Goal: Task Accomplishment & Management: Manage account settings

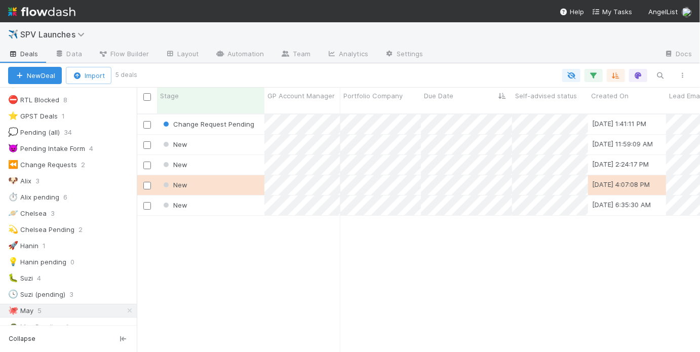
scroll to position [74, 0]
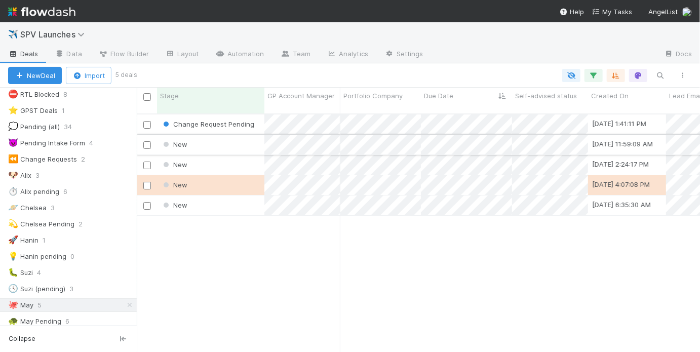
click at [232, 135] on div "New" at bounding box center [210, 145] width 107 height 20
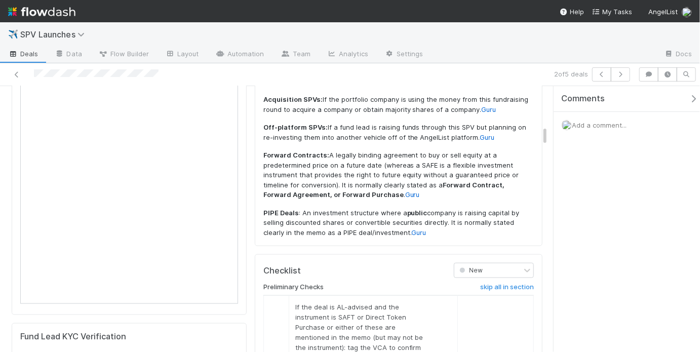
scroll to position [580, 0]
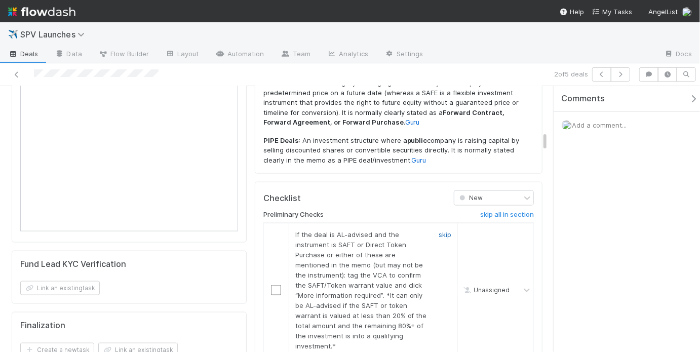
click at [439, 230] on link "skip" at bounding box center [444, 234] width 13 height 8
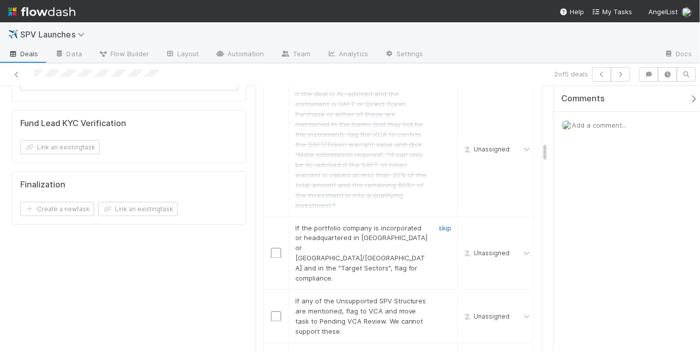
click at [440, 224] on link "skip" at bounding box center [444, 228] width 13 height 8
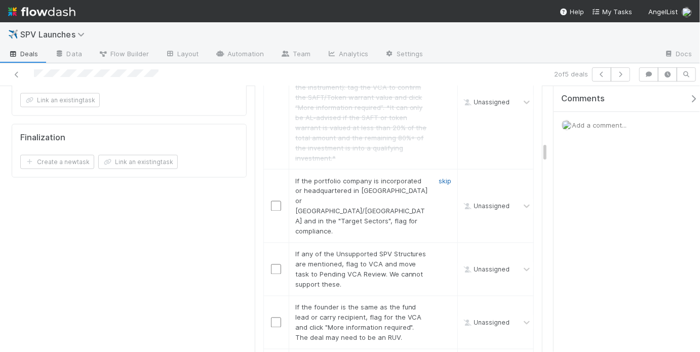
scroll to position [781, 0]
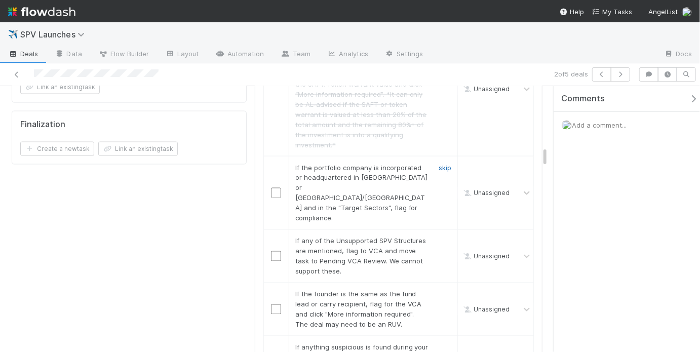
click at [443, 164] on link "skip" at bounding box center [444, 168] width 13 height 8
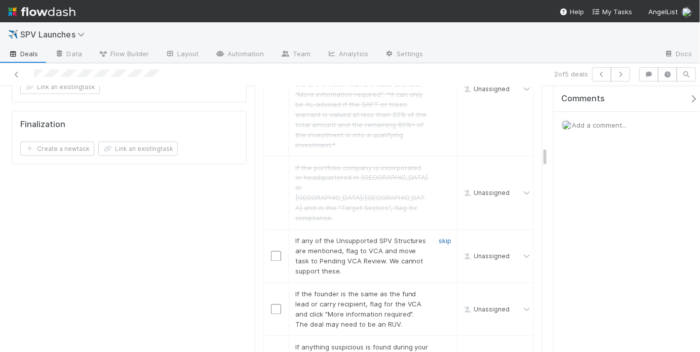
click at [440, 237] on link "skip" at bounding box center [444, 241] width 13 height 8
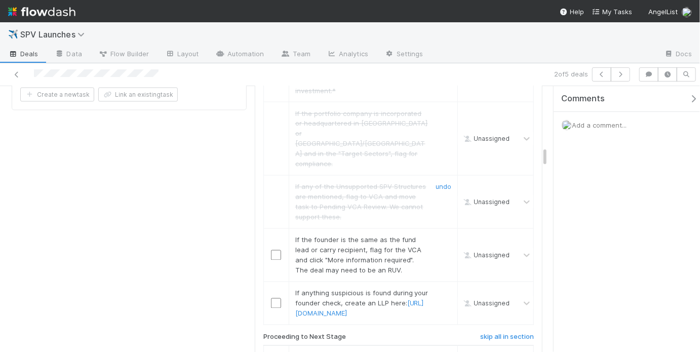
scroll to position [841, 0]
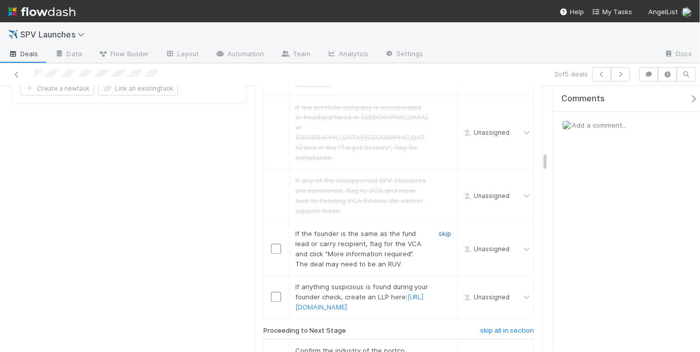
click at [438, 230] on link "skip" at bounding box center [444, 234] width 13 height 8
click at [439, 283] on link "skip" at bounding box center [444, 287] width 13 height 8
click at [439, 230] on link "skip" at bounding box center [444, 234] width 13 height 8
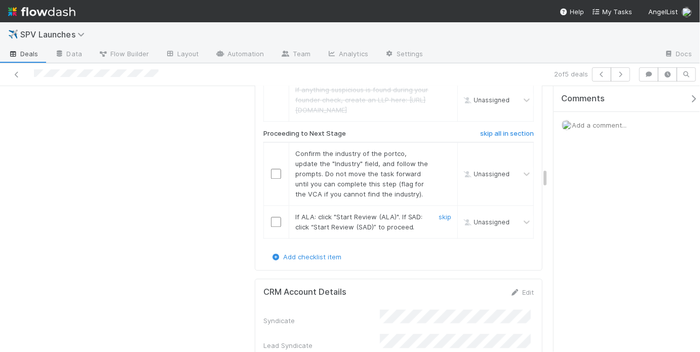
scroll to position [1030, 0]
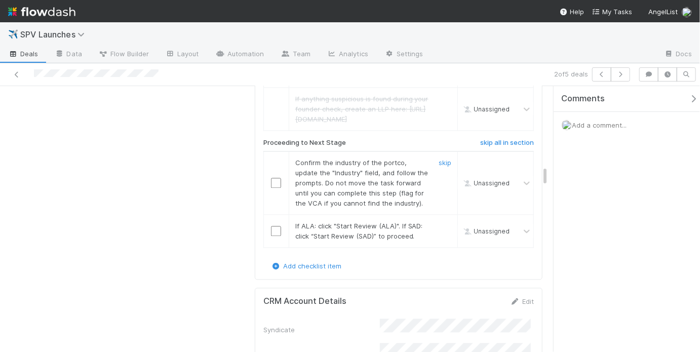
click at [271, 178] on input "checkbox" at bounding box center [276, 183] width 10 height 10
click at [273, 226] on input "checkbox" at bounding box center [276, 231] width 10 height 10
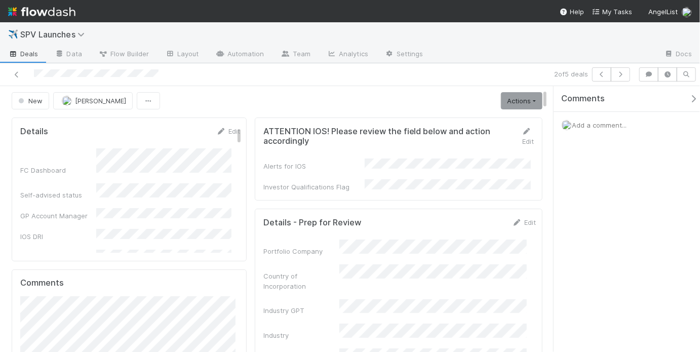
scroll to position [0, 0]
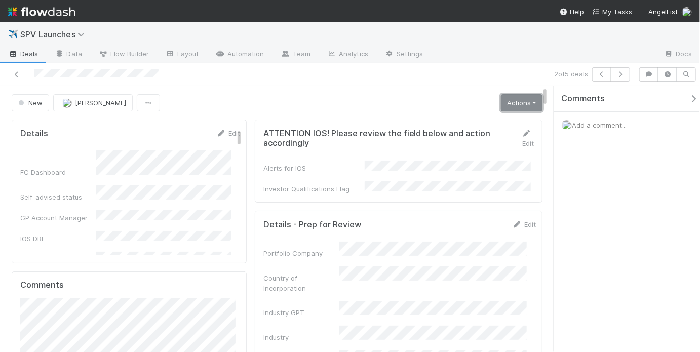
click at [506, 104] on link "Actions" at bounding box center [522, 102] width 42 height 17
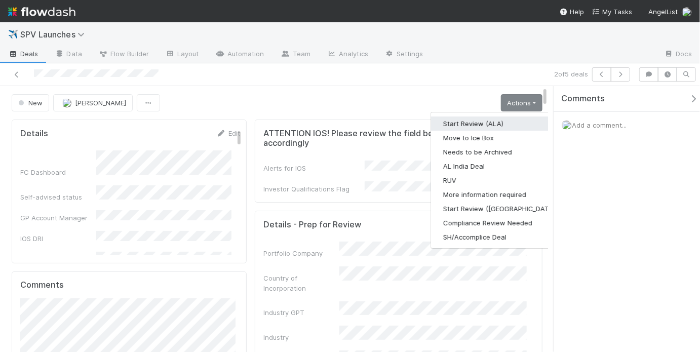
click at [489, 123] on button "Start Review (ALA)" at bounding box center [500, 123] width 138 height 14
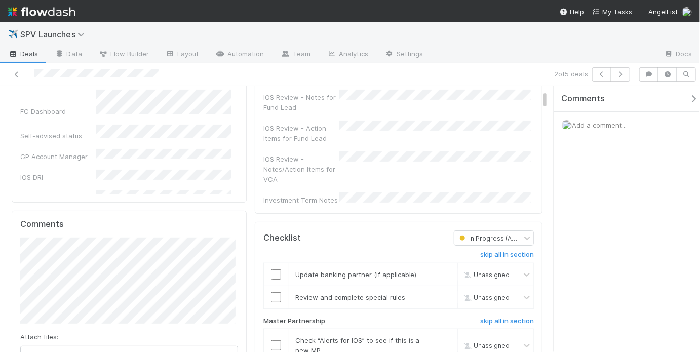
scroll to position [93, 0]
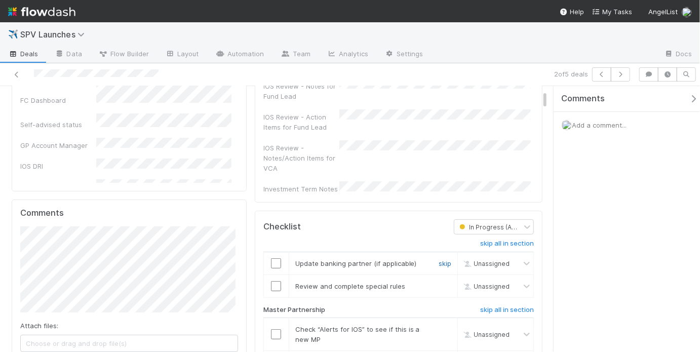
click at [438, 259] on link "skip" at bounding box center [444, 263] width 13 height 8
click at [438, 282] on link "skip" at bounding box center [444, 286] width 13 height 8
click at [439, 259] on link "undo" at bounding box center [443, 263] width 16 height 8
click at [439, 259] on link "skip" at bounding box center [444, 263] width 13 height 8
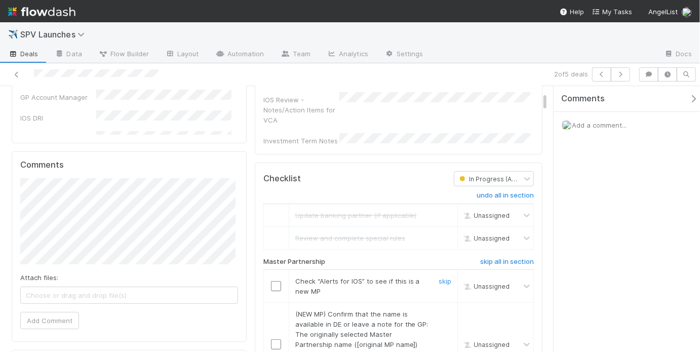
click at [273, 281] on input "checkbox" at bounding box center [276, 286] width 10 height 10
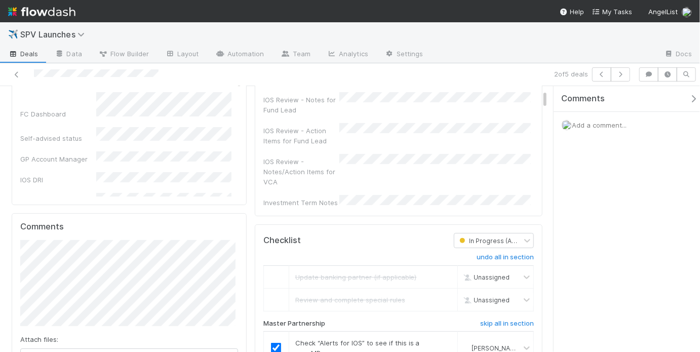
scroll to position [233, 0]
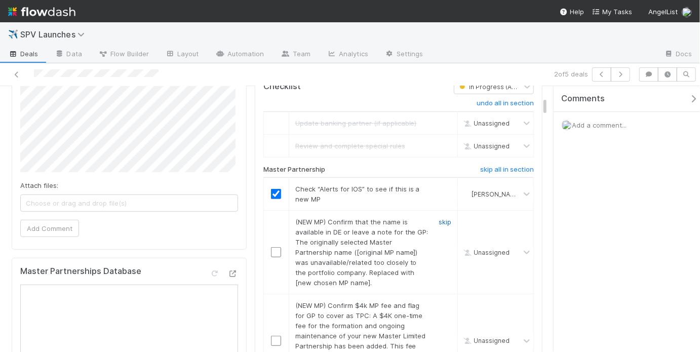
click at [438, 218] on link "skip" at bounding box center [444, 222] width 13 height 8
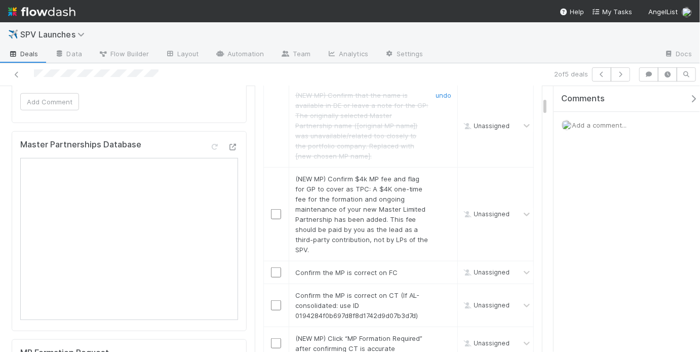
scroll to position [378, 0]
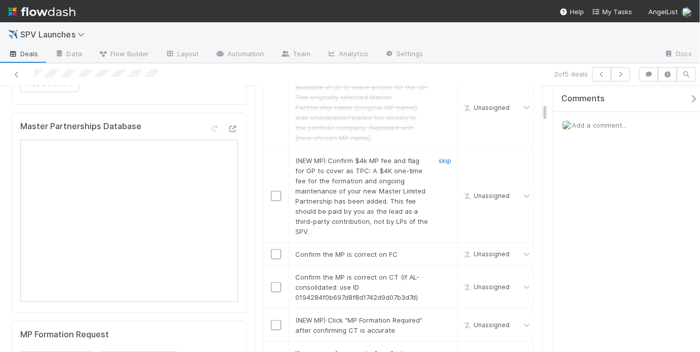
click at [438, 156] on link "skip" at bounding box center [444, 160] width 13 height 8
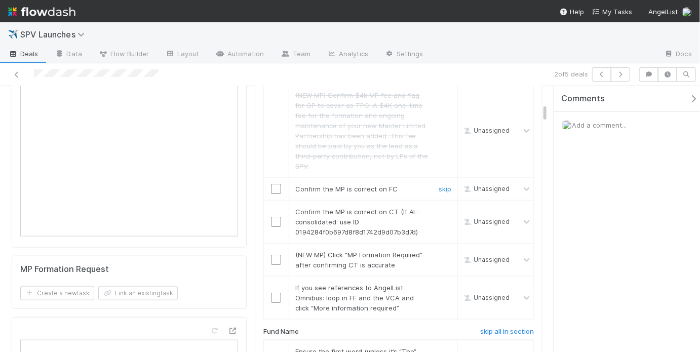
scroll to position [445, 0]
click at [278, 183] on div at bounding box center [276, 188] width 25 height 10
click at [276, 183] on input "checkbox" at bounding box center [276, 188] width 10 height 10
click at [275, 216] on input "checkbox" at bounding box center [276, 221] width 10 height 10
click at [438, 250] on link "skip" at bounding box center [444, 254] width 13 height 8
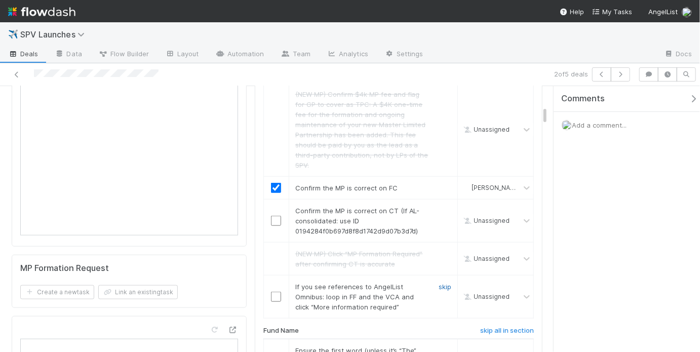
click at [443, 282] on link "skip" at bounding box center [444, 286] width 13 height 8
click at [276, 216] on input "checkbox" at bounding box center [276, 221] width 10 height 10
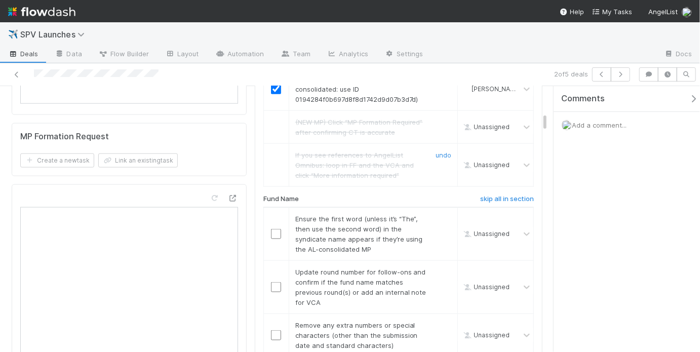
scroll to position [605, 0]
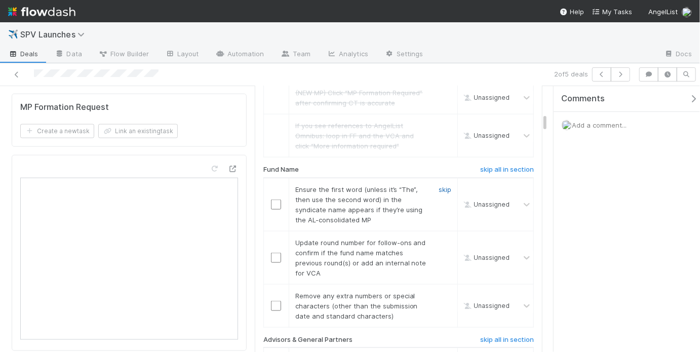
click at [442, 185] on link "skip" at bounding box center [444, 189] width 13 height 8
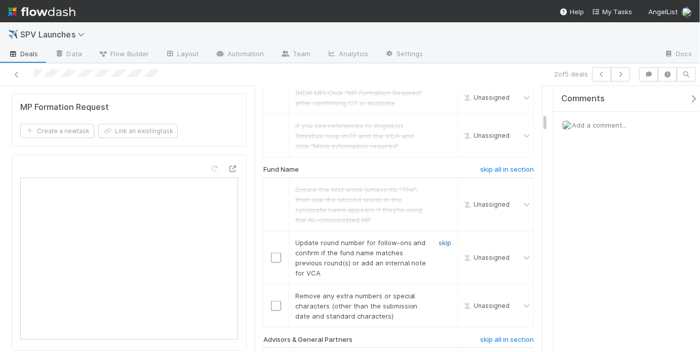
click at [440, 238] on link "skip" at bounding box center [444, 242] width 13 height 8
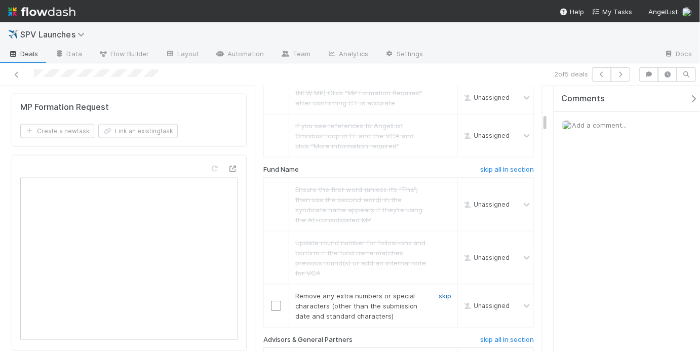
click at [438, 292] on link "skip" at bounding box center [444, 296] width 13 height 8
click at [438, 238] on link "undo" at bounding box center [443, 242] width 16 height 8
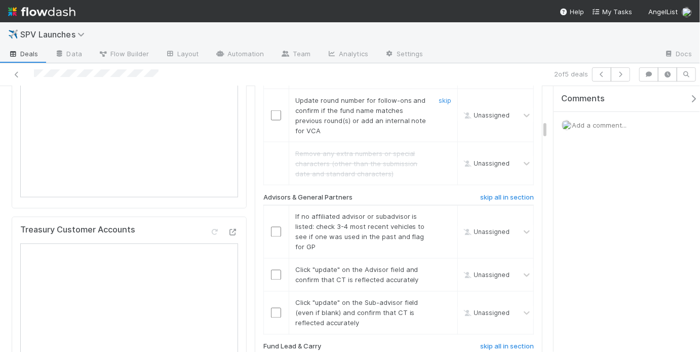
scroll to position [748, 0]
click at [276, 110] on input "checkbox" at bounding box center [276, 115] width 10 height 10
click at [275, 227] on input "checkbox" at bounding box center [276, 232] width 10 height 10
click at [272, 270] on input "checkbox" at bounding box center [276, 275] width 10 height 10
click at [271, 227] on input "checkbox" at bounding box center [276, 232] width 10 height 10
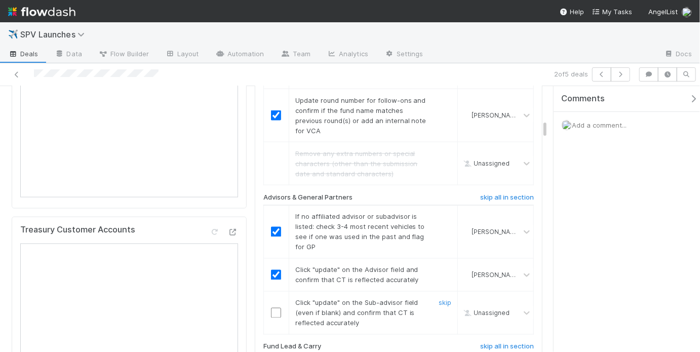
click at [274, 308] on input "checkbox" at bounding box center [276, 313] width 10 height 10
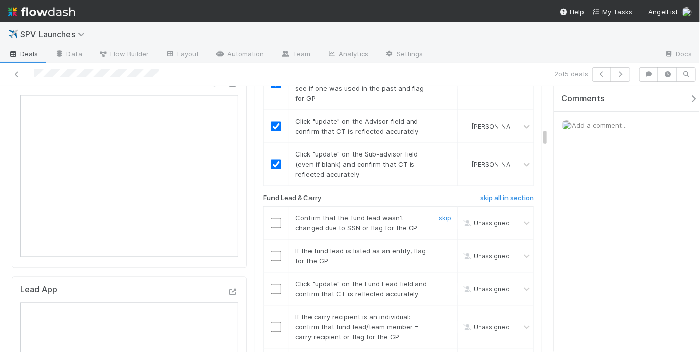
scroll to position [946, 0]
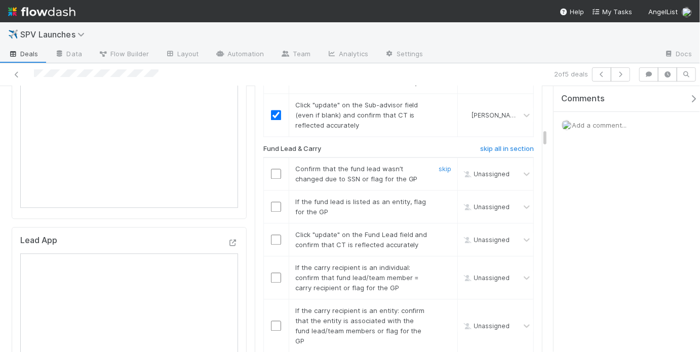
click at [271, 169] on input "checkbox" at bounding box center [276, 174] width 10 height 10
click at [443, 197] on link "skip" at bounding box center [444, 201] width 13 height 8
click at [273, 234] on input "checkbox" at bounding box center [276, 239] width 10 height 10
click at [441, 263] on link "skip" at bounding box center [444, 267] width 13 height 8
click at [277, 320] on input "checkbox" at bounding box center [276, 325] width 10 height 10
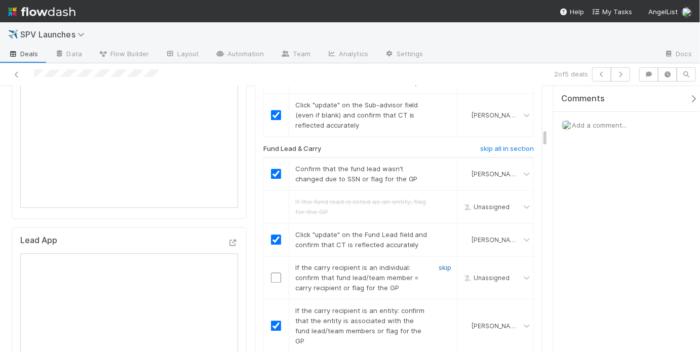
click at [438, 263] on link "skip" at bounding box center [444, 267] width 13 height 8
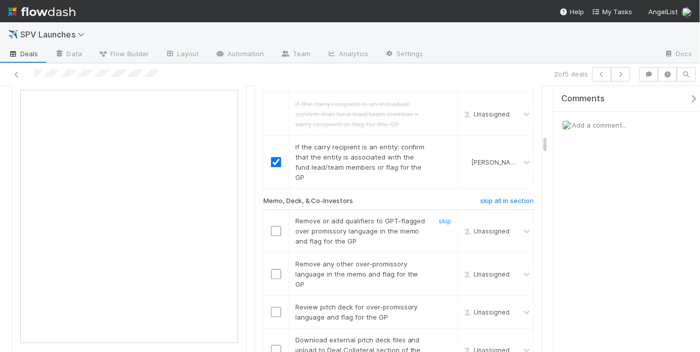
scroll to position [1110, 0]
click at [271, 225] on input "checkbox" at bounding box center [276, 230] width 10 height 10
click at [272, 268] on input "checkbox" at bounding box center [276, 273] width 10 height 10
click at [274, 208] on td at bounding box center [275, 229] width 25 height 43
click at [279, 225] on div at bounding box center [276, 230] width 25 height 10
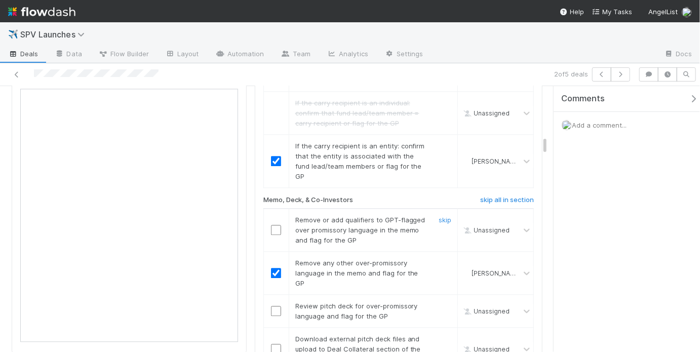
click at [271, 225] on input "checkbox" at bounding box center [276, 230] width 10 height 10
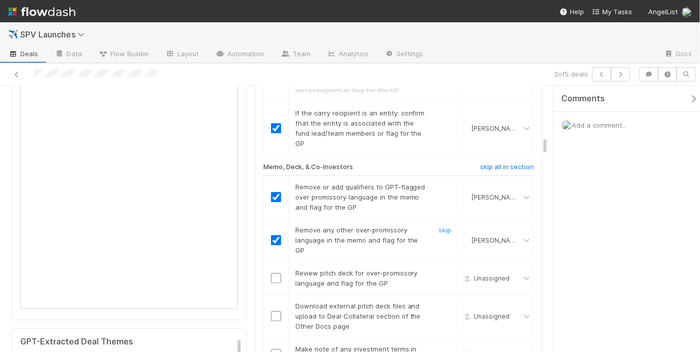
scroll to position [1200, 0]
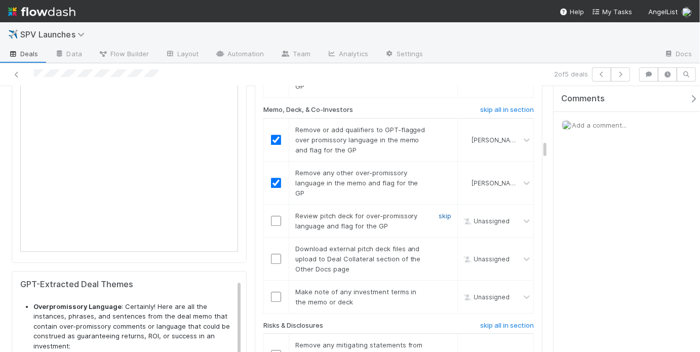
click at [438, 212] on link "skip" at bounding box center [444, 216] width 13 height 8
click at [441, 245] on link "skip" at bounding box center [444, 249] width 13 height 8
click at [442, 245] on link "skip" at bounding box center [444, 249] width 13 height 8
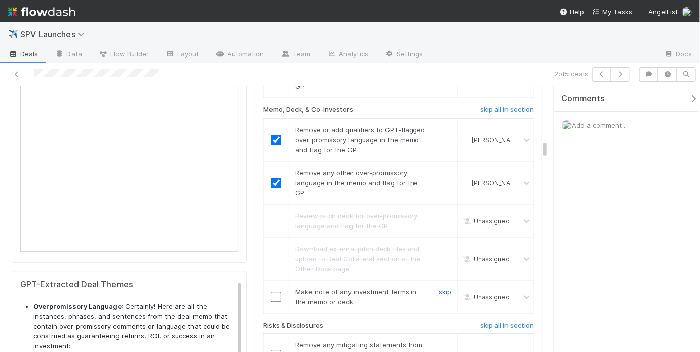
click at [438, 288] on link "skip" at bounding box center [444, 292] width 13 height 8
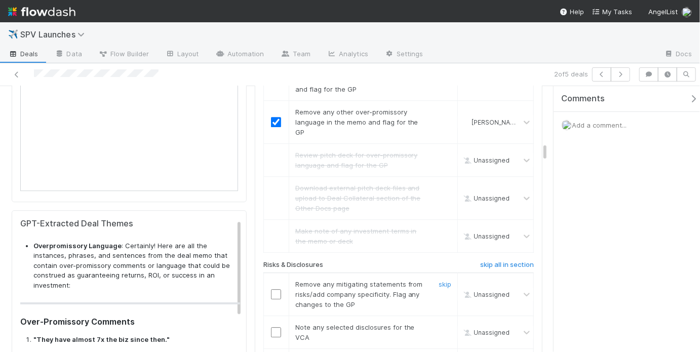
scroll to position [1264, 0]
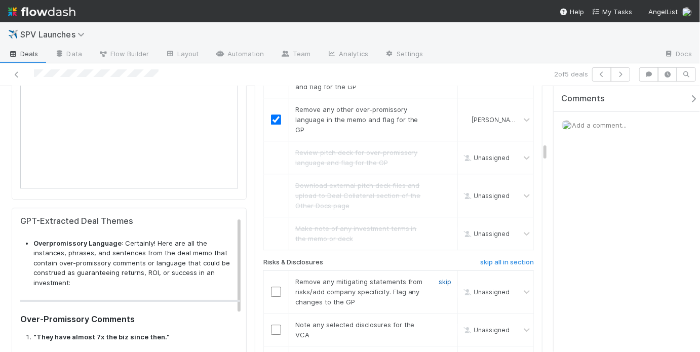
click at [438, 277] on link "skip" at bounding box center [444, 281] width 13 height 8
click at [273, 325] on input "checkbox" at bounding box center [276, 330] width 10 height 10
click at [438, 277] on link "skip" at bounding box center [444, 281] width 13 height 8
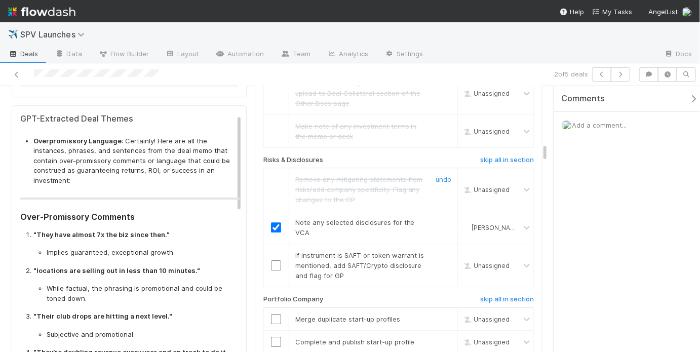
scroll to position [1379, 0]
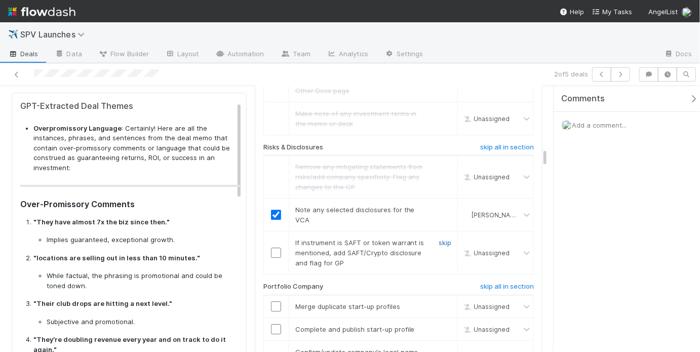
click at [439, 238] on link "skip" at bounding box center [444, 242] width 13 height 8
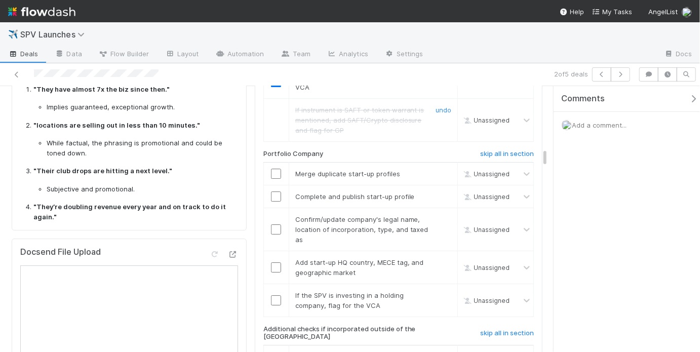
scroll to position [1517, 0]
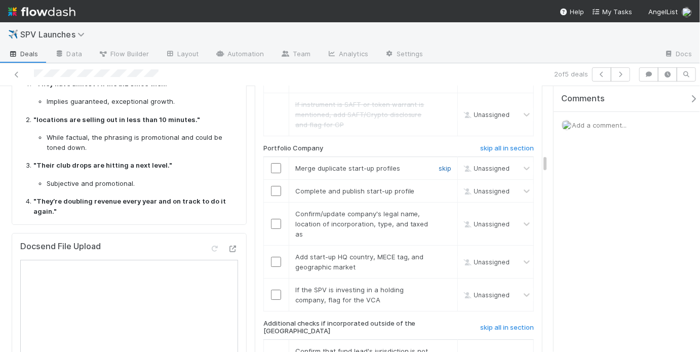
click at [438, 164] on link "skip" at bounding box center [444, 168] width 13 height 8
click at [271, 186] on input "checkbox" at bounding box center [276, 191] width 10 height 10
click at [441, 164] on link "skip" at bounding box center [444, 168] width 13 height 8
click at [271, 186] on input "checkbox" at bounding box center [276, 191] width 10 height 10
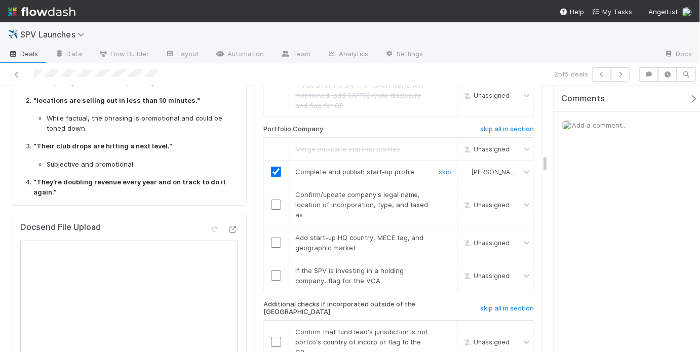
scroll to position [1563, 0]
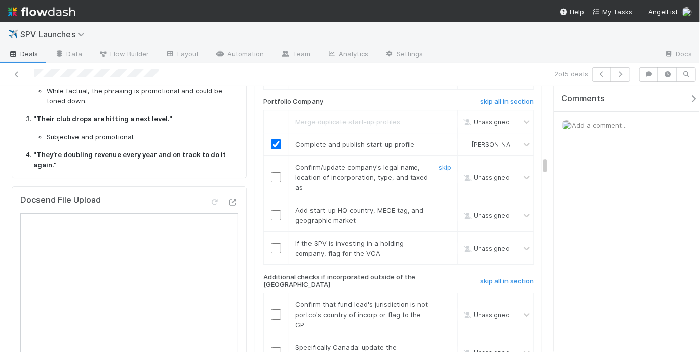
click at [271, 172] on input "checkbox" at bounding box center [276, 177] width 10 height 10
checkbox input "true"
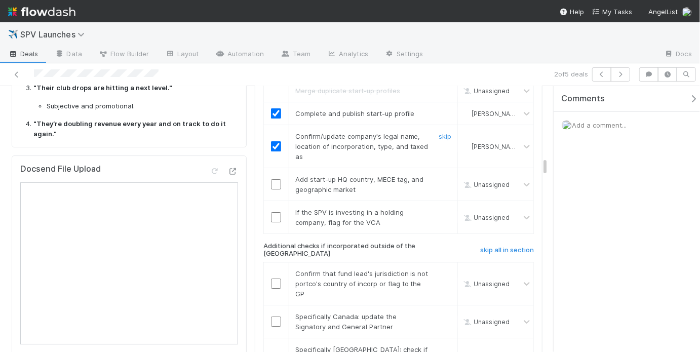
scroll to position [1596, 0]
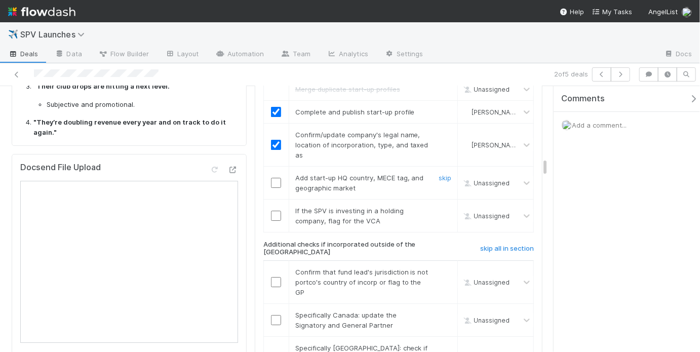
click at [275, 178] on input "checkbox" at bounding box center [276, 183] width 10 height 10
click at [440, 207] on link "skip" at bounding box center [444, 211] width 13 height 8
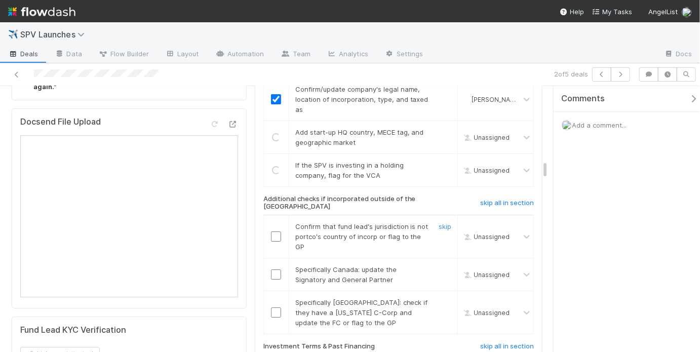
scroll to position [1654, 0]
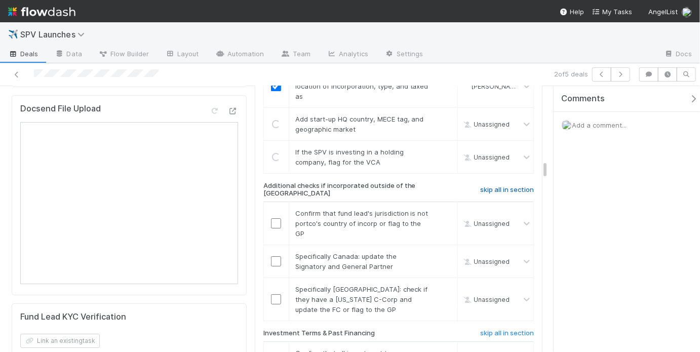
click at [512, 186] on h6 "skip all in section" at bounding box center [507, 190] width 54 height 8
click at [504, 186] on h6 "skip all in section" at bounding box center [507, 190] width 54 height 8
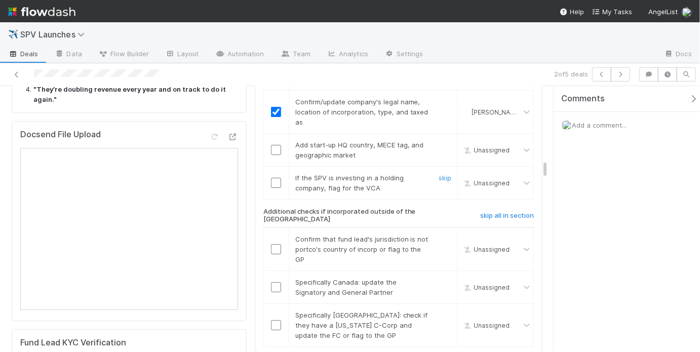
scroll to position [1585, 0]
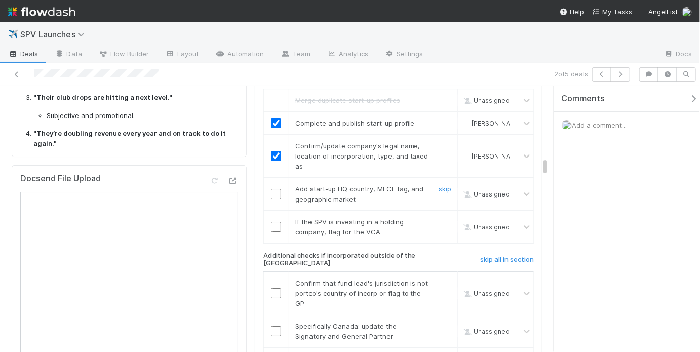
click at [275, 189] on input "checkbox" at bounding box center [276, 194] width 10 height 10
click at [438, 218] on link "skip" at bounding box center [444, 222] width 13 height 8
click at [505, 256] on h6 "skip all in section" at bounding box center [507, 260] width 54 height 8
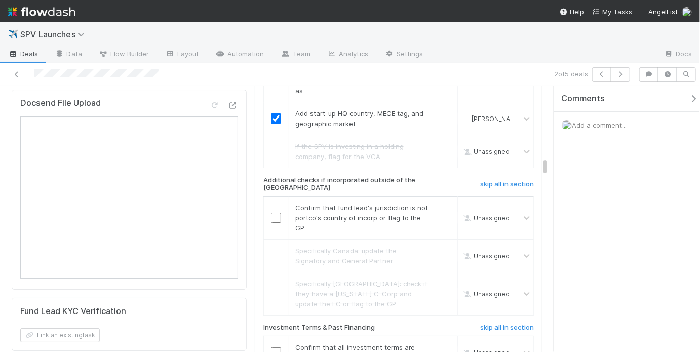
scroll to position [1712, 0]
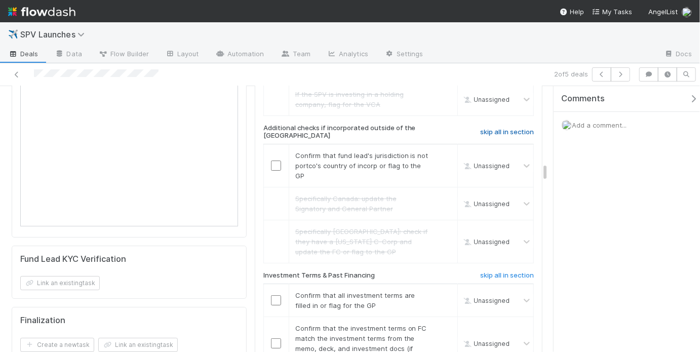
click at [497, 128] on link "skip all in section" at bounding box center [507, 134] width 54 height 12
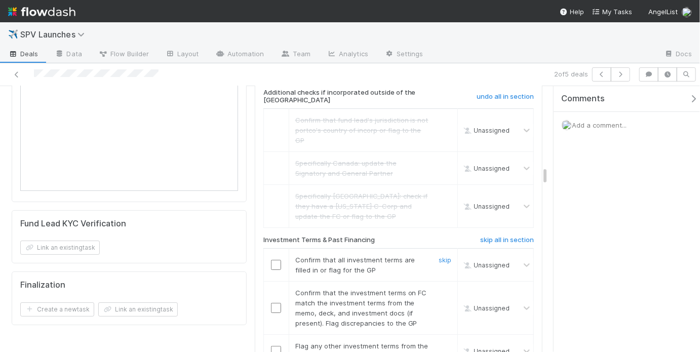
scroll to position [1789, 0]
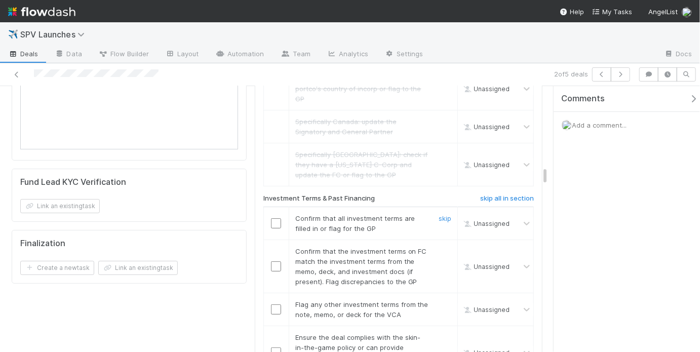
drag, startPoint x: 274, startPoint y: 175, endPoint x: 270, endPoint y: 168, distance: 8.6
click at [274, 218] on input "checkbox" at bounding box center [276, 223] width 10 height 10
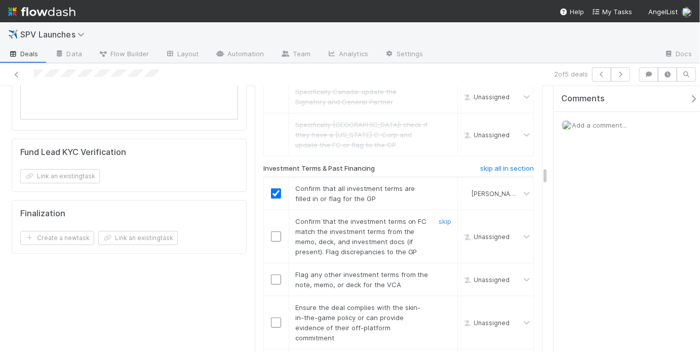
scroll to position [1858, 0]
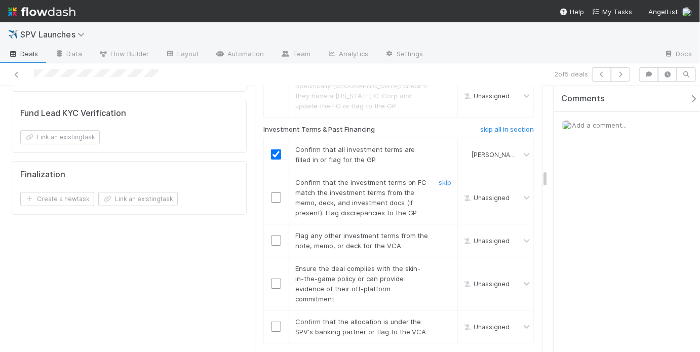
click at [276, 192] on input "checkbox" at bounding box center [276, 197] width 10 height 10
click at [438, 231] on link "skip" at bounding box center [444, 235] width 13 height 8
click at [275, 278] on input "checkbox" at bounding box center [276, 283] width 10 height 10
click at [274, 192] on input "checkbox" at bounding box center [276, 197] width 10 height 10
click at [439, 231] on link "skip" at bounding box center [444, 235] width 13 height 8
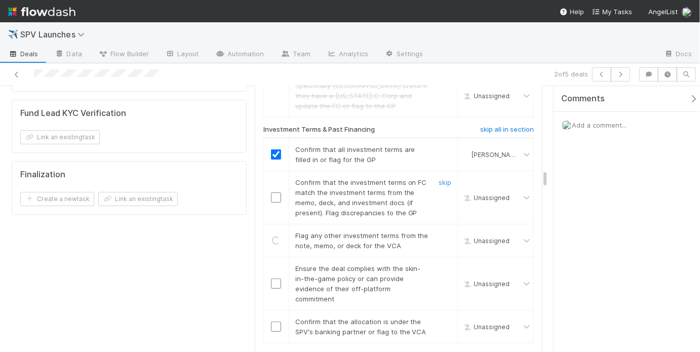
click at [276, 192] on input "checkbox" at bounding box center [276, 197] width 10 height 10
click at [271, 278] on input "checkbox" at bounding box center [276, 283] width 10 height 10
checkbox input "true"
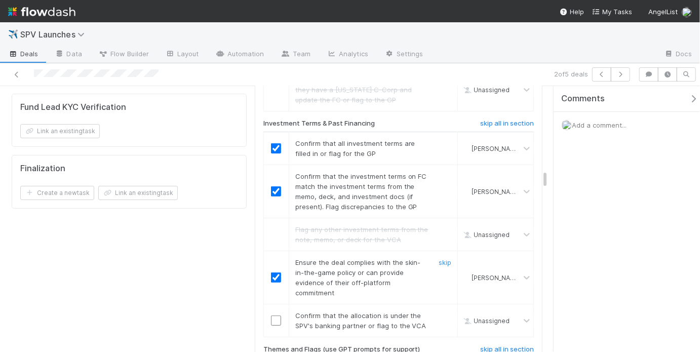
scroll to position [1872, 0]
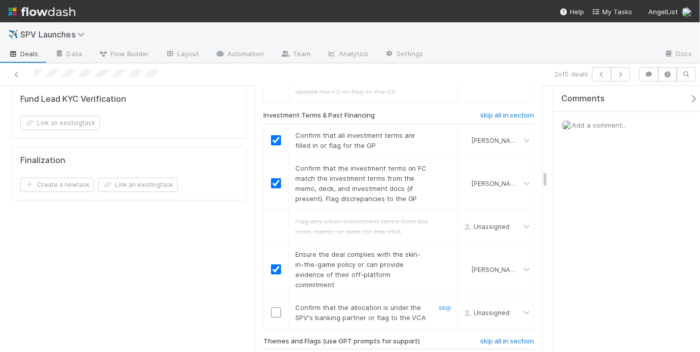
click at [272, 307] on input "checkbox" at bounding box center [276, 312] width 10 height 10
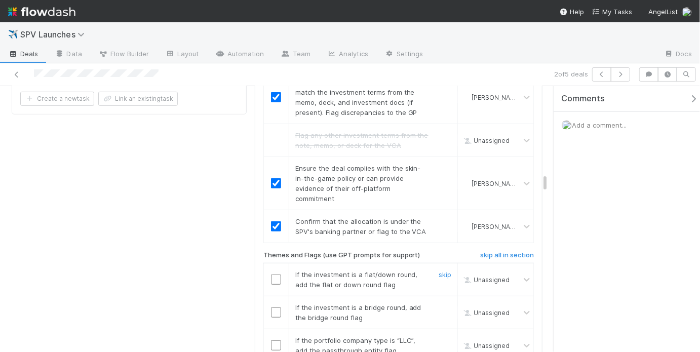
scroll to position [1969, 0]
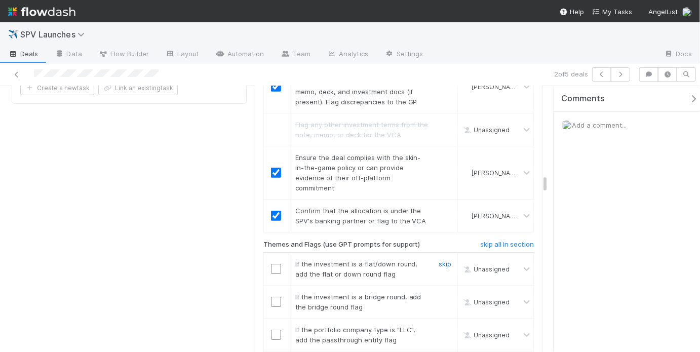
click at [438, 260] on link "skip" at bounding box center [444, 264] width 13 height 8
click at [438, 293] on link "skip" at bounding box center [444, 297] width 13 height 8
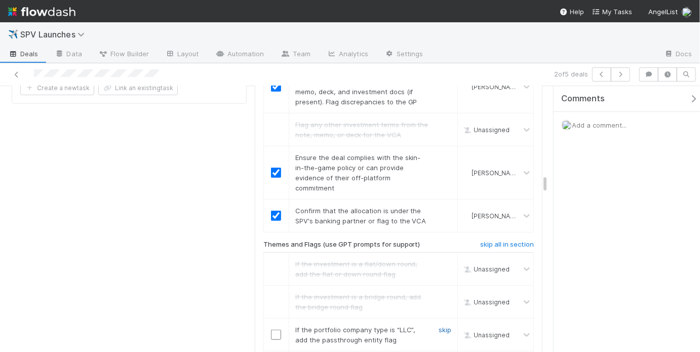
click at [438, 326] on link "skip" at bounding box center [444, 330] width 13 height 8
click at [440, 326] on link "skip" at bounding box center [444, 330] width 13 height 8
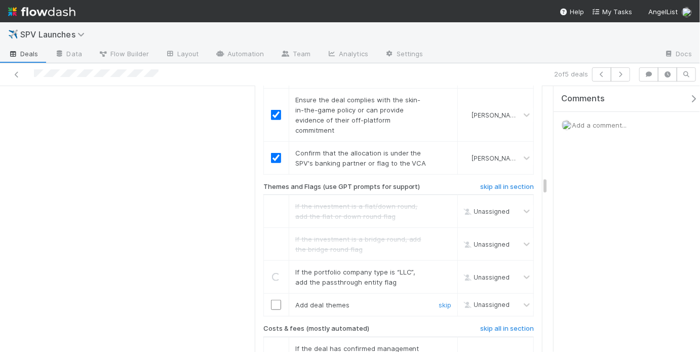
scroll to position [2032, 0]
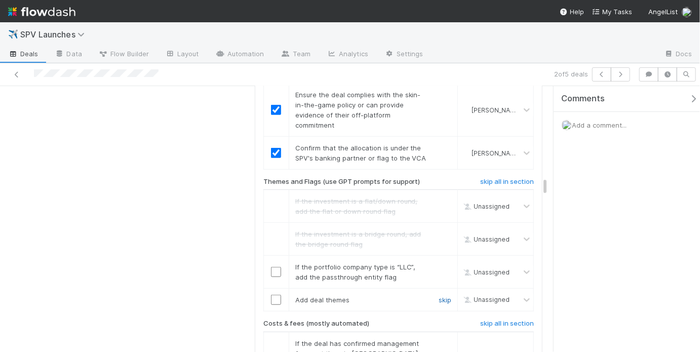
click at [440, 296] on link "skip" at bounding box center [444, 300] width 13 height 8
click at [441, 263] on link "skip" at bounding box center [444, 267] width 13 height 8
click at [439, 295] on div "skip" at bounding box center [443, 300] width 30 height 10
click at [501, 178] on h6 "skip all in section" at bounding box center [507, 182] width 54 height 8
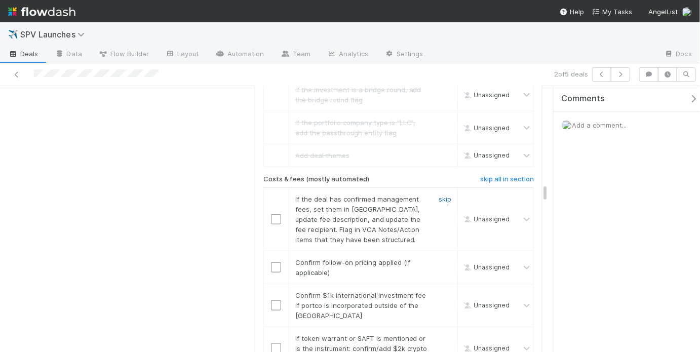
click at [438, 195] on link "skip" at bounding box center [444, 199] width 13 height 8
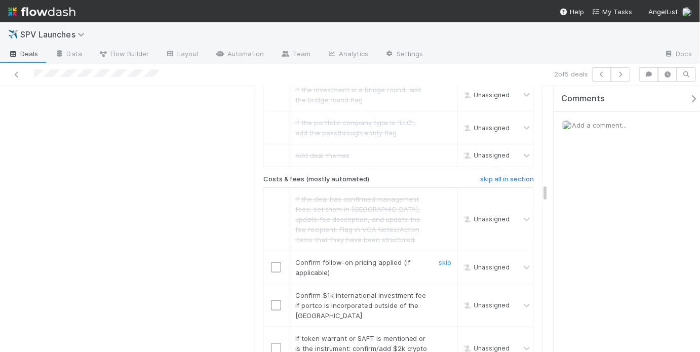
click at [271, 262] on input "checkbox" at bounding box center [276, 267] width 10 height 10
click at [438, 291] on link "skip" at bounding box center [444, 295] width 13 height 8
click at [438, 334] on link "skip" at bounding box center [444, 338] width 13 height 8
click at [438, 291] on link "skip" at bounding box center [444, 295] width 13 height 8
click at [441, 334] on link "skip" at bounding box center [444, 338] width 13 height 8
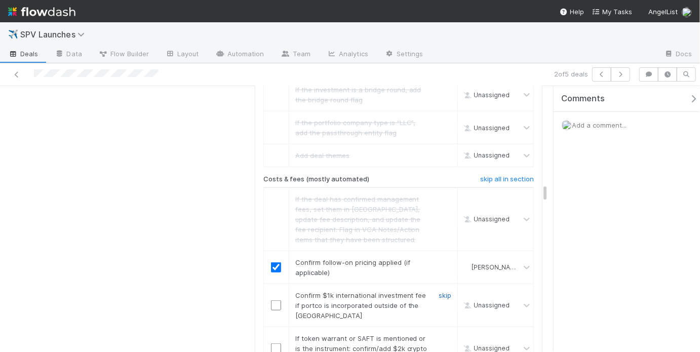
click at [439, 291] on link "skip" at bounding box center [444, 295] width 13 height 8
click at [438, 334] on link "skip" at bounding box center [444, 338] width 13 height 8
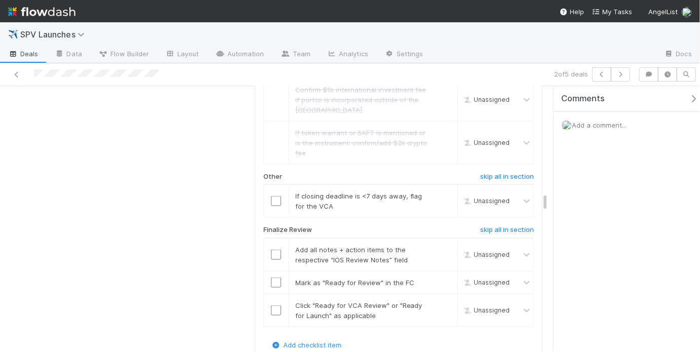
scroll to position [2382, 0]
click at [445, 191] on link "skip" at bounding box center [444, 195] width 13 height 8
drag, startPoint x: 275, startPoint y: 209, endPoint x: 275, endPoint y: 222, distance: 13.2
click at [275, 249] on input "checkbox" at bounding box center [276, 254] width 10 height 10
click at [275, 276] on input "checkbox" at bounding box center [276, 281] width 10 height 10
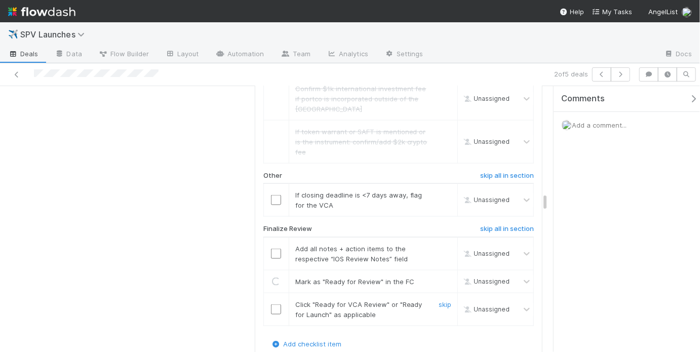
click at [276, 304] on input "checkbox" at bounding box center [276, 309] width 10 height 10
click at [276, 249] on input "checkbox" at bounding box center [276, 254] width 10 height 10
click at [441, 191] on link "skip" at bounding box center [444, 195] width 13 height 8
click at [274, 276] on input "checkbox" at bounding box center [276, 281] width 10 height 10
click at [272, 304] on input "checkbox" at bounding box center [276, 309] width 10 height 10
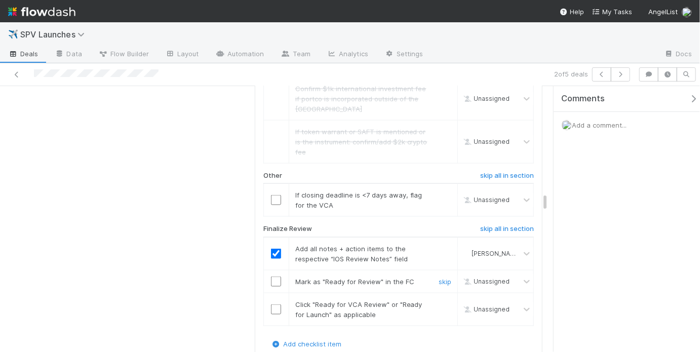
click at [275, 276] on input "checkbox" at bounding box center [276, 281] width 10 height 10
click at [274, 304] on input "checkbox" at bounding box center [276, 309] width 10 height 10
click at [439, 191] on link "skip" at bounding box center [444, 195] width 13 height 8
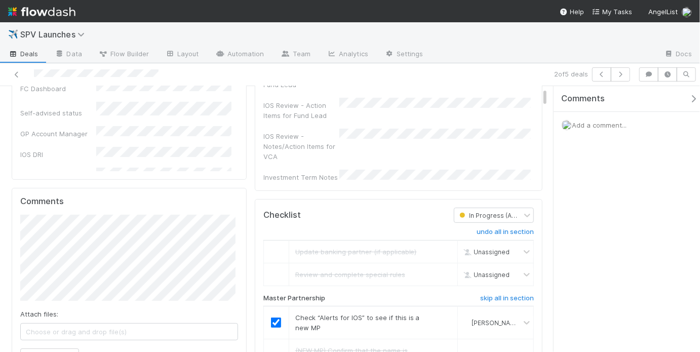
scroll to position [0, 0]
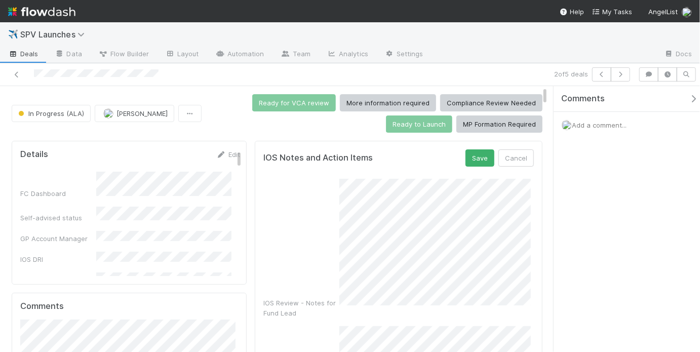
click at [334, 285] on div "IOS Review - Notes for Fund Lead" at bounding box center [398, 248] width 270 height 139
checkbox input "true"
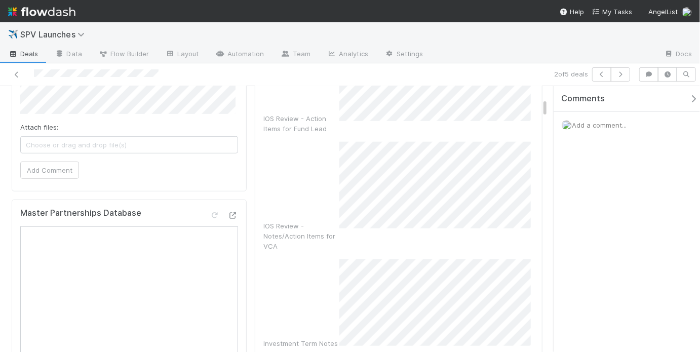
scroll to position [292, 0]
click at [314, 153] on div "IOS Review - Notes/Action Items for VCA" at bounding box center [398, 196] width 270 height 109
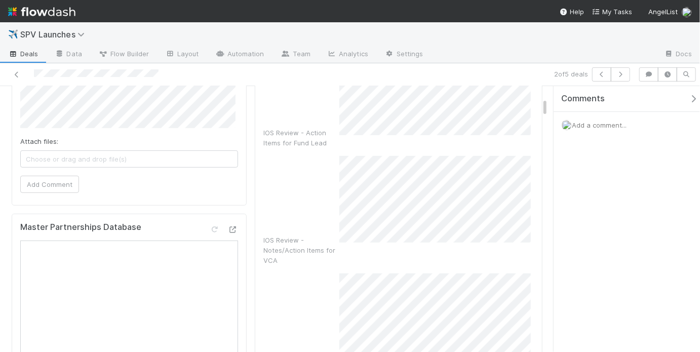
scroll to position [14, 0]
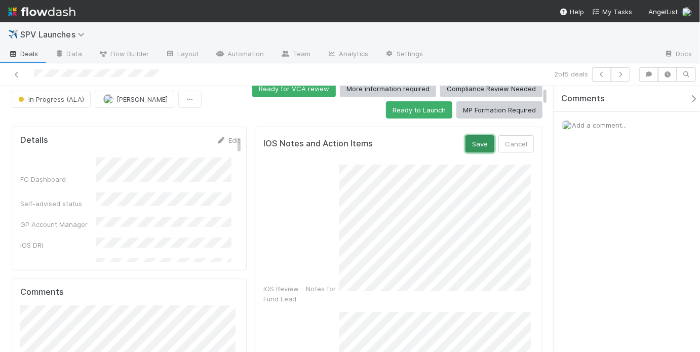
click at [467, 148] on button "Save" at bounding box center [479, 143] width 29 height 17
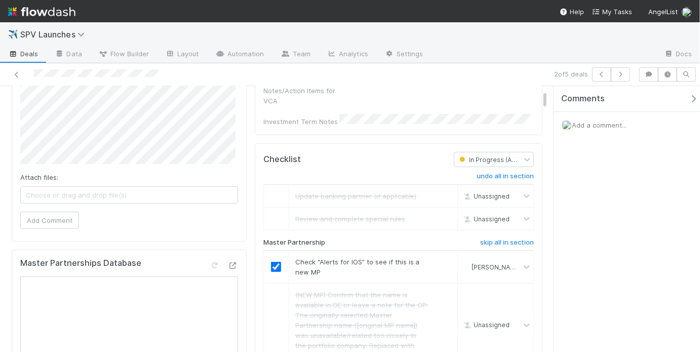
scroll to position [0, 0]
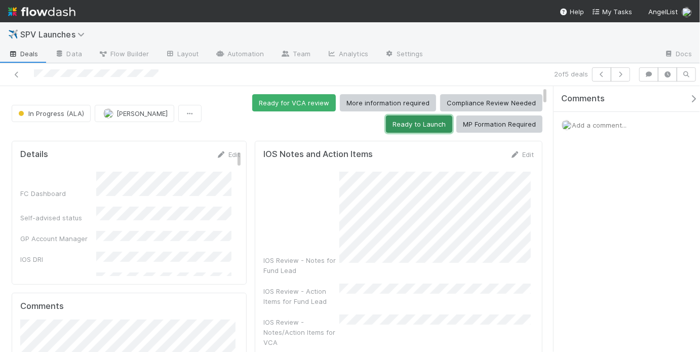
click at [405, 124] on button "Ready to Launch" at bounding box center [419, 123] width 66 height 17
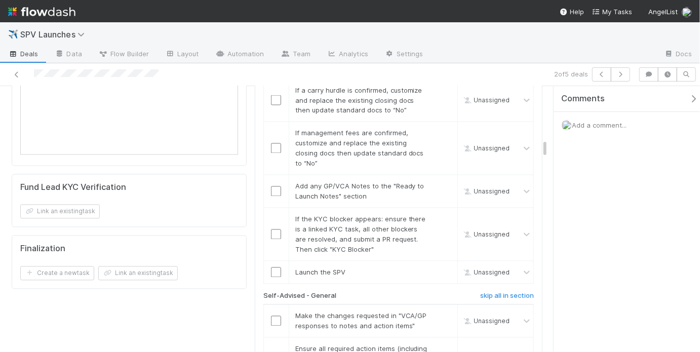
scroll to position [896, 0]
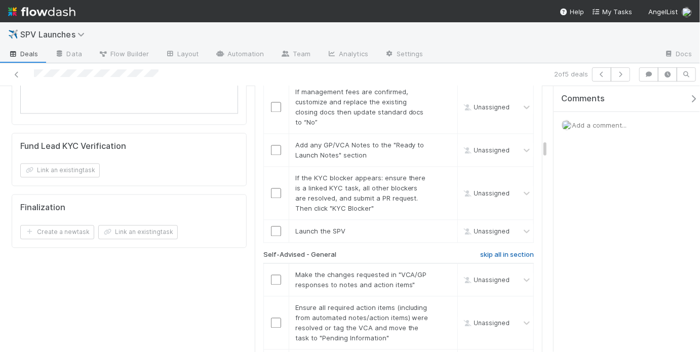
click at [493, 251] on h6 "skip all in section" at bounding box center [507, 255] width 54 height 8
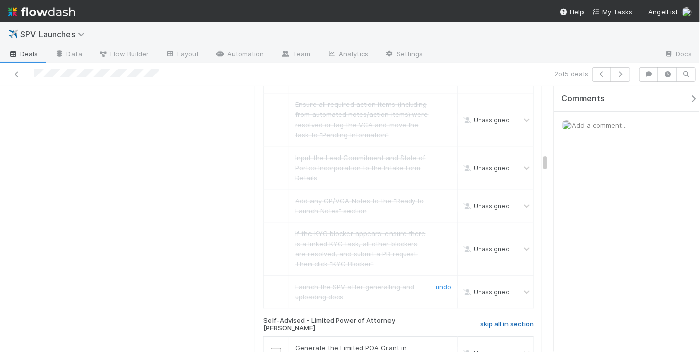
scroll to position [1125, 0]
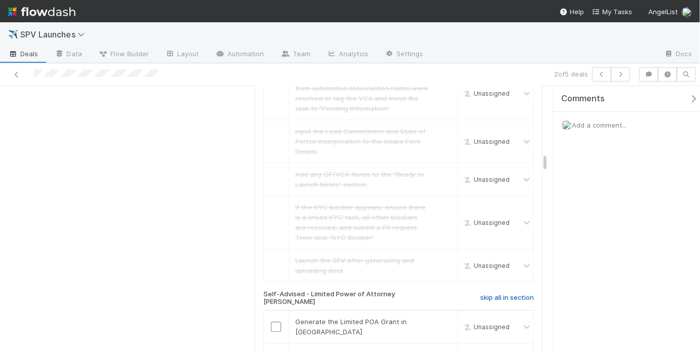
click at [504, 294] on h6 "skip all in section" at bounding box center [507, 298] width 54 height 8
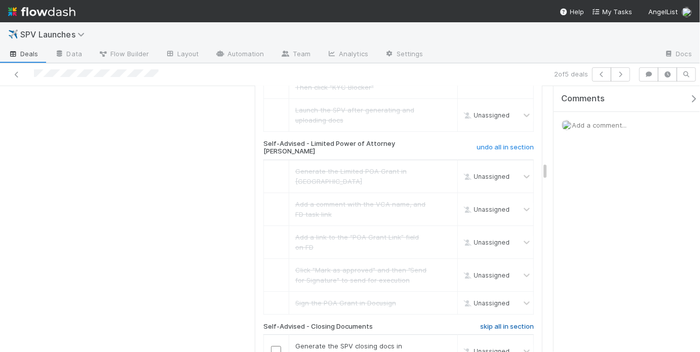
click at [513, 322] on h6 "skip all in section" at bounding box center [507, 326] width 54 height 8
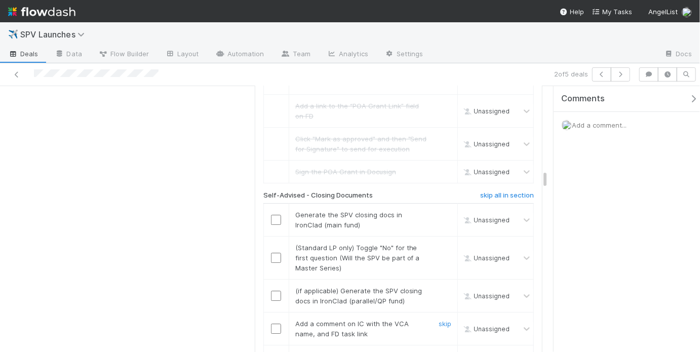
scroll to position [1410, 0]
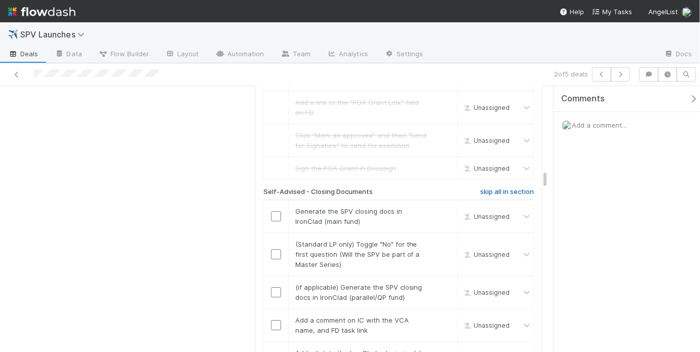
click at [500, 188] on link "skip all in section" at bounding box center [507, 194] width 54 height 12
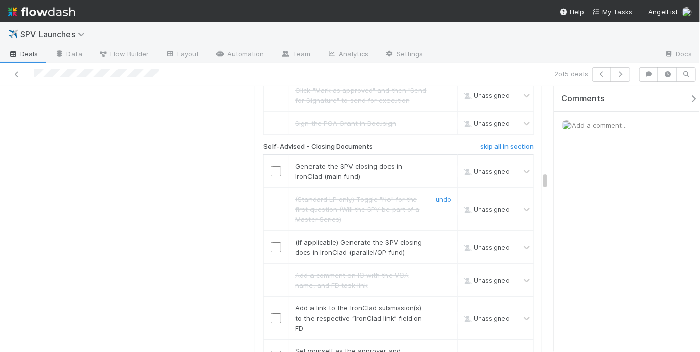
scroll to position [1376, 0]
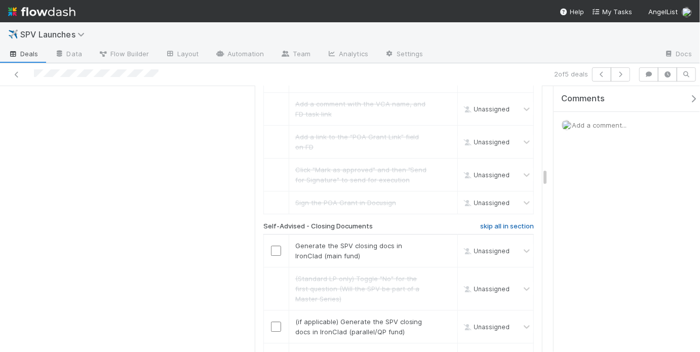
click at [480, 222] on h6 "skip all in section" at bounding box center [507, 226] width 54 height 8
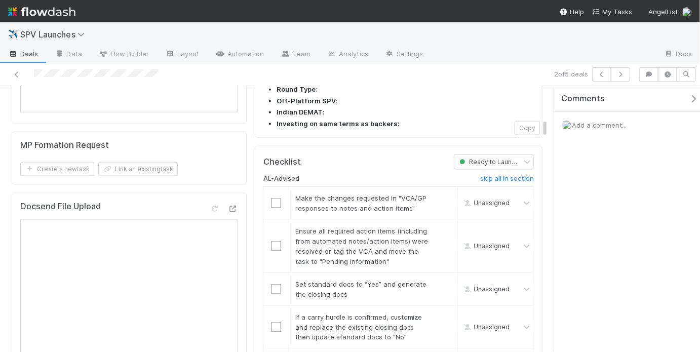
scroll to position [676, 0]
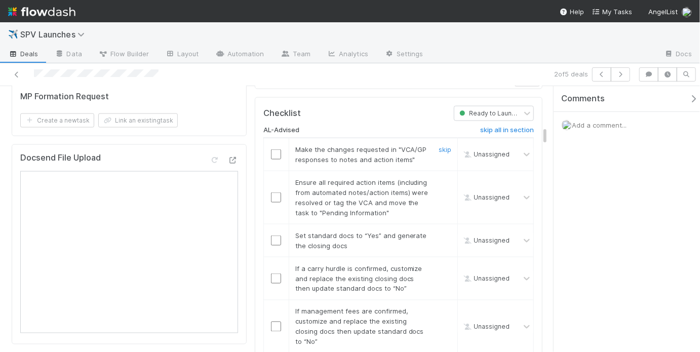
click at [272, 149] on input "checkbox" at bounding box center [276, 154] width 10 height 10
click at [439, 145] on link "skip" at bounding box center [444, 149] width 13 height 8
click at [282, 192] on div at bounding box center [276, 197] width 25 height 10
click at [277, 192] on input "checkbox" at bounding box center [276, 197] width 10 height 10
click at [438, 145] on link "skip" at bounding box center [444, 149] width 13 height 8
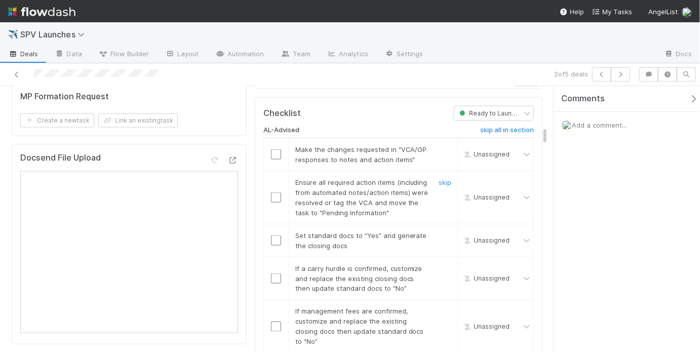
click at [274, 192] on input "checkbox" at bounding box center [276, 197] width 10 height 10
checkbox input "true"
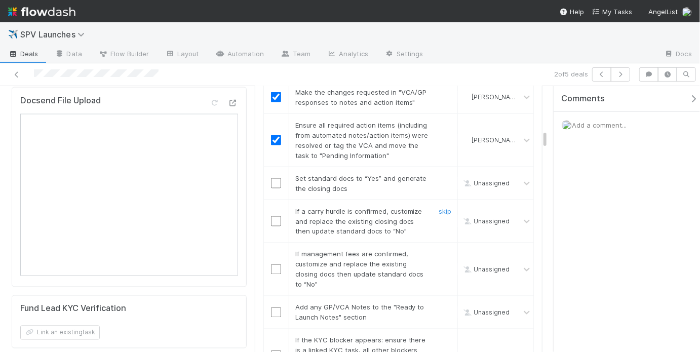
scroll to position [732, 0]
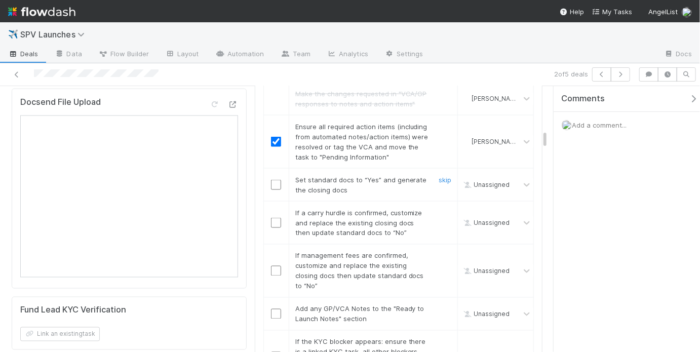
click at [272, 180] on input "checkbox" at bounding box center [276, 185] width 10 height 10
click at [438, 209] on link "skip" at bounding box center [444, 213] width 13 height 8
click at [438, 252] on link "skip" at bounding box center [444, 256] width 13 height 8
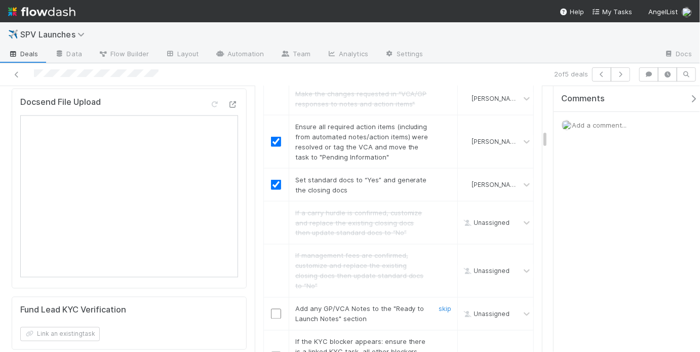
click at [276, 309] on input "checkbox" at bounding box center [276, 314] width 10 height 10
click at [440, 338] on link "skip" at bounding box center [444, 342] width 13 height 8
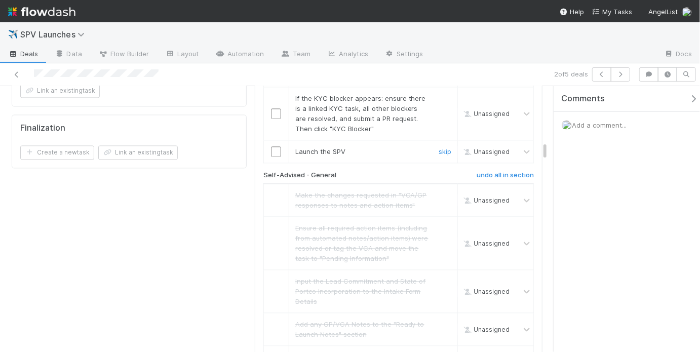
scroll to position [909, 0]
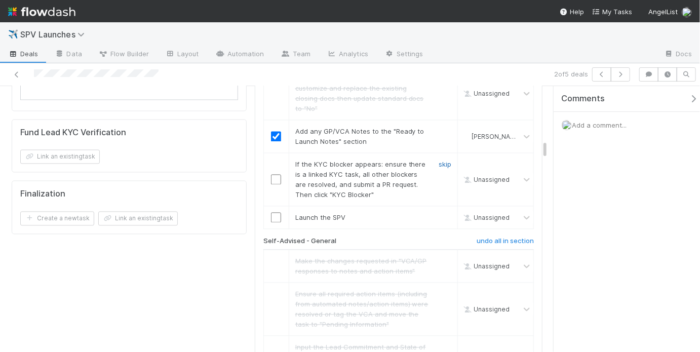
click at [438, 160] on link "skip" at bounding box center [444, 164] width 13 height 8
click at [271, 213] on input "checkbox" at bounding box center [276, 218] width 10 height 10
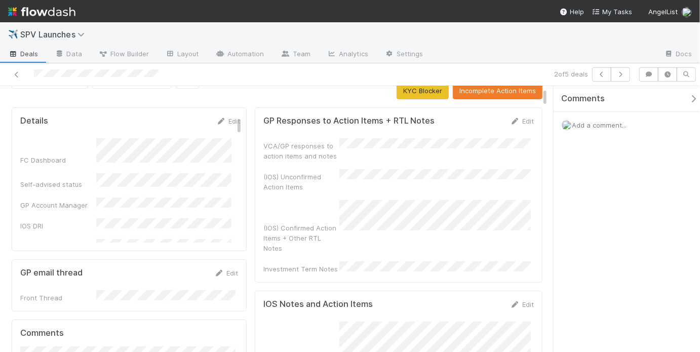
scroll to position [0, 0]
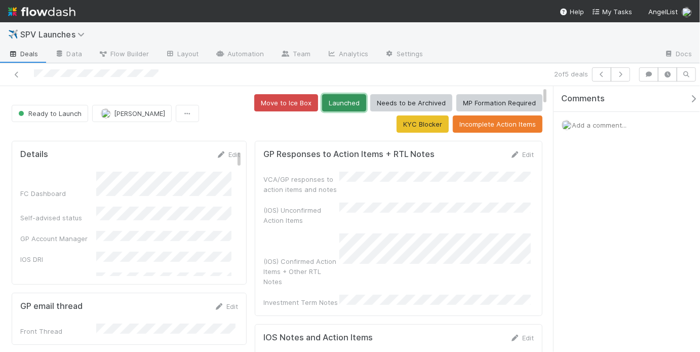
click at [322, 101] on button "Launched" at bounding box center [344, 102] width 44 height 17
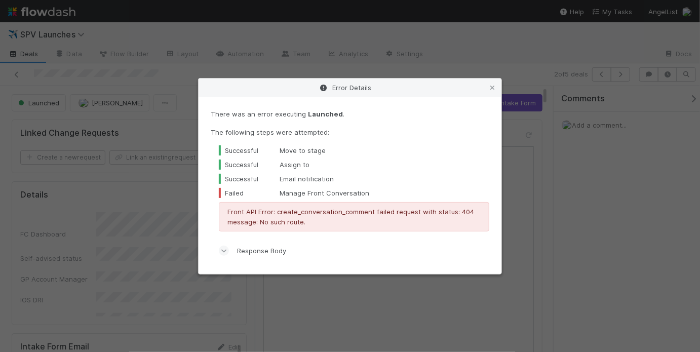
click at [348, 43] on div "Error Details There was an error executing Launched . The following steps were …" at bounding box center [350, 176] width 700 height 352
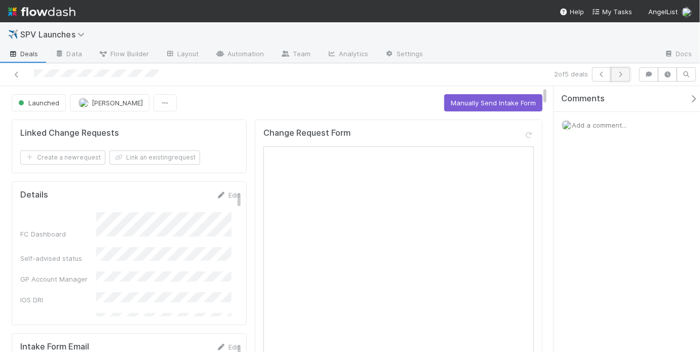
click at [628, 75] on button "button" at bounding box center [620, 74] width 19 height 14
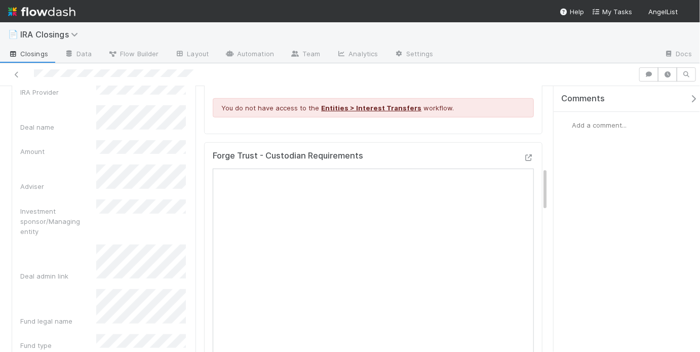
scroll to position [490, 0]
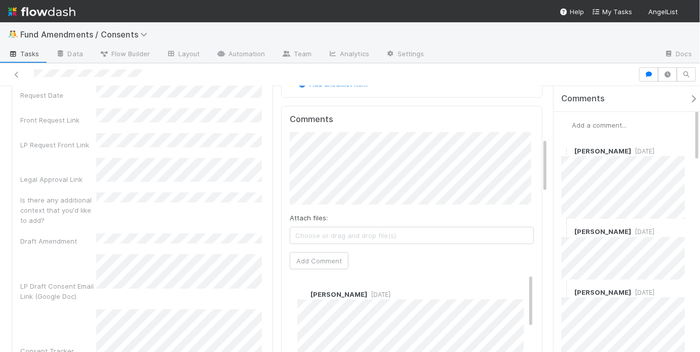
click at [110, 192] on div "Is there any additional context that you'd like to add?" at bounding box center [142, 208] width 244 height 33
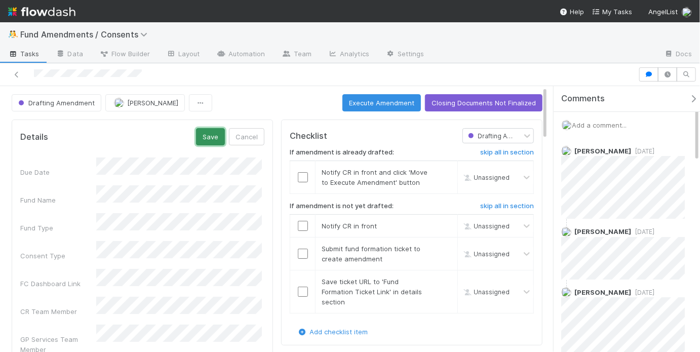
click at [211, 136] on button "Save" at bounding box center [210, 136] width 29 height 17
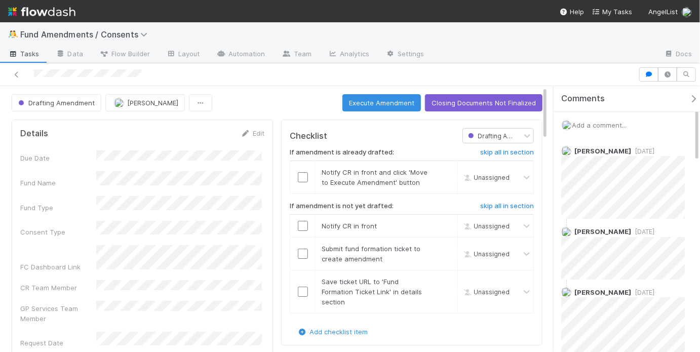
drag, startPoint x: 144, startPoint y: 73, endPoint x: 28, endPoint y: 73, distance: 116.4
click at [28, 73] on div at bounding box center [319, 74] width 630 height 14
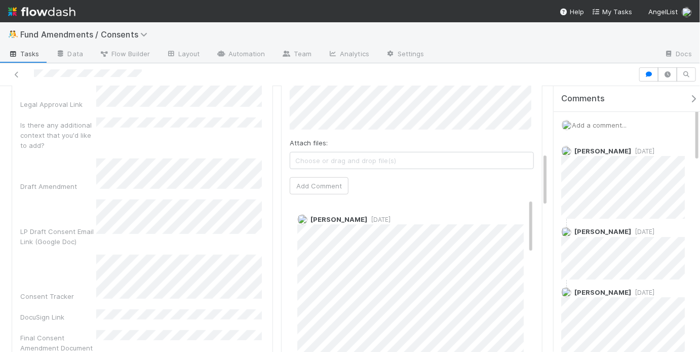
click at [128, 254] on div "Due Date Fund Name Fund Type Consent Type FC Dashboard Link CR Team Member GP S…" at bounding box center [142, 147] width 244 height 638
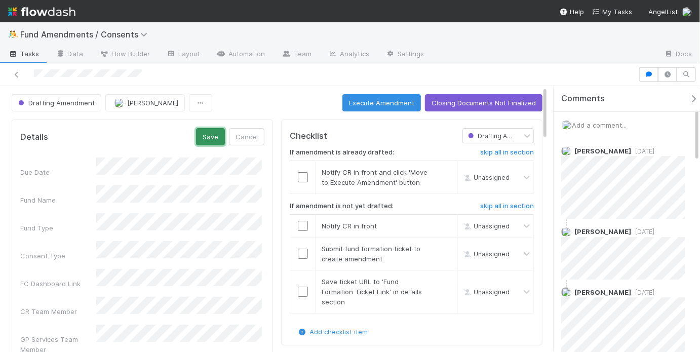
click at [207, 133] on button "Save" at bounding box center [210, 136] width 29 height 17
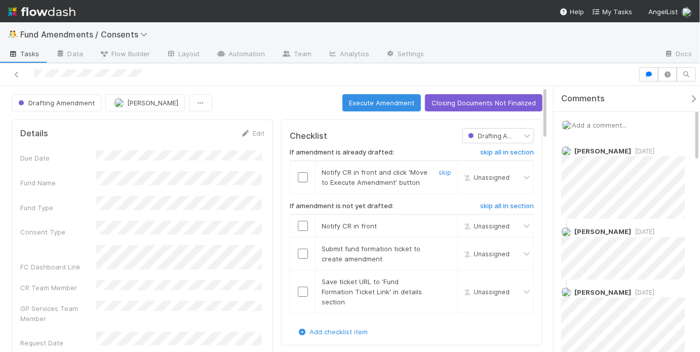
click at [298, 175] on input "checkbox" at bounding box center [303, 177] width 10 height 10
click at [494, 205] on h6 "skip all in section" at bounding box center [507, 206] width 54 height 8
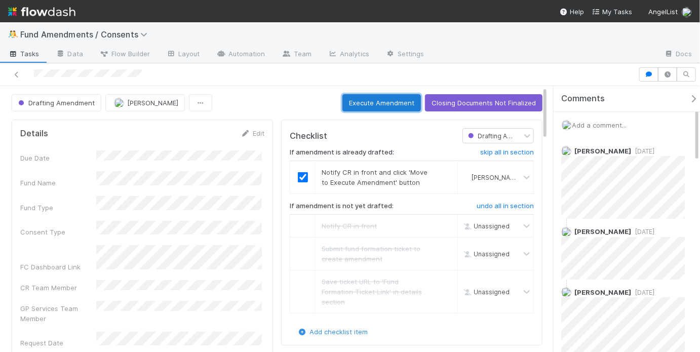
click at [370, 100] on button "Execute Amendment" at bounding box center [381, 102] width 78 height 17
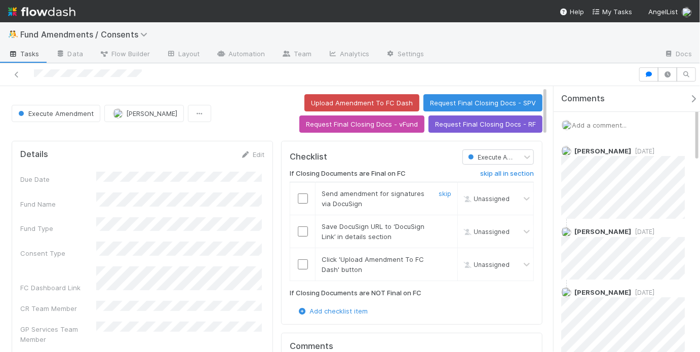
click at [302, 195] on input "checkbox" at bounding box center [303, 198] width 10 height 10
click at [300, 228] on input "checkbox" at bounding box center [303, 231] width 10 height 10
click at [298, 265] on input "checkbox" at bounding box center [303, 264] width 10 height 10
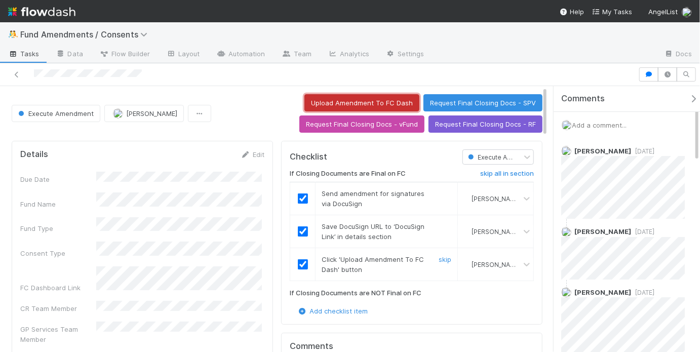
click at [362, 103] on button "Upload Amendment To FC Dash" at bounding box center [361, 102] width 115 height 17
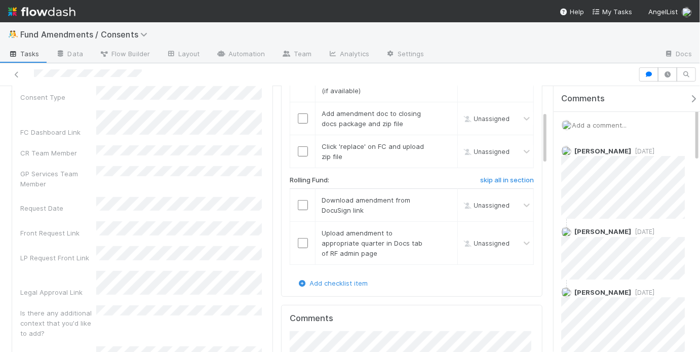
scroll to position [136, 0]
click at [489, 176] on h6 "skip all in section" at bounding box center [507, 179] width 54 height 8
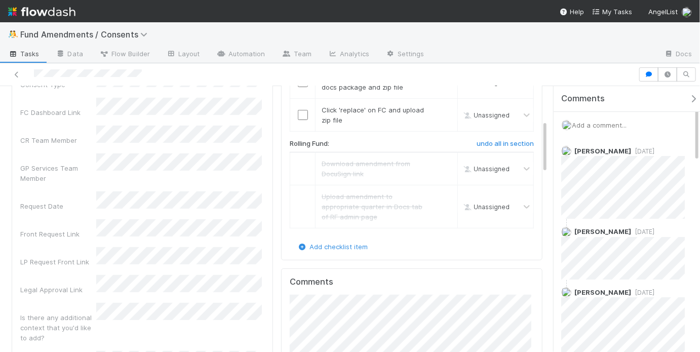
scroll to position [0, 0]
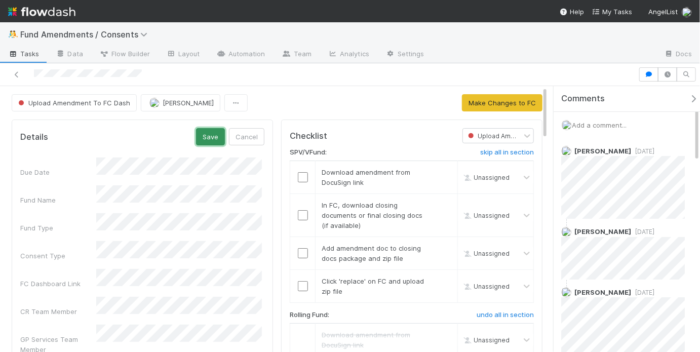
click at [211, 141] on button "Save" at bounding box center [210, 136] width 29 height 17
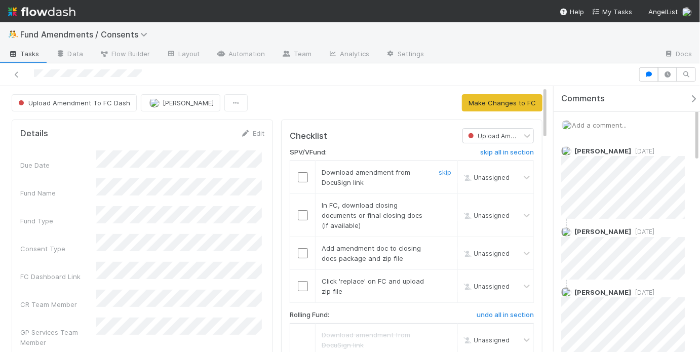
click at [301, 177] on input "checkbox" at bounding box center [303, 177] width 10 height 10
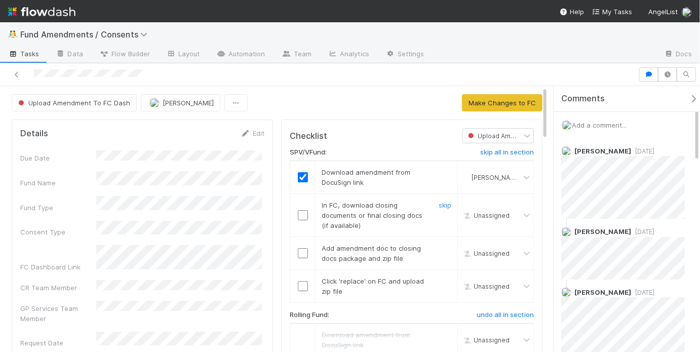
click at [298, 211] on input "checkbox" at bounding box center [303, 215] width 10 height 10
click at [299, 248] on input "checkbox" at bounding box center [303, 253] width 10 height 10
click at [298, 281] on input "checkbox" at bounding box center [303, 286] width 10 height 10
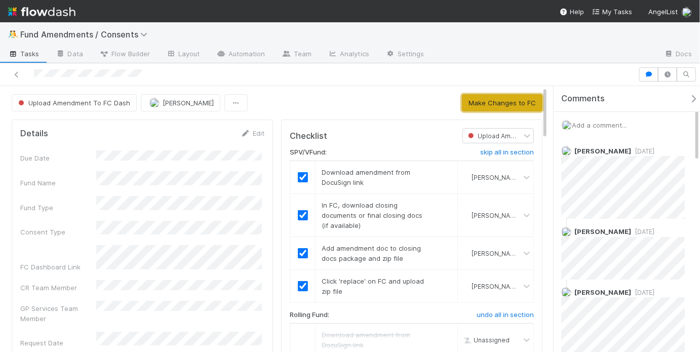
click at [481, 102] on button "Make Changes to FC" at bounding box center [502, 102] width 80 height 17
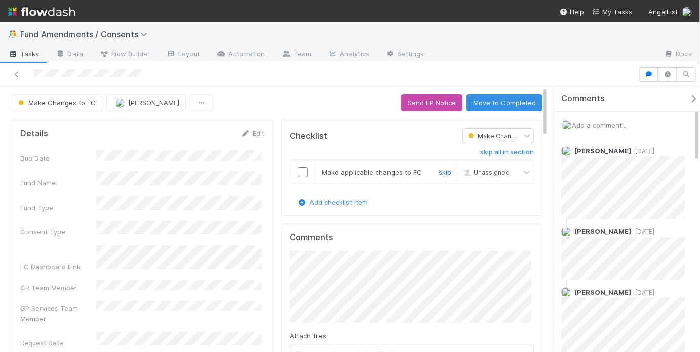
click at [439, 171] on link "skip" at bounding box center [444, 172] width 13 height 8
click at [495, 103] on button "Move to Completed" at bounding box center [504, 102] width 76 height 17
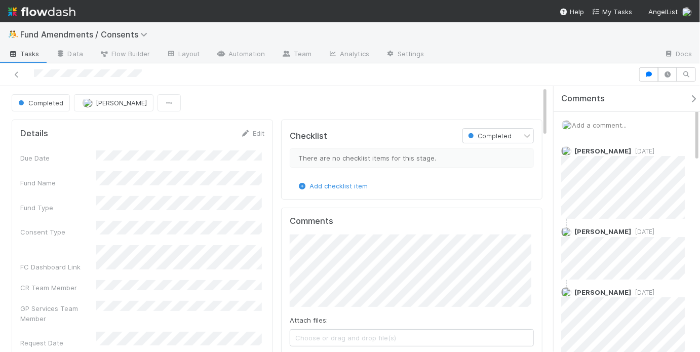
click at [354, 110] on div "Completed May Chang" at bounding box center [277, 102] width 531 height 17
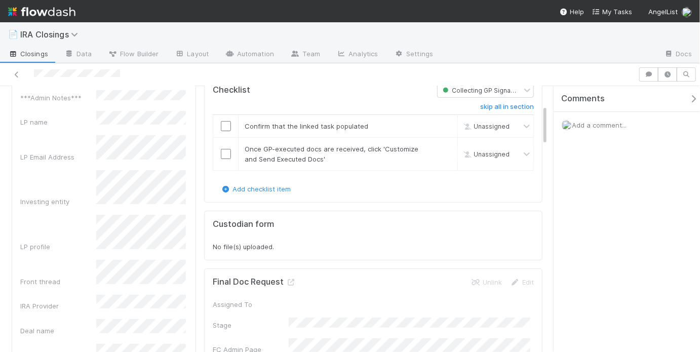
scroll to position [124, 0]
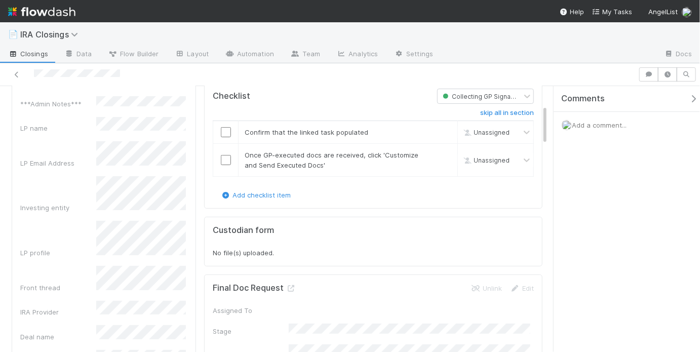
drag, startPoint x: 185, startPoint y: 136, endPoint x: 95, endPoint y: 132, distance: 90.7
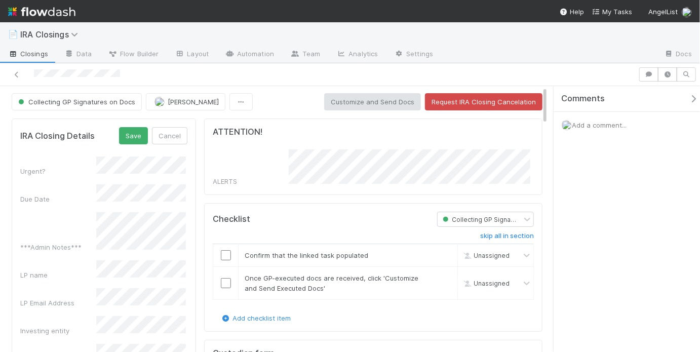
scroll to position [0, 0]
click at [141, 135] on button "Save" at bounding box center [133, 136] width 29 height 17
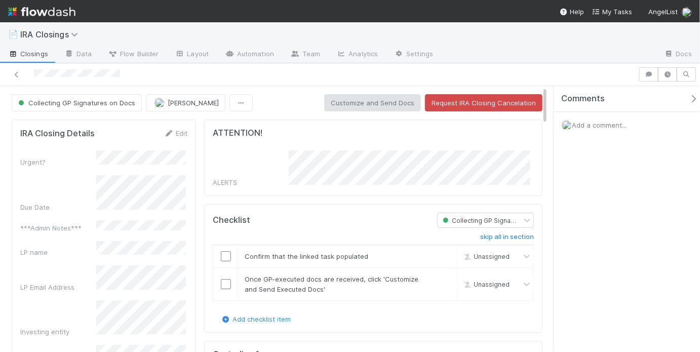
scroll to position [199, 159]
click at [230, 255] on div at bounding box center [225, 256] width 25 height 10
click at [227, 254] on input "checkbox" at bounding box center [226, 256] width 10 height 10
click at [226, 280] on input "checkbox" at bounding box center [226, 284] width 10 height 10
checkbox input "true"
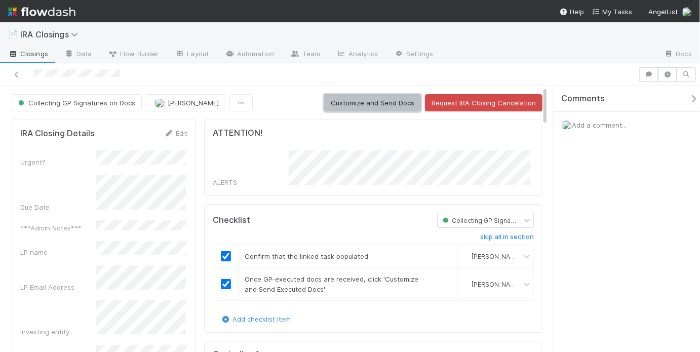
click at [363, 99] on button "Customize and Send Docs" at bounding box center [372, 102] width 97 height 17
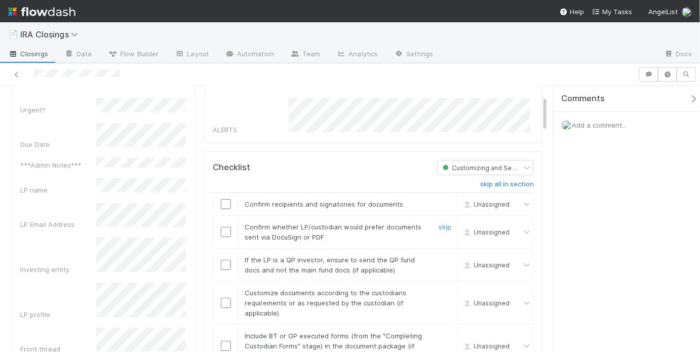
scroll to position [76, 0]
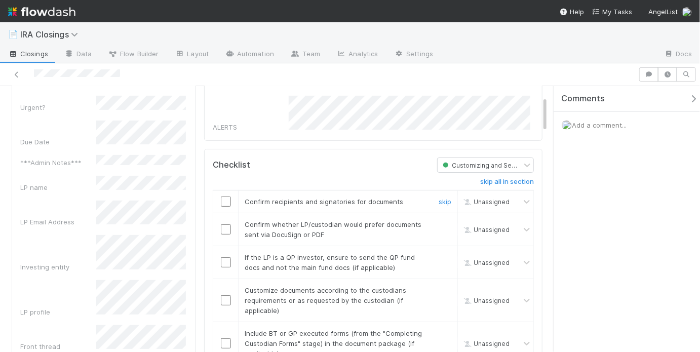
click at [224, 197] on input "checkbox" at bounding box center [226, 201] width 10 height 10
click at [223, 224] on input "checkbox" at bounding box center [226, 229] width 10 height 10
click at [439, 253] on link "skip" at bounding box center [444, 257] width 13 height 8
click at [221, 196] on input "checkbox" at bounding box center [226, 201] width 10 height 10
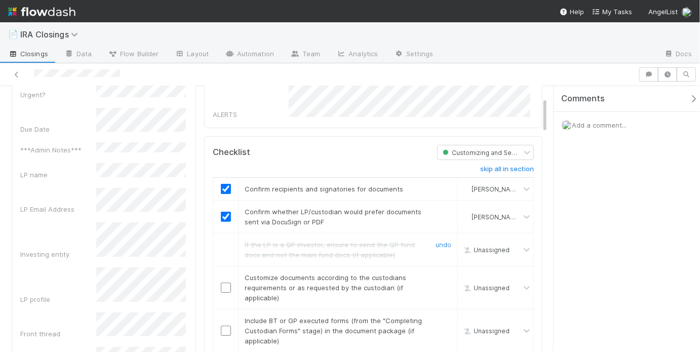
scroll to position [111, 0]
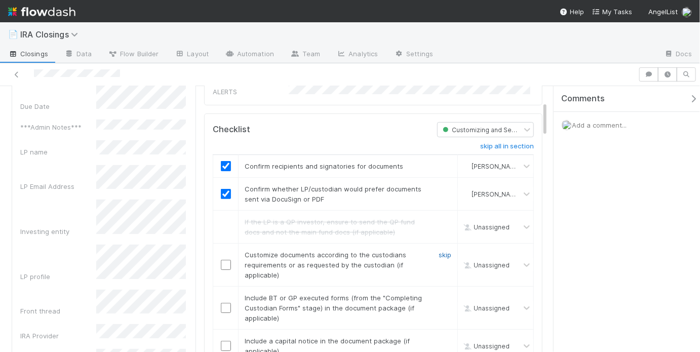
click at [441, 251] on link "skip" at bounding box center [444, 255] width 13 height 8
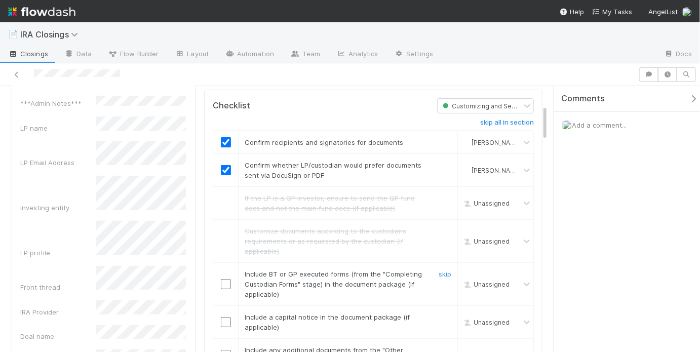
scroll to position [155, 0]
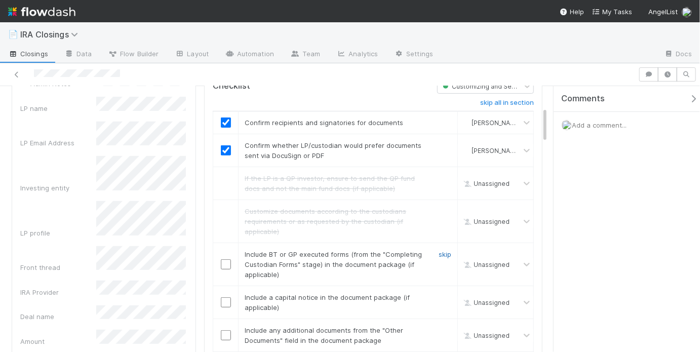
click at [438, 251] on link "skip" at bounding box center [444, 254] width 13 height 8
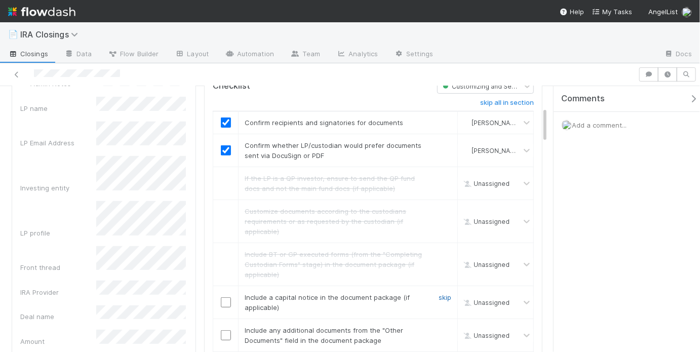
click at [440, 293] on link "skip" at bounding box center [444, 297] width 13 height 8
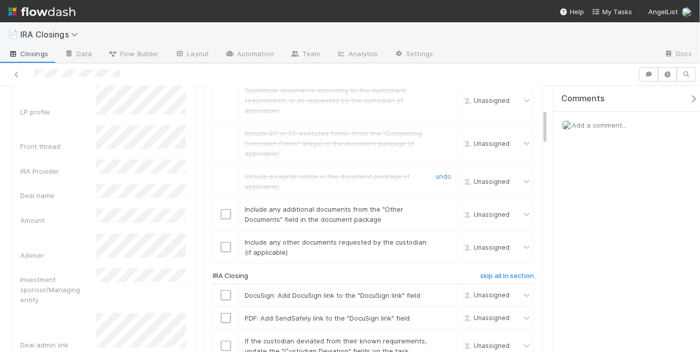
scroll to position [276, 0]
click at [222, 212] on input "checkbox" at bounding box center [226, 214] width 10 height 10
click at [440, 237] on link "skip" at bounding box center [444, 241] width 13 height 8
click at [438, 237] on link "skip" at bounding box center [444, 241] width 13 height 8
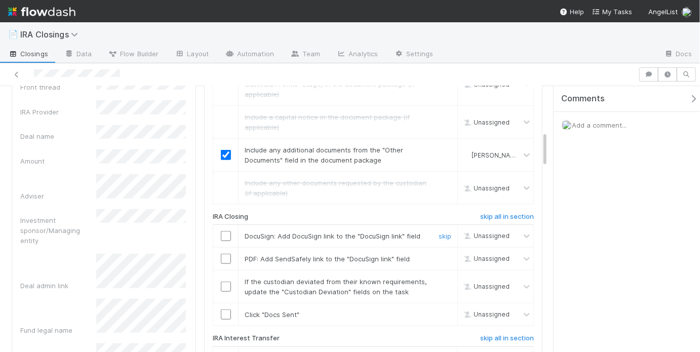
click at [222, 231] on input "checkbox" at bounding box center [226, 236] width 10 height 10
click at [438, 255] on link "skip" at bounding box center [444, 259] width 13 height 8
click at [438, 277] on link "skip" at bounding box center [444, 281] width 13 height 8
click at [226, 309] on input "checkbox" at bounding box center [226, 314] width 10 height 10
click at [441, 277] on link "skip" at bounding box center [444, 281] width 13 height 8
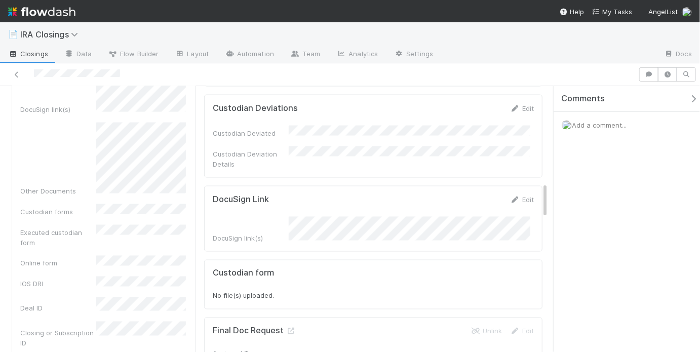
click at [136, 225] on div "Executed custodian form" at bounding box center [103, 236] width 167 height 23
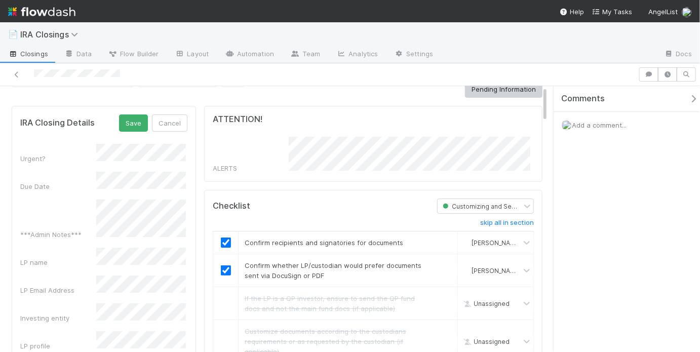
scroll to position [0, 0]
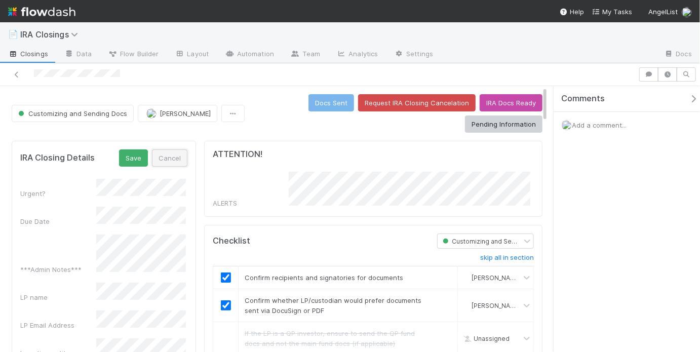
click at [161, 156] on button "Cancel" at bounding box center [169, 157] width 35 height 17
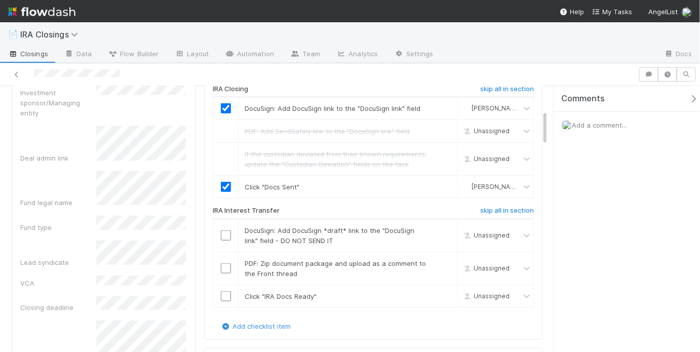
scroll to position [536, 0]
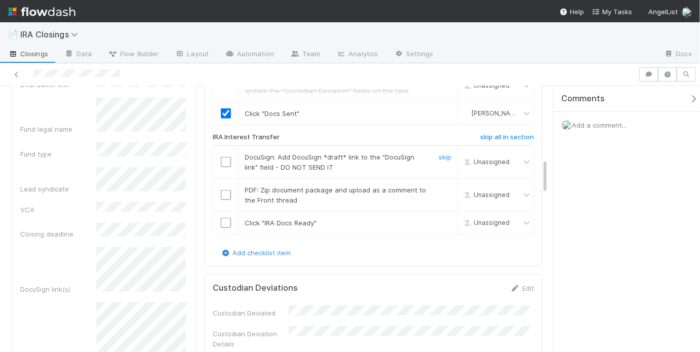
click at [225, 158] on input "checkbox" at bounding box center [226, 162] width 10 height 10
click at [438, 186] on link "skip" at bounding box center [444, 190] width 13 height 8
click at [222, 218] on input "checkbox" at bounding box center [226, 223] width 10 height 10
click at [497, 133] on h6 "skip all in section" at bounding box center [507, 137] width 54 height 8
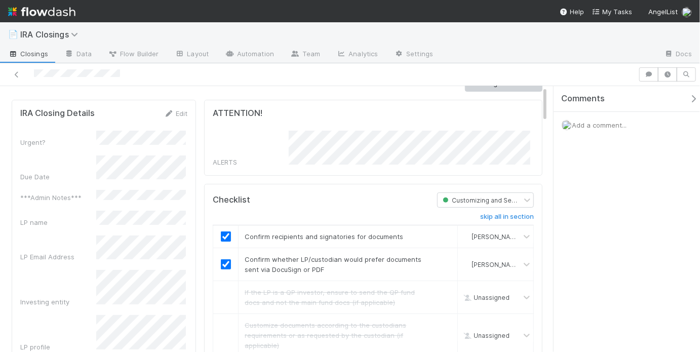
scroll to position [0, 0]
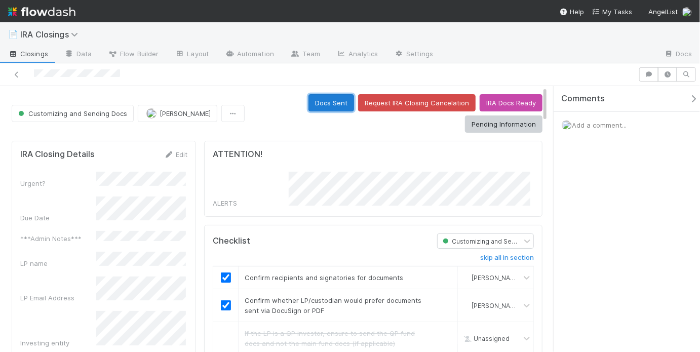
click at [311, 105] on button "Docs Sent" at bounding box center [331, 102] width 46 height 17
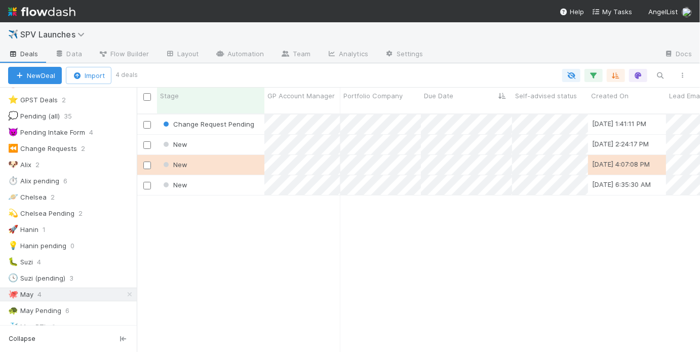
scroll to position [86, 0]
click at [235, 135] on div "New" at bounding box center [210, 145] width 107 height 20
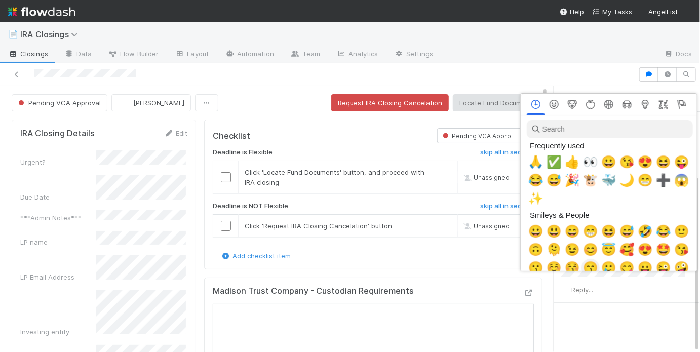
scroll to position [0, 2]
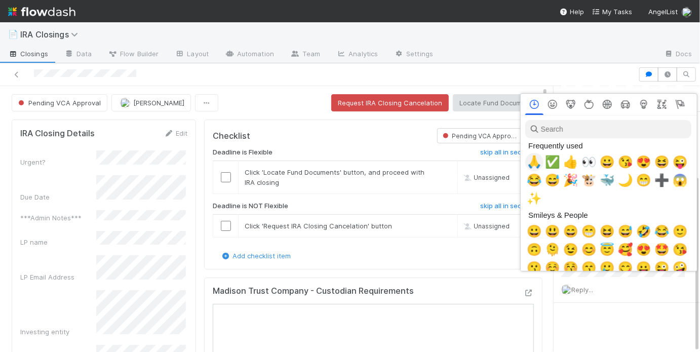
click at [539, 162] on span "🙏" at bounding box center [534, 162] width 15 height 14
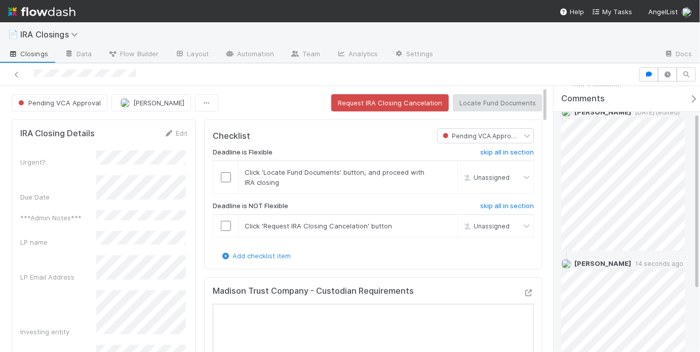
scroll to position [38, 0]
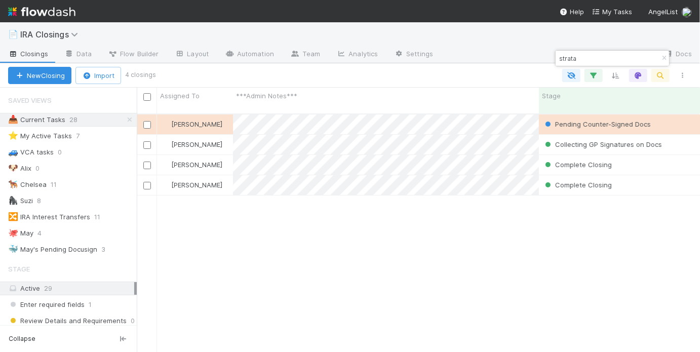
scroll to position [240, 557]
type input "strata"
click at [380, 214] on div "[PERSON_NAME] Counter-Signed Docs [DATE] 7:05:51 PM [DATE] 9:52:42 AM 1 0 0 [PE…" at bounding box center [418, 237] width 563 height 246
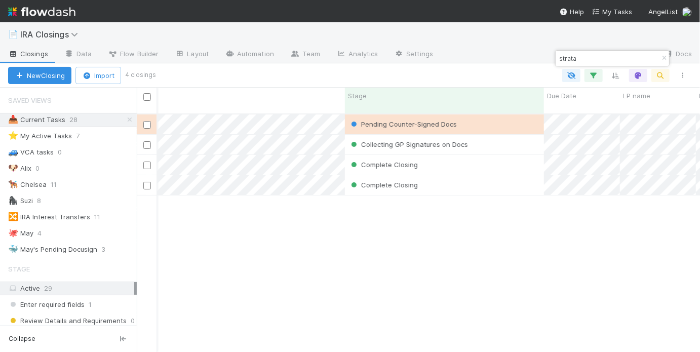
scroll to position [0, 0]
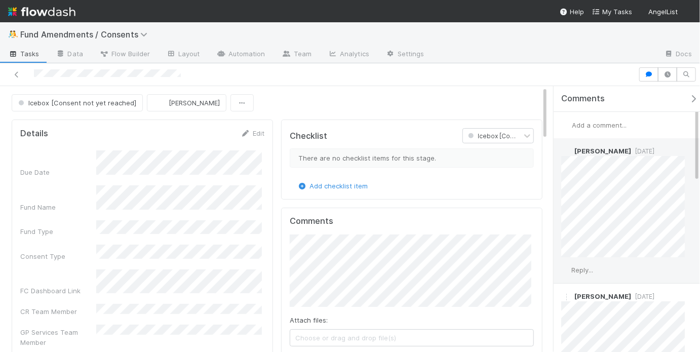
scroll to position [160, 0]
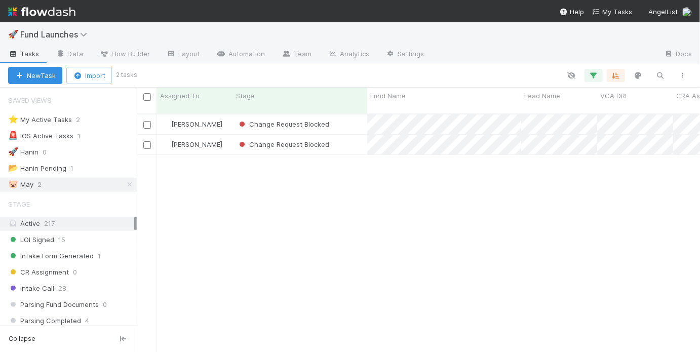
scroll to position [240, 557]
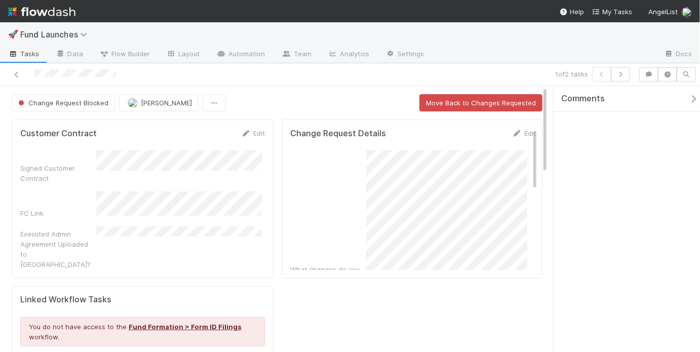
drag, startPoint x: 384, startPoint y: 97, endPoint x: 401, endPoint y: 99, distance: 17.3
click at [384, 97] on div "Change Request Blocked [PERSON_NAME] Move Back to Changes Requested" at bounding box center [277, 102] width 531 height 17
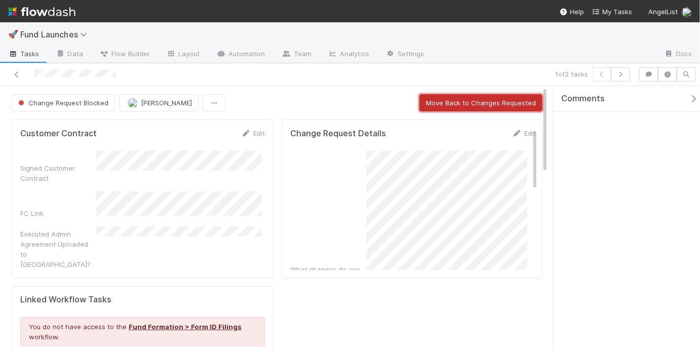
click at [457, 100] on button "Move Back to Changes Requested" at bounding box center [480, 102] width 123 height 17
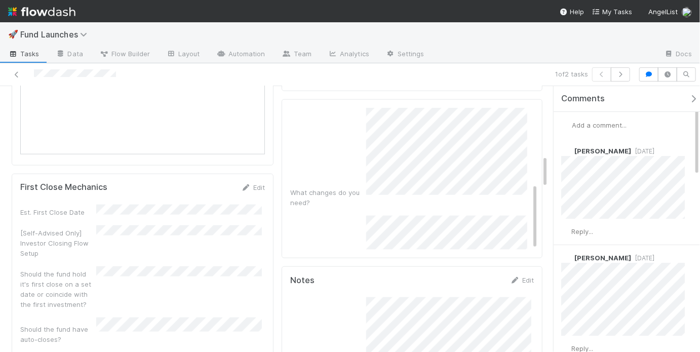
scroll to position [160, 0]
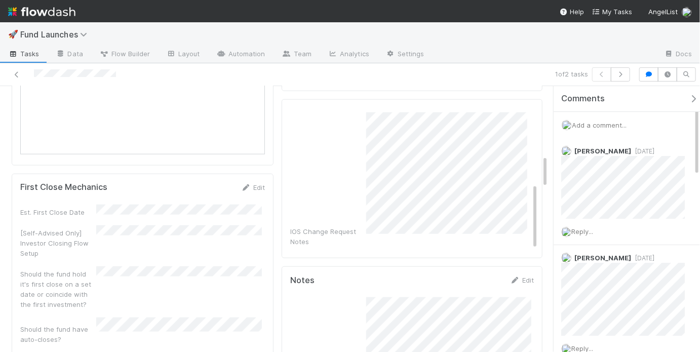
click at [369, 218] on div "What changes do you need? IOS Change Request Notes Historical Change Requests" at bounding box center [413, 123] width 246 height 307
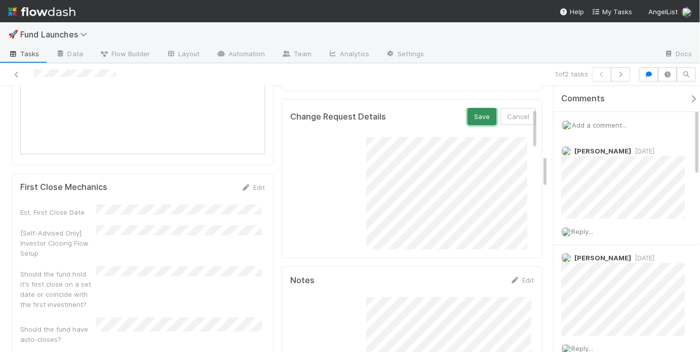
click at [467, 116] on button "Save" at bounding box center [481, 116] width 29 height 17
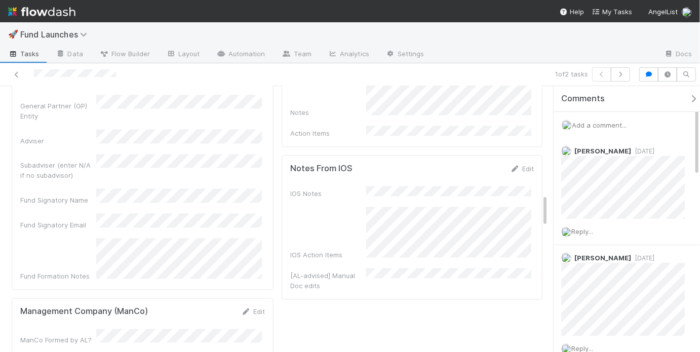
scroll to position [896, 0]
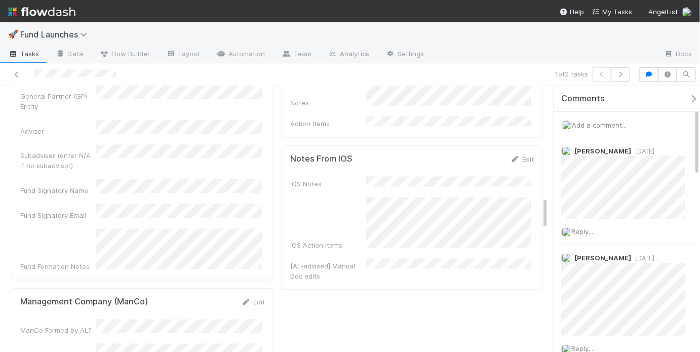
click at [416, 236] on div "IOS Notes IOS Action Items [AL-advised] Manual Doc edits" at bounding box center [412, 229] width 244 height 105
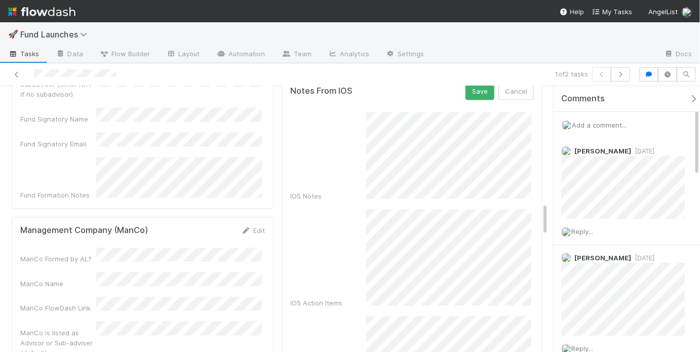
scroll to position [788, 0]
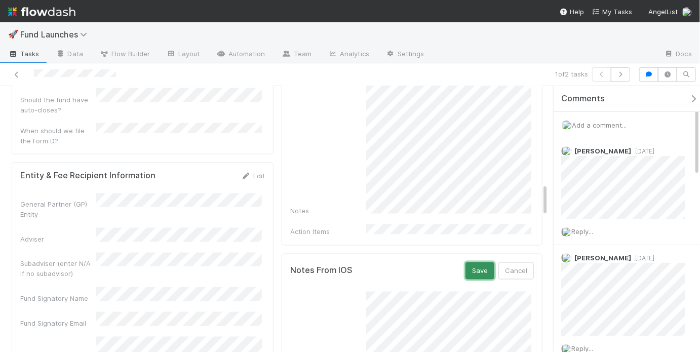
click at [479, 262] on button "Save" at bounding box center [479, 270] width 29 height 17
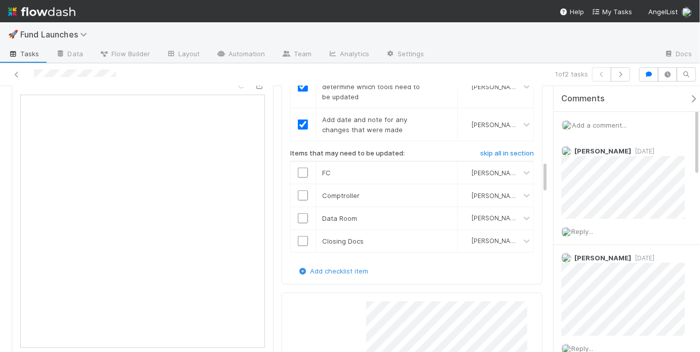
scroll to position [339, 0]
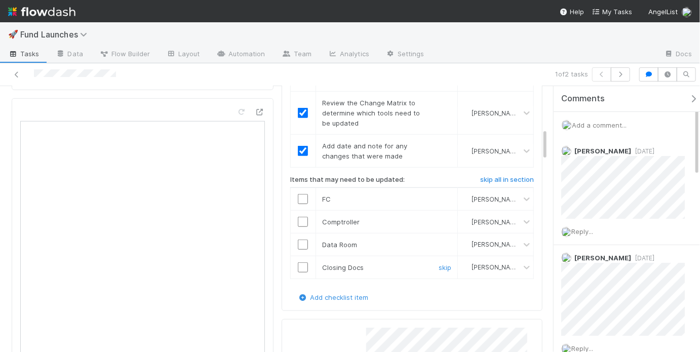
click at [298, 262] on input "checkbox" at bounding box center [303, 267] width 10 height 10
click at [301, 262] on input "checkbox" at bounding box center [303, 267] width 10 height 10
click at [438, 240] on link "skip" at bounding box center [444, 244] width 13 height 8
click at [439, 218] on link "skip" at bounding box center [444, 222] width 13 height 8
click at [439, 196] on link "skip" at bounding box center [444, 199] width 13 height 8
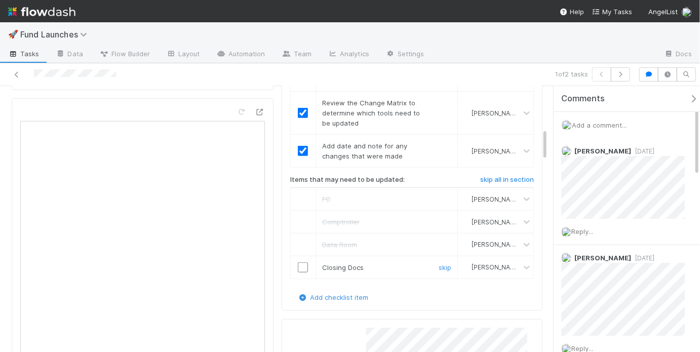
click at [298, 265] on input "checkbox" at bounding box center [303, 267] width 10 height 10
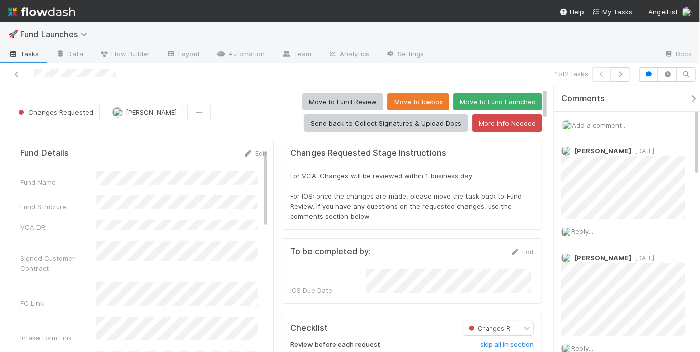
scroll to position [0, 0]
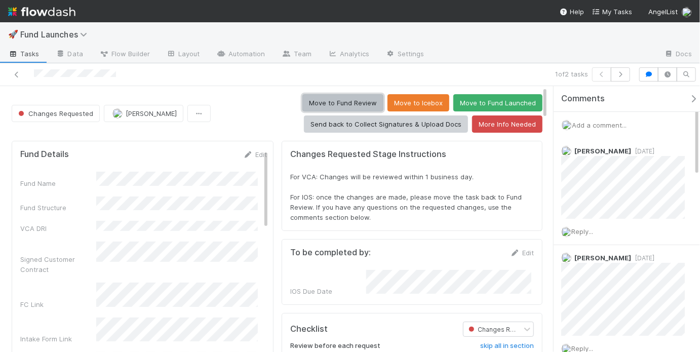
click at [344, 101] on button "Move to Fund Review" at bounding box center [342, 102] width 81 height 17
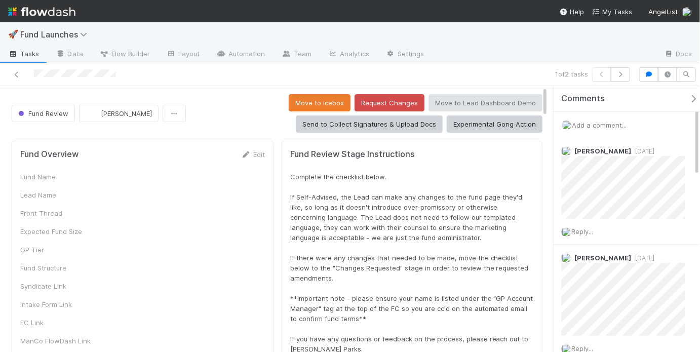
scroll to position [64, 0]
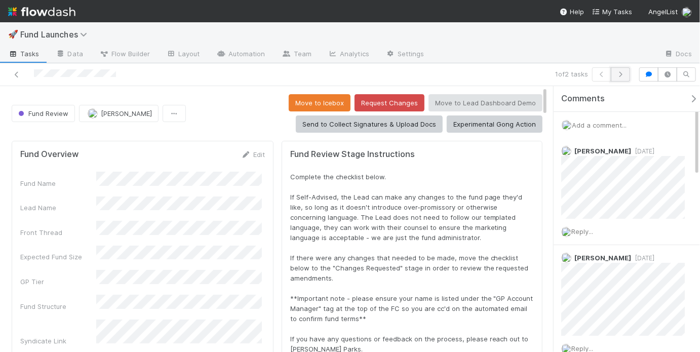
click at [620, 76] on icon "button" at bounding box center [620, 74] width 10 height 6
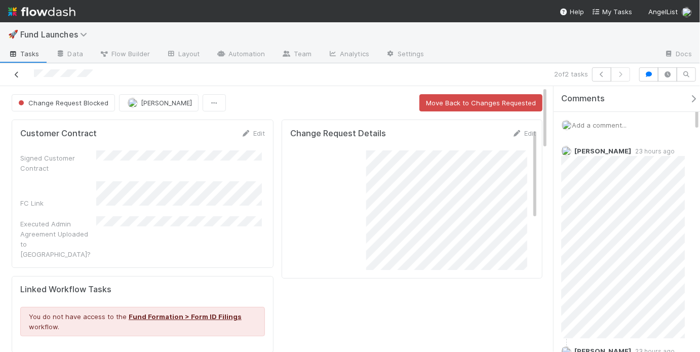
click at [19, 70] on link at bounding box center [17, 74] width 10 height 10
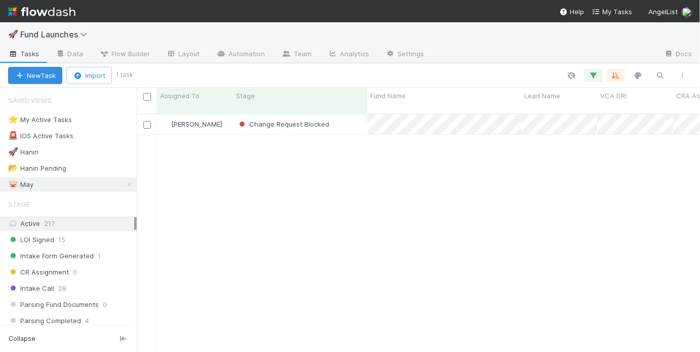
scroll to position [240, 557]
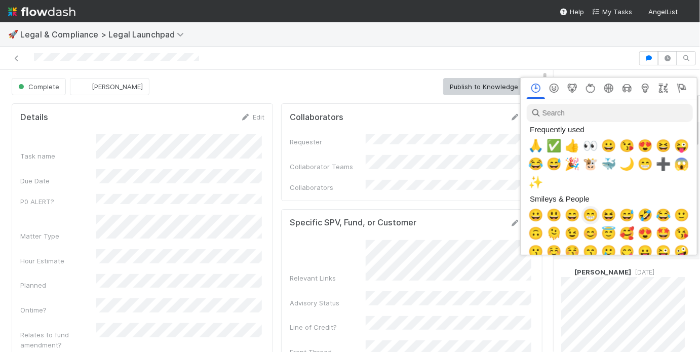
scroll to position [0, 2]
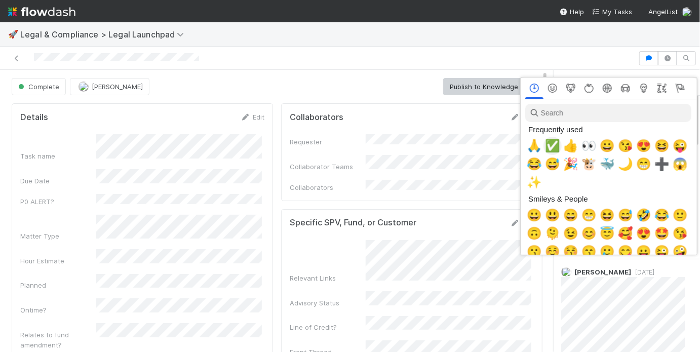
click at [553, 147] on span "✅" at bounding box center [552, 146] width 15 height 14
click at [538, 147] on span "🙏" at bounding box center [534, 146] width 15 height 14
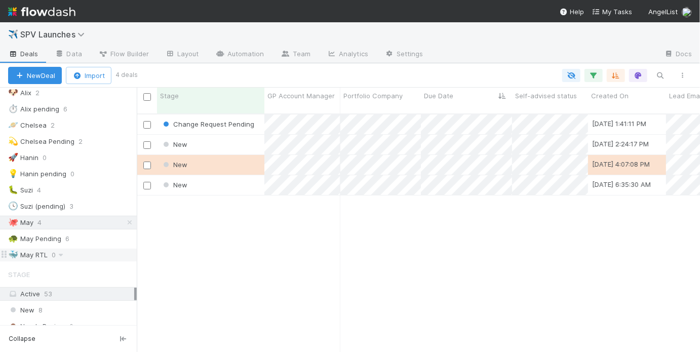
scroll to position [240, 557]
click at [80, 234] on div "🐢 May Pending 6" at bounding box center [72, 238] width 129 height 13
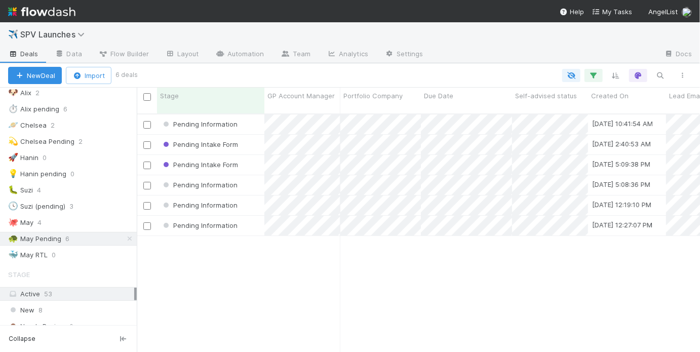
scroll to position [240, 557]
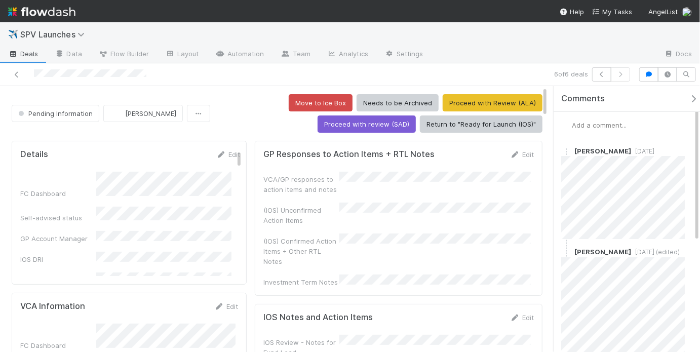
click at [258, 115] on div "Move to Ice Box Needs to be Archived Proceed with Review (ALA) Proceed with rev…" at bounding box center [378, 113] width 328 height 38
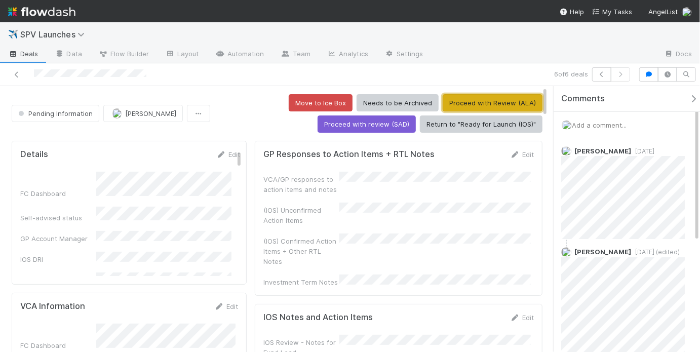
click at [465, 99] on button "Proceed with Review (ALA)" at bounding box center [492, 102] width 100 height 17
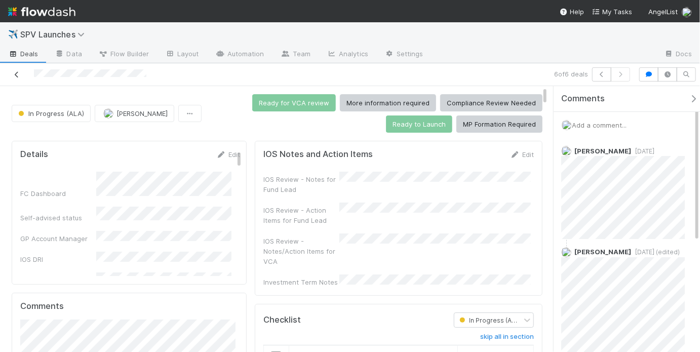
click at [14, 72] on icon at bounding box center [17, 74] width 10 height 7
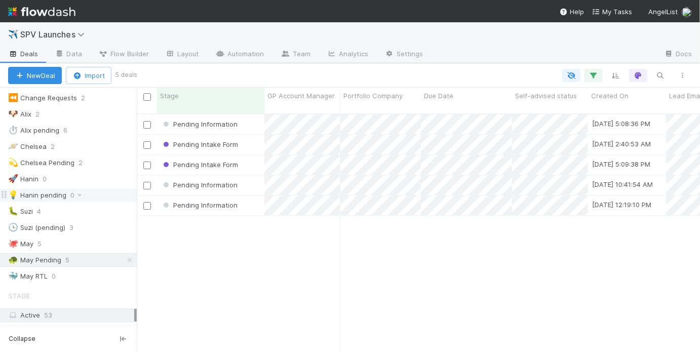
scroll to position [136, 0]
click at [75, 240] on div "🐙 [DATE]" at bounding box center [72, 243] width 129 height 13
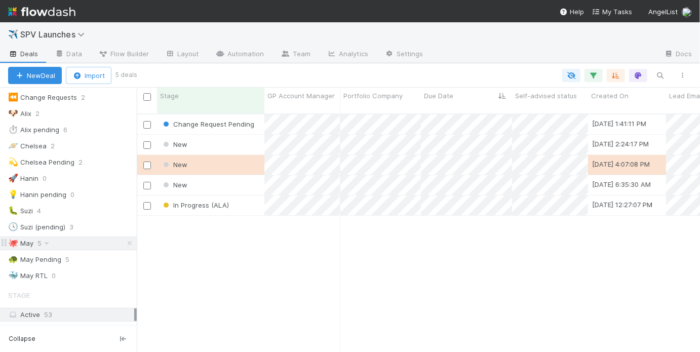
scroll to position [240, 557]
click at [227, 136] on div "New" at bounding box center [210, 145] width 107 height 20
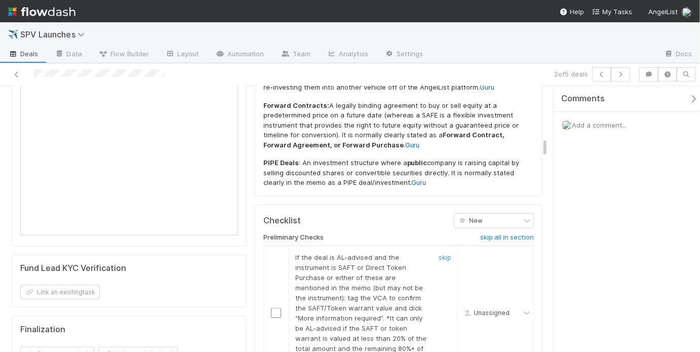
scroll to position [668, 0]
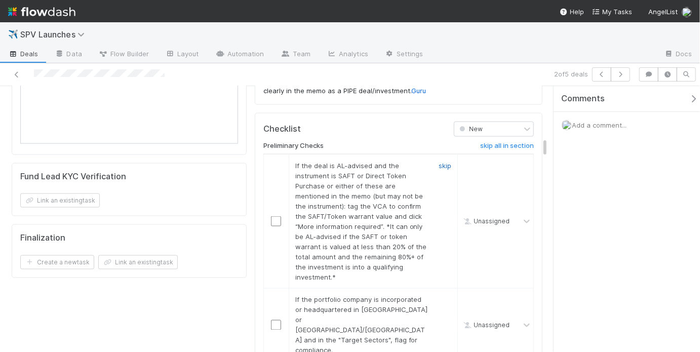
click at [438, 161] on link "skip" at bounding box center [444, 165] width 13 height 8
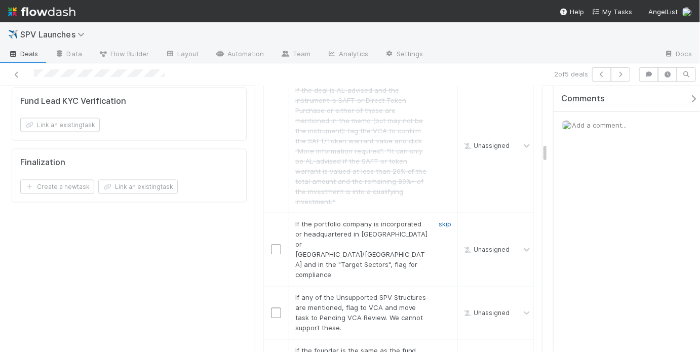
click at [440, 220] on link "skip" at bounding box center [444, 224] width 13 height 8
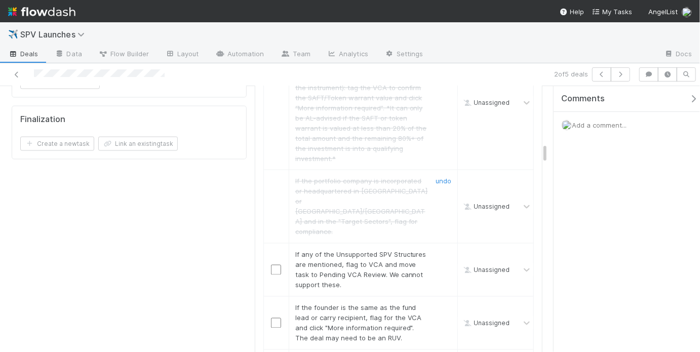
scroll to position [797, 0]
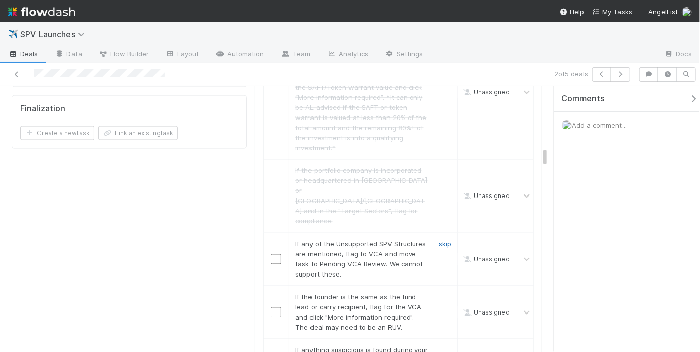
click at [441, 240] on link "skip" at bounding box center [444, 244] width 13 height 8
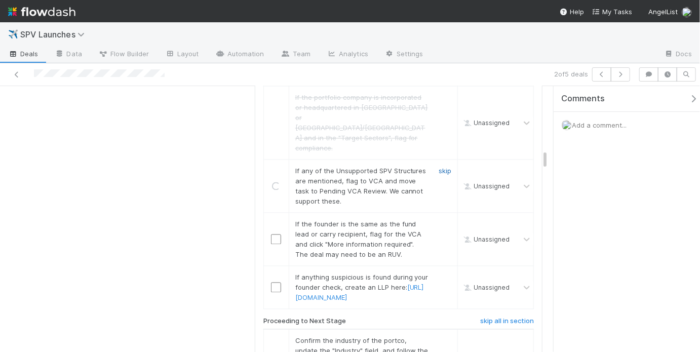
scroll to position [909, 0]
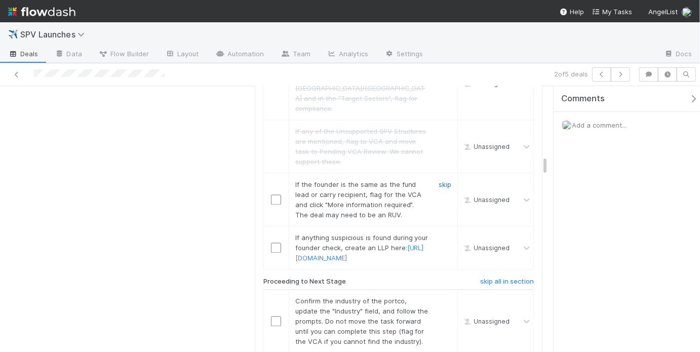
click at [441, 181] on link "skip" at bounding box center [444, 185] width 13 height 8
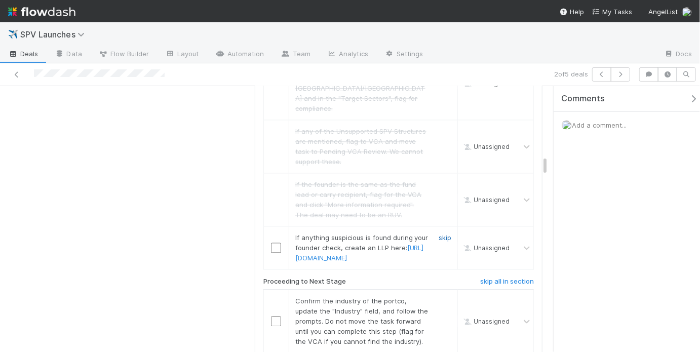
click at [438, 234] on link "skip" at bounding box center [444, 238] width 13 height 8
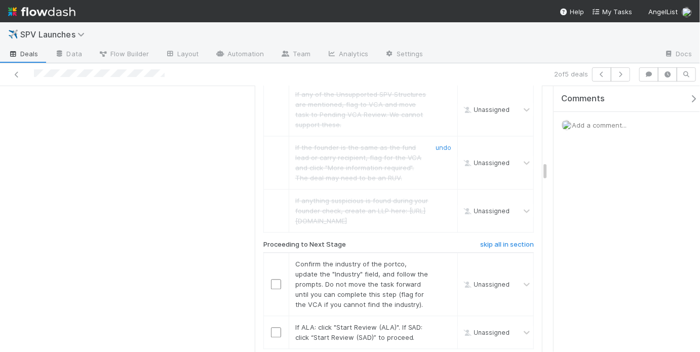
scroll to position [989, 0]
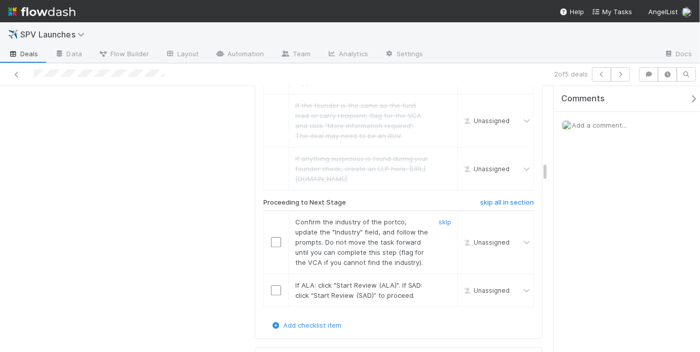
click at [271, 237] on input "checkbox" at bounding box center [276, 242] width 10 height 10
click at [275, 285] on input "checkbox" at bounding box center [276, 290] width 10 height 10
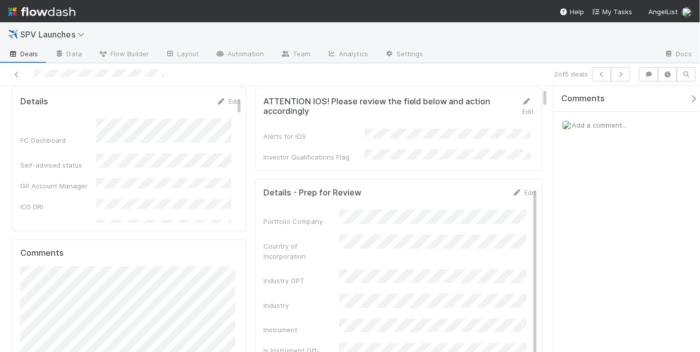
scroll to position [0, 0]
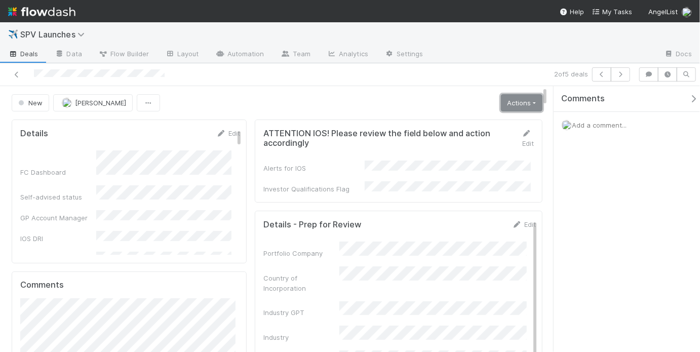
click at [514, 95] on link "Actions" at bounding box center [522, 102] width 42 height 17
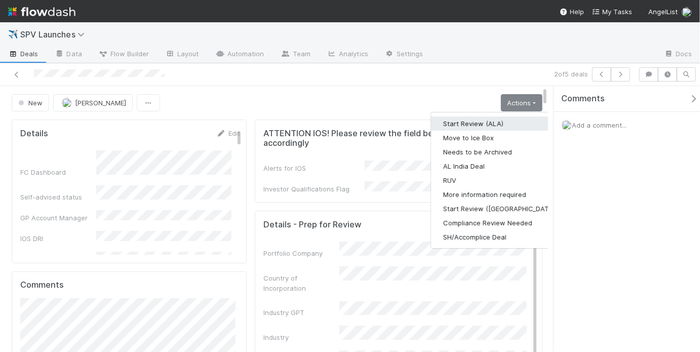
click at [471, 124] on button "Start Review (ALA)" at bounding box center [500, 123] width 138 height 14
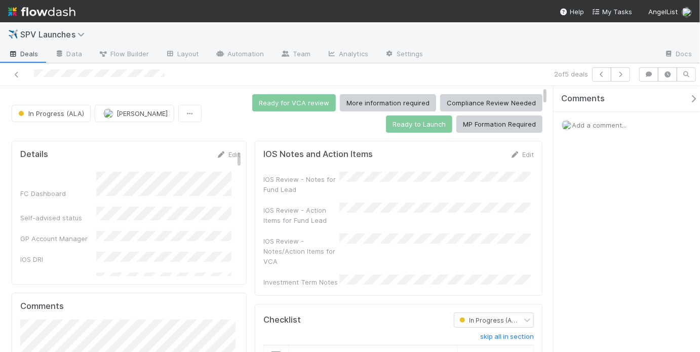
click at [296, 205] on div "IOS Review - Action Items for Fund Lead" at bounding box center [301, 215] width 76 height 20
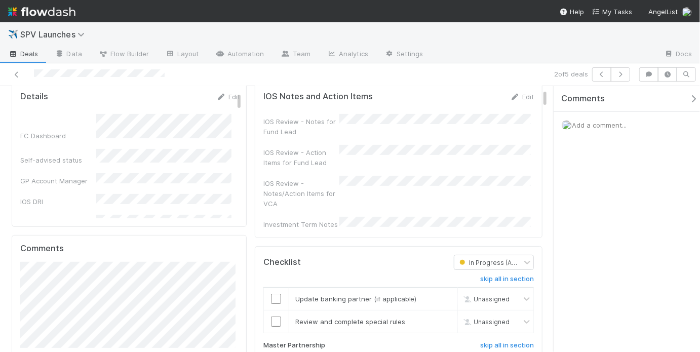
scroll to position [60, 0]
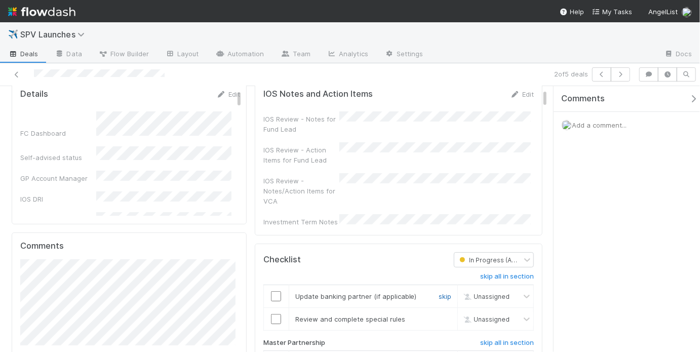
click at [438, 292] on link "skip" at bounding box center [444, 296] width 13 height 8
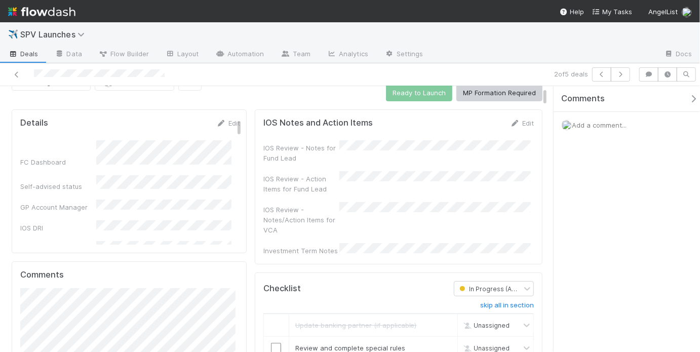
scroll to position [0, 0]
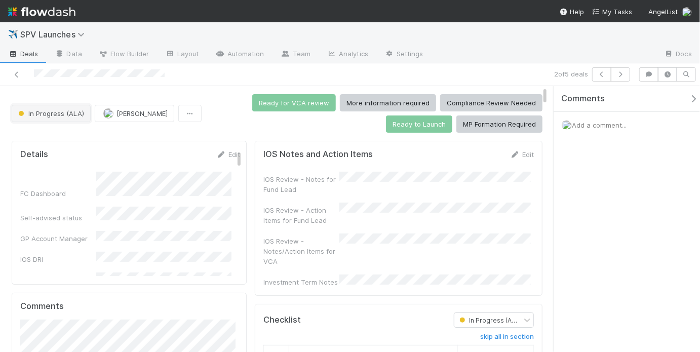
click at [71, 107] on button "In Progress (ALA)" at bounding box center [51, 113] width 79 height 17
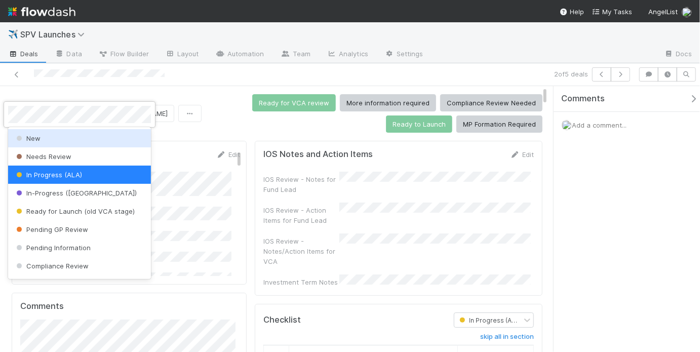
click at [82, 139] on div "New" at bounding box center [79, 138] width 143 height 18
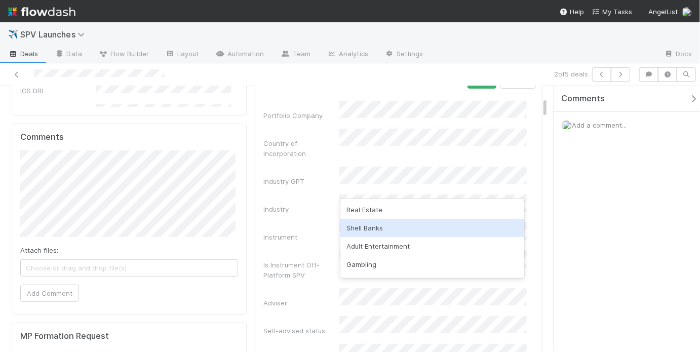
click at [310, 232] on div "Instrument" at bounding box center [301, 237] width 76 height 10
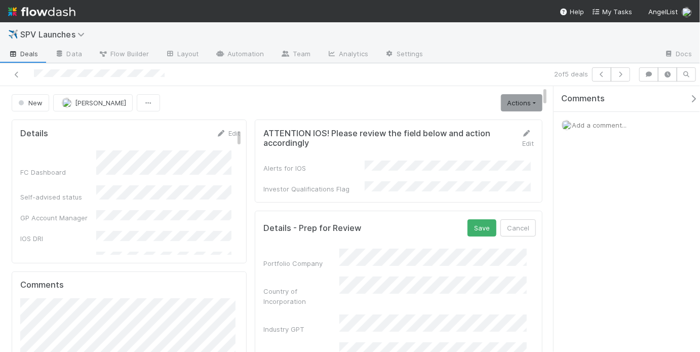
click at [203, 94] on div "New May Chang Actions Start Review (ALA) Move to Ice Box Needs to be Archived A…" at bounding box center [277, 102] width 531 height 17
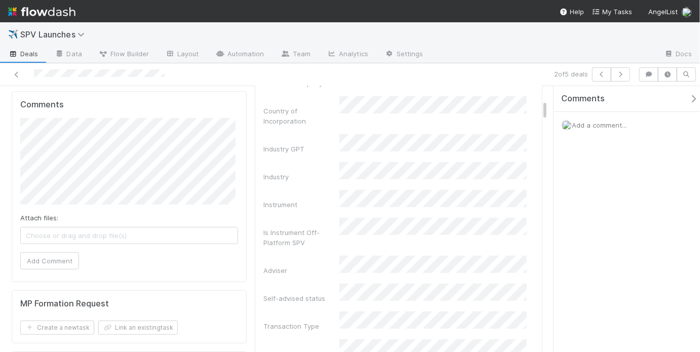
scroll to position [15, 0]
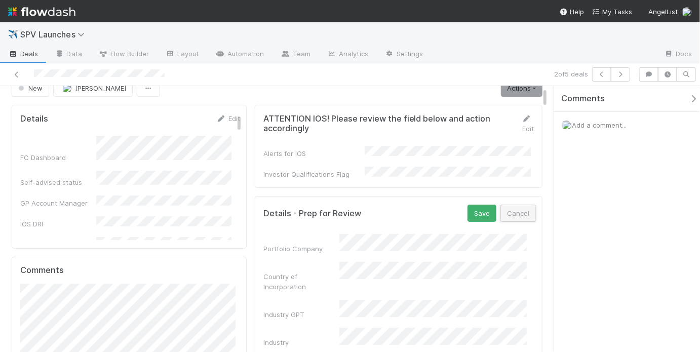
click at [511, 205] on button "Cancel" at bounding box center [517, 213] width 35 height 17
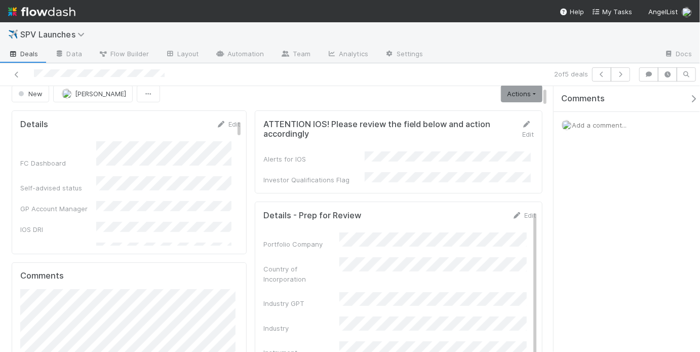
scroll to position [0, 0]
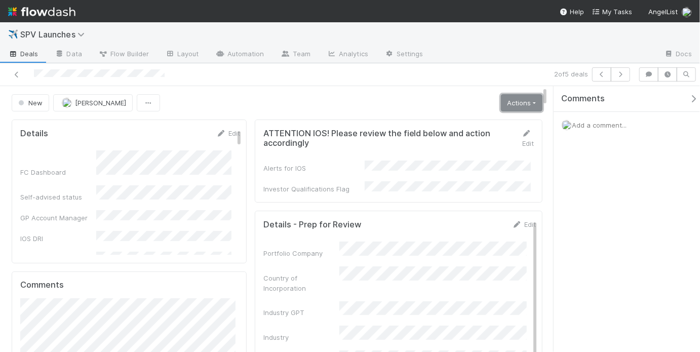
click at [511, 100] on link "Actions" at bounding box center [522, 102] width 42 height 17
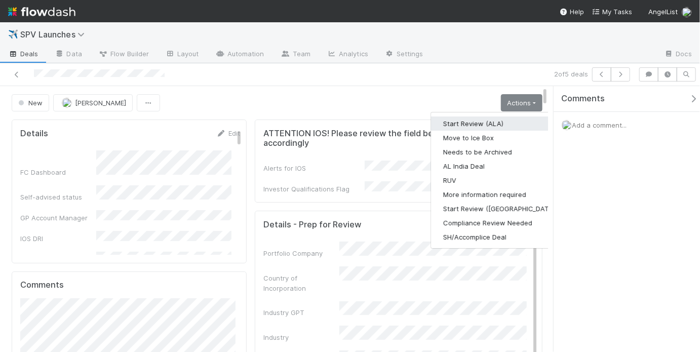
click at [489, 123] on button "Start Review (ALA)" at bounding box center [500, 123] width 138 height 14
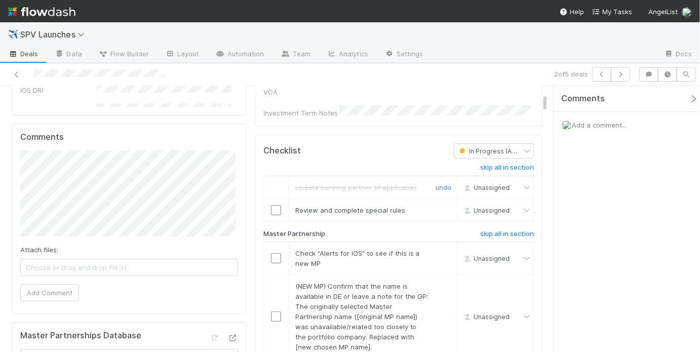
scroll to position [171, 0]
click at [444, 205] on link "skip" at bounding box center [444, 209] width 13 height 8
click at [275, 252] on input "checkbox" at bounding box center [276, 257] width 10 height 10
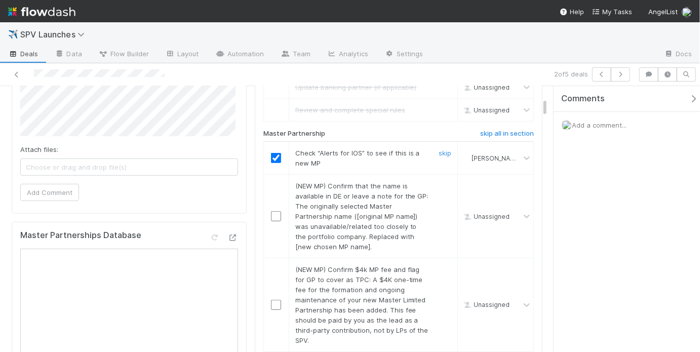
scroll to position [272, 0]
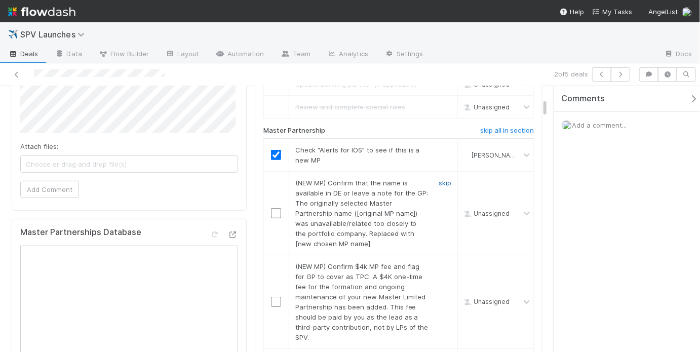
click at [445, 179] on link "skip" at bounding box center [444, 183] width 13 height 8
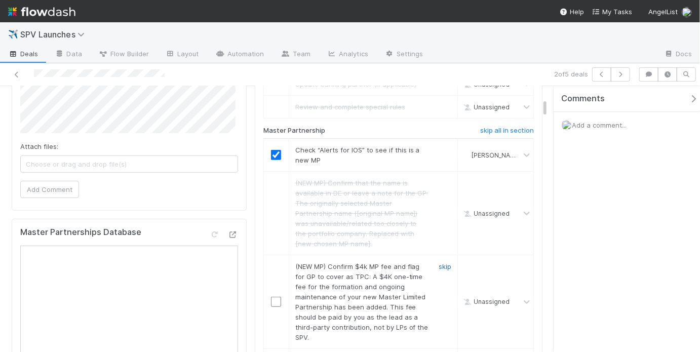
click at [438, 262] on link "skip" at bounding box center [444, 266] width 13 height 8
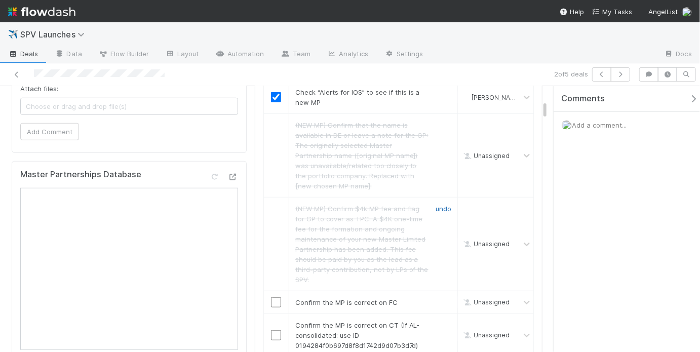
scroll to position [332, 0]
drag, startPoint x: 275, startPoint y: 288, endPoint x: 272, endPoint y: 294, distance: 6.8
click at [275, 295] on input "checkbox" at bounding box center [276, 300] width 10 height 10
click at [271, 328] on input "checkbox" at bounding box center [276, 333] width 10 height 10
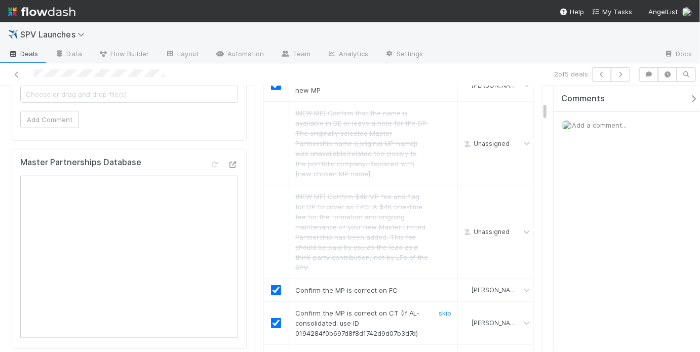
scroll to position [457, 0]
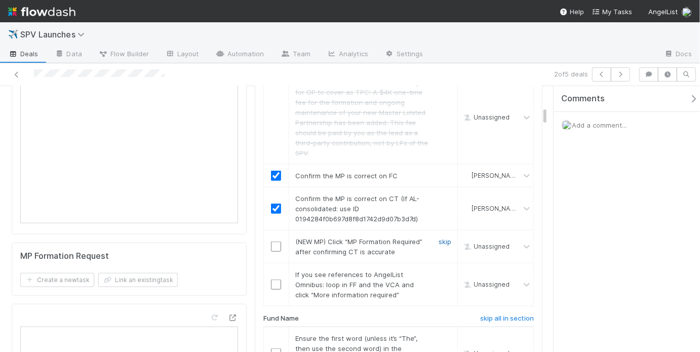
click at [438, 237] on link "skip" at bounding box center [444, 241] width 13 height 8
click at [438, 270] on link "skip" at bounding box center [444, 274] width 13 height 8
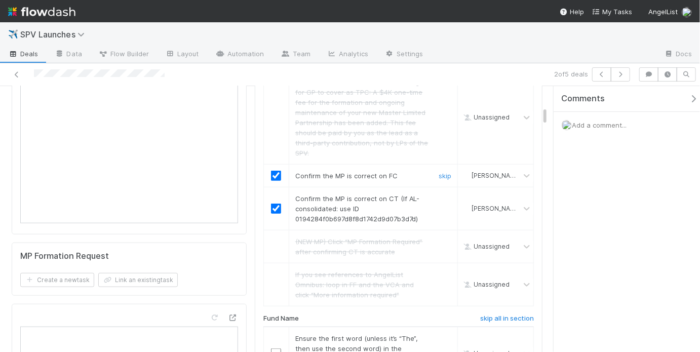
scroll to position [616, 0]
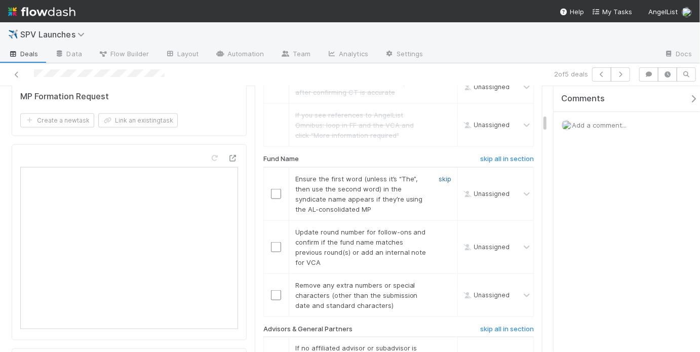
click at [439, 175] on link "skip" at bounding box center [444, 179] width 13 height 8
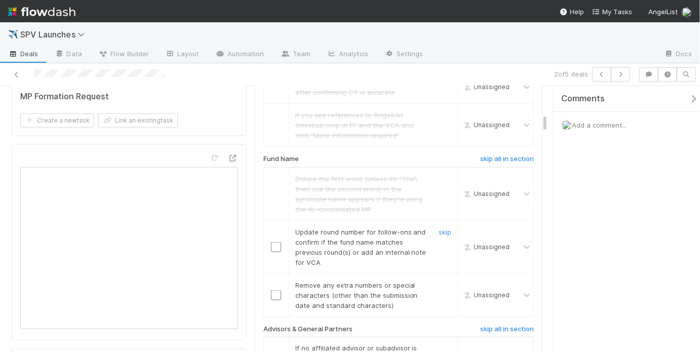
click at [274, 242] on input "checkbox" at bounding box center [276, 247] width 10 height 10
click at [438, 281] on link "skip" at bounding box center [444, 285] width 13 height 8
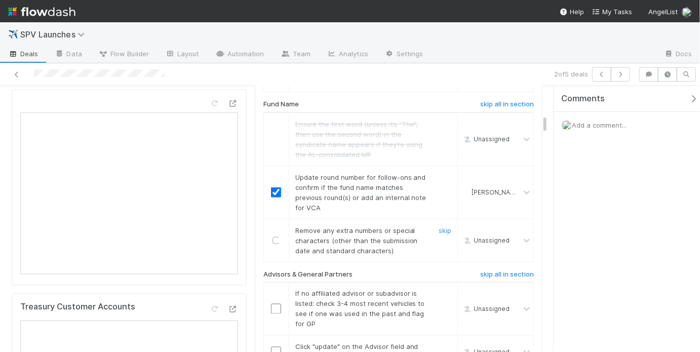
scroll to position [672, 0]
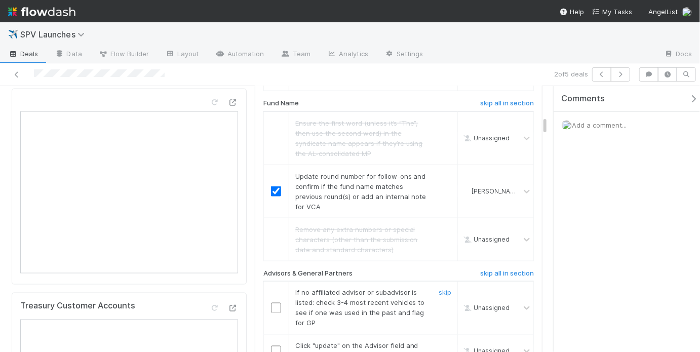
click at [275, 303] on input "checkbox" at bounding box center [276, 308] width 10 height 10
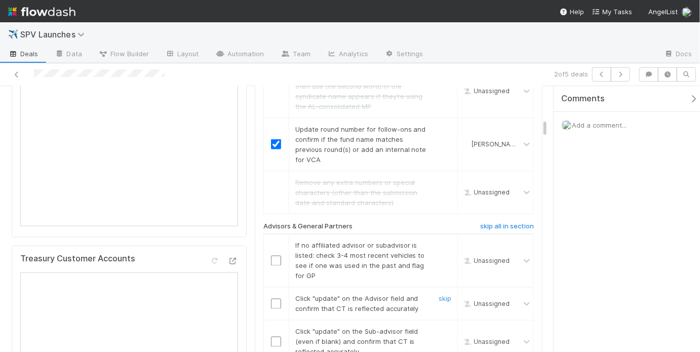
scroll to position [729, 0]
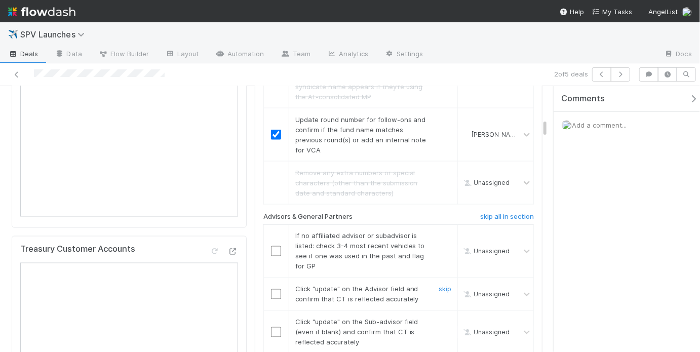
drag, startPoint x: 275, startPoint y: 278, endPoint x: 273, endPoint y: 264, distance: 14.3
click at [275, 289] on input "checkbox" at bounding box center [276, 294] width 10 height 10
click at [274, 246] on input "checkbox" at bounding box center [276, 251] width 10 height 10
click at [274, 327] on input "checkbox" at bounding box center [276, 332] width 10 height 10
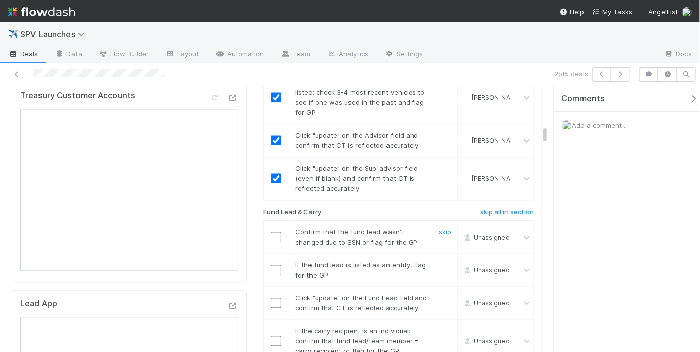
click at [271, 232] on input "checkbox" at bounding box center [276, 237] width 10 height 10
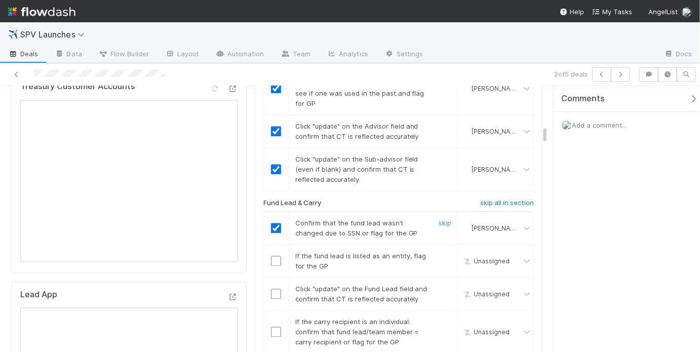
scroll to position [893, 0]
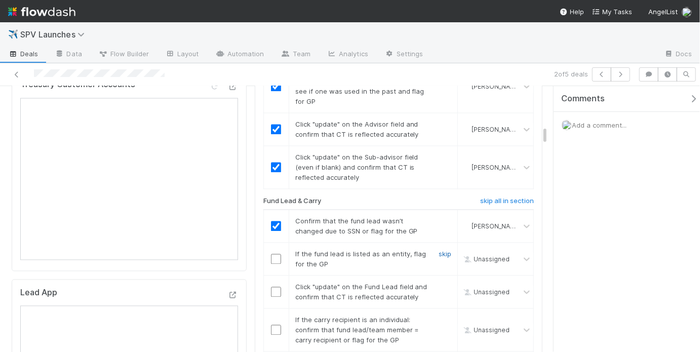
click at [440, 250] on link "skip" at bounding box center [444, 254] width 13 height 8
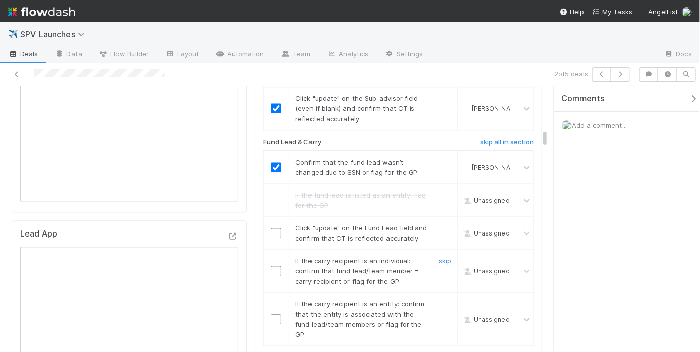
scroll to position [959, 0]
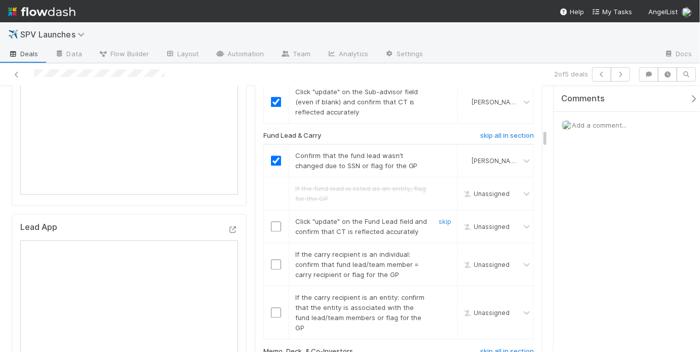
click at [273, 221] on input "checkbox" at bounding box center [276, 226] width 10 height 10
click at [438, 250] on link "skip" at bounding box center [444, 254] width 13 height 8
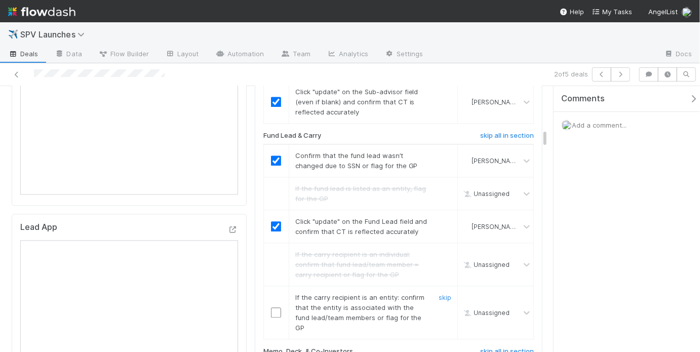
click at [276, 307] on input "checkbox" at bounding box center [276, 312] width 10 height 10
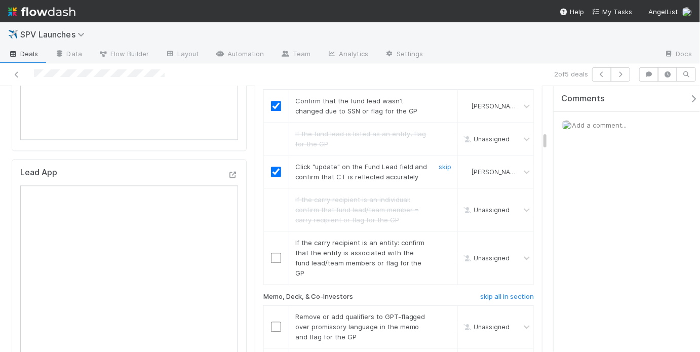
scroll to position [1022, 0]
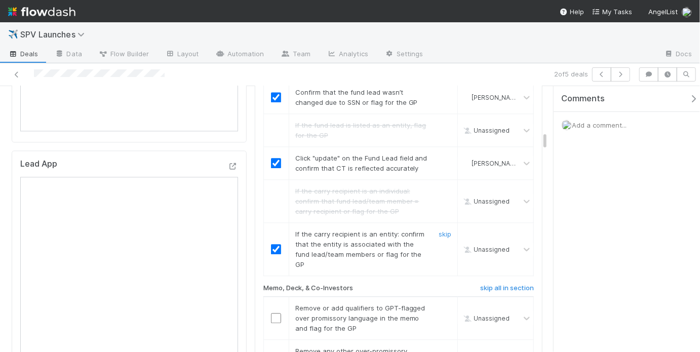
checkbox input "true"
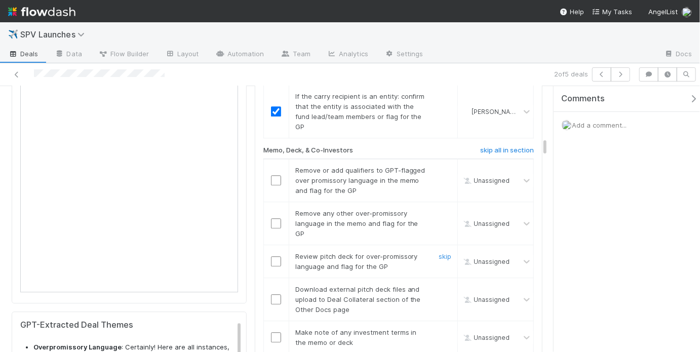
scroll to position [1165, 0]
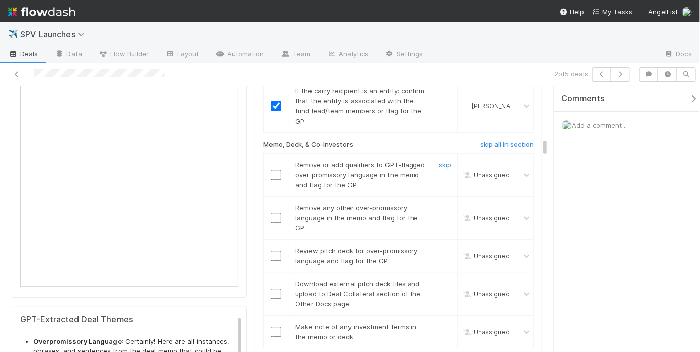
click at [274, 170] on input "checkbox" at bounding box center [276, 175] width 10 height 10
click at [274, 213] on input "checkbox" at bounding box center [276, 218] width 10 height 10
click at [275, 251] on input "checkbox" at bounding box center [276, 256] width 10 height 10
click at [439, 279] on link "skip" at bounding box center [444, 283] width 13 height 8
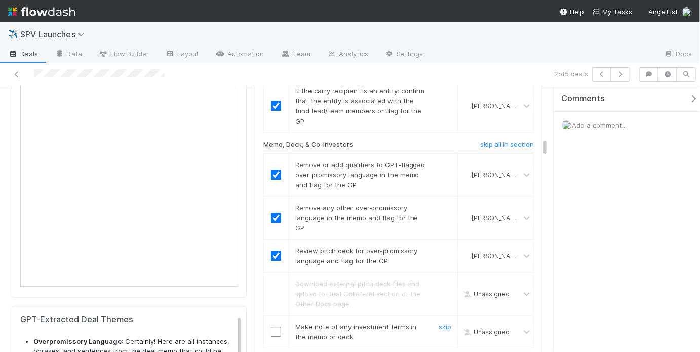
click at [278, 327] on input "checkbox" at bounding box center [276, 332] width 10 height 10
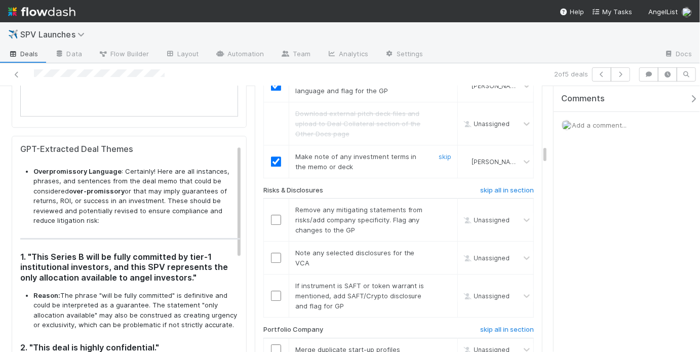
scroll to position [1337, 0]
click at [438, 205] on link "skip" at bounding box center [444, 209] width 13 height 8
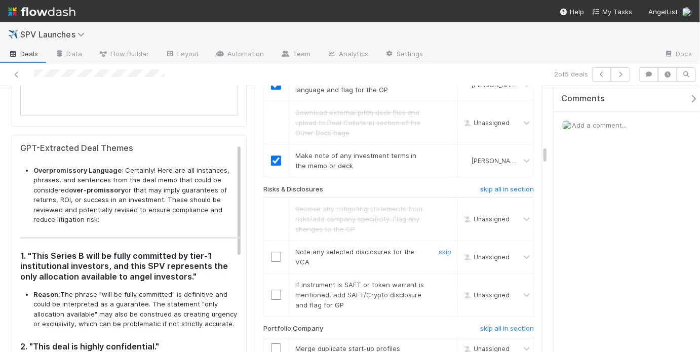
click at [271, 252] on input "checkbox" at bounding box center [276, 257] width 10 height 10
click at [444, 280] on link "skip" at bounding box center [444, 284] width 13 height 8
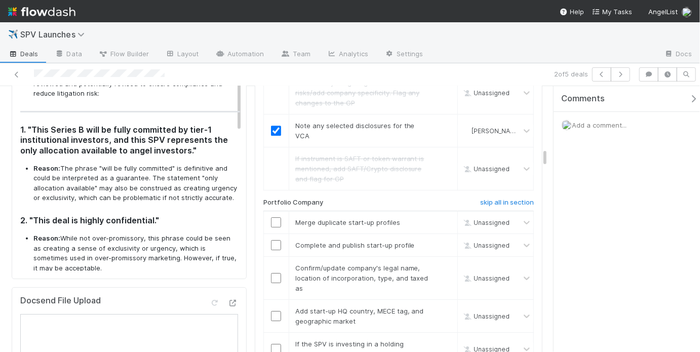
scroll to position [1464, 0]
click at [438, 217] on link "skip" at bounding box center [444, 221] width 13 height 8
click at [438, 240] on link "skip" at bounding box center [444, 244] width 13 height 8
click at [439, 217] on link "skip" at bounding box center [444, 221] width 13 height 8
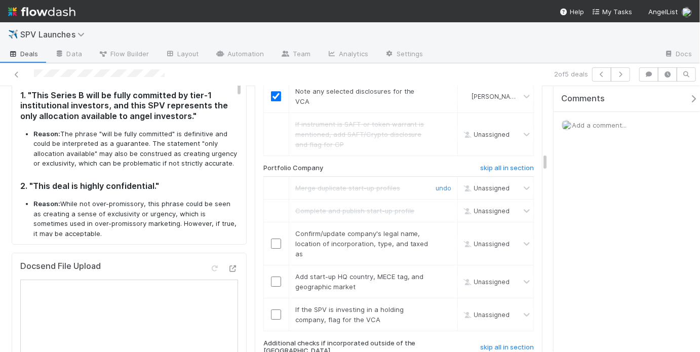
scroll to position [1543, 0]
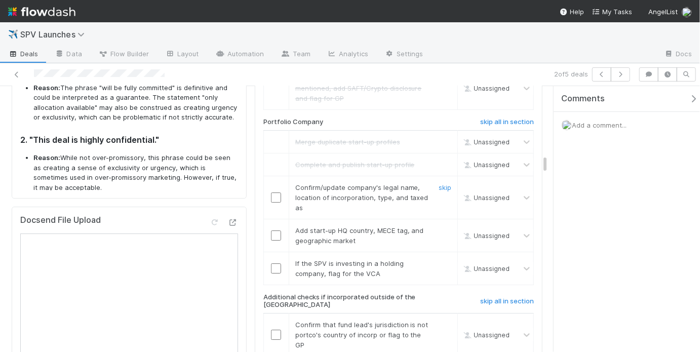
click at [271, 192] on input "checkbox" at bounding box center [276, 197] width 10 height 10
click at [275, 230] on input "checkbox" at bounding box center [276, 235] width 10 height 10
click at [438, 259] on link "skip" at bounding box center [444, 263] width 13 height 8
click at [275, 192] on input "checkbox" at bounding box center [276, 197] width 10 height 10
checkbox input "true"
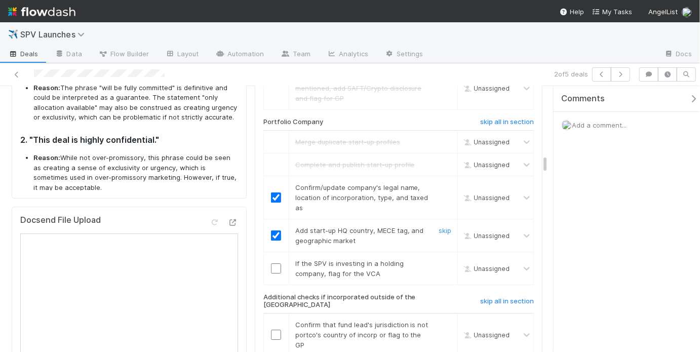
checkbox input "true"
click at [274, 230] on input "checkbox" at bounding box center [276, 235] width 10 height 10
click at [277, 230] on input "checkbox" at bounding box center [276, 235] width 10 height 10
click at [438, 259] on link "skip" at bounding box center [444, 263] width 13 height 8
checkbox input "true"
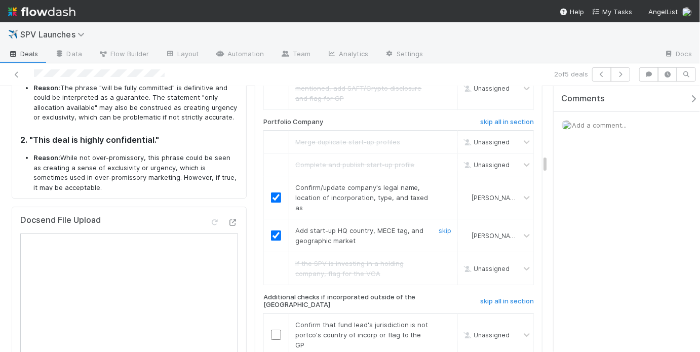
click at [273, 230] on input "checkbox" at bounding box center [276, 235] width 10 height 10
click at [271, 230] on input "checkbox" at bounding box center [276, 235] width 10 height 10
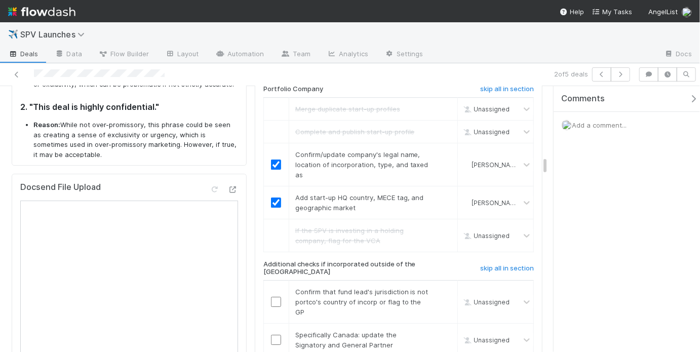
scroll to position [1694, 0]
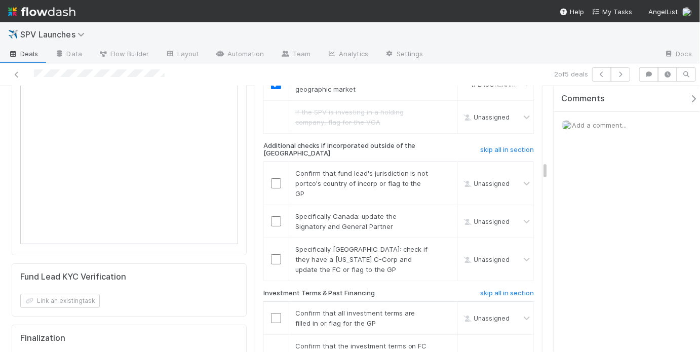
click at [504, 146] on h6 "skip all in section" at bounding box center [507, 150] width 54 height 8
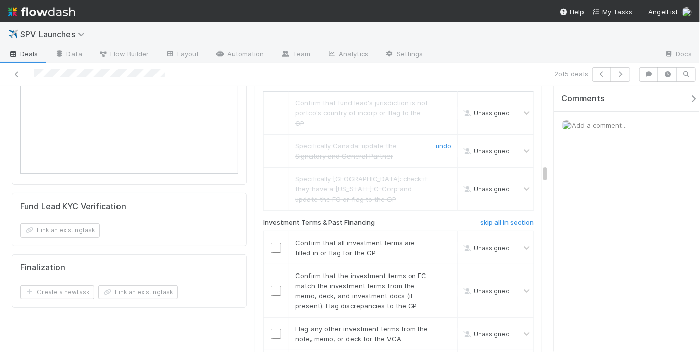
scroll to position [1814, 0]
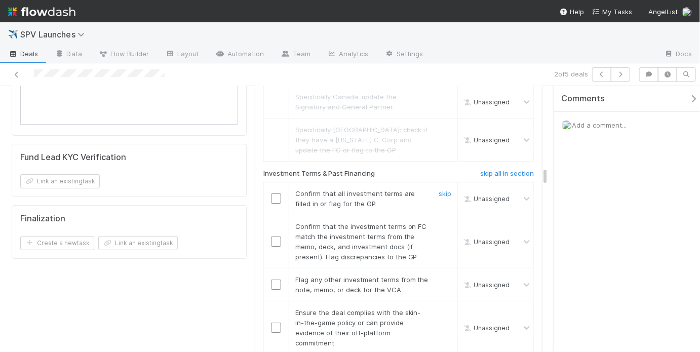
click at [271, 193] on input "checkbox" at bounding box center [276, 198] width 10 height 10
click at [274, 236] on input "checkbox" at bounding box center [276, 241] width 10 height 10
click at [441, 275] on link "skip" at bounding box center [444, 279] width 13 height 8
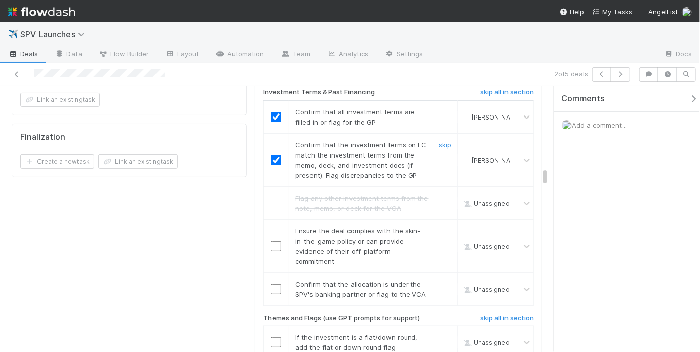
scroll to position [1993, 0]
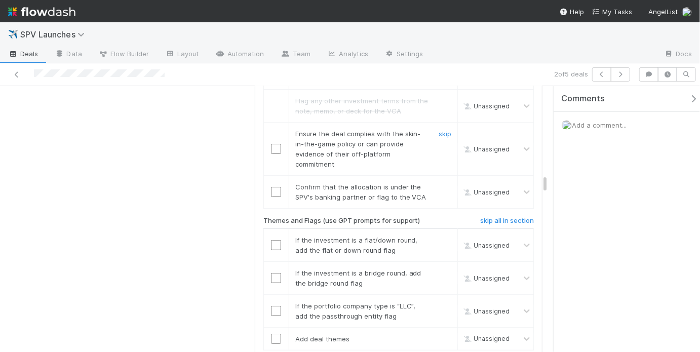
click at [280, 144] on div at bounding box center [276, 149] width 25 height 10
click at [277, 144] on input "checkbox" at bounding box center [276, 149] width 10 height 10
click at [274, 187] on input "checkbox" at bounding box center [276, 192] width 10 height 10
click at [444, 236] on link "skip" at bounding box center [444, 240] width 13 height 8
click at [446, 268] on div "skip" at bounding box center [443, 278] width 30 height 20
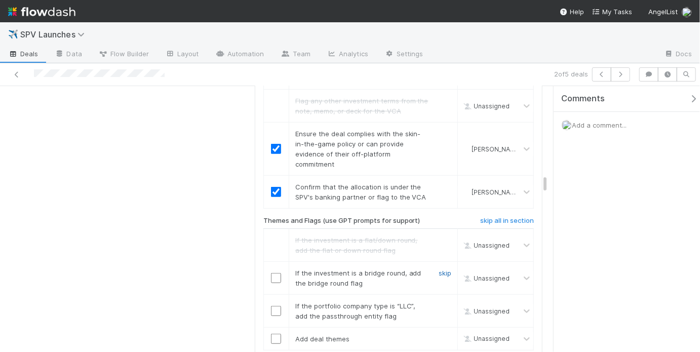
click at [443, 269] on link "skip" at bounding box center [444, 273] width 13 height 8
click at [440, 302] on link "skip" at bounding box center [444, 306] width 13 height 8
click at [438, 335] on link "skip" at bounding box center [444, 339] width 13 height 8
click at [442, 269] on link "skip" at bounding box center [444, 273] width 13 height 8
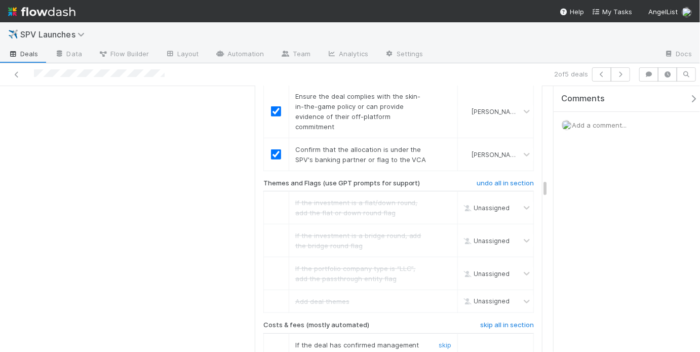
scroll to position [2148, 0]
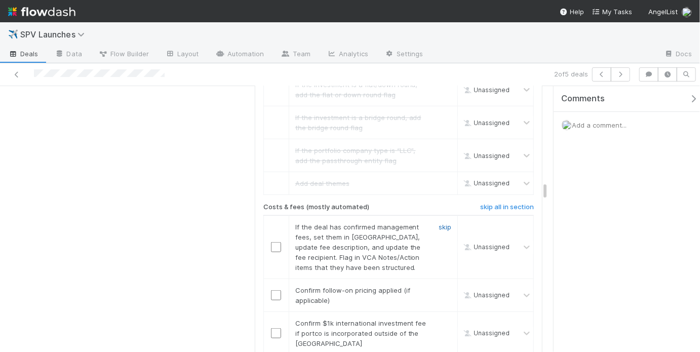
click at [440, 223] on link "skip" at bounding box center [444, 227] width 13 height 8
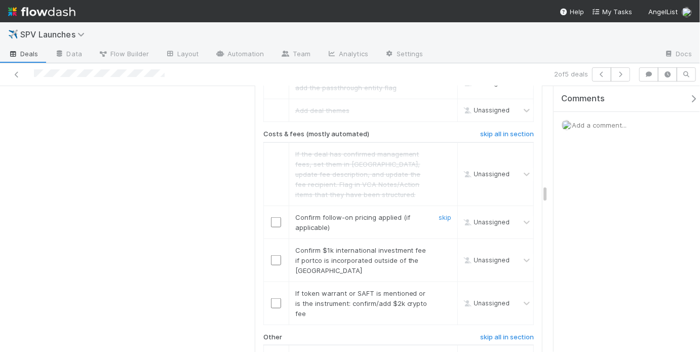
scroll to position [2221, 0]
click at [273, 217] on input "checkbox" at bounding box center [276, 222] width 10 height 10
click at [442, 246] on link "skip" at bounding box center [444, 250] width 13 height 8
click at [440, 289] on link "skip" at bounding box center [444, 293] width 13 height 8
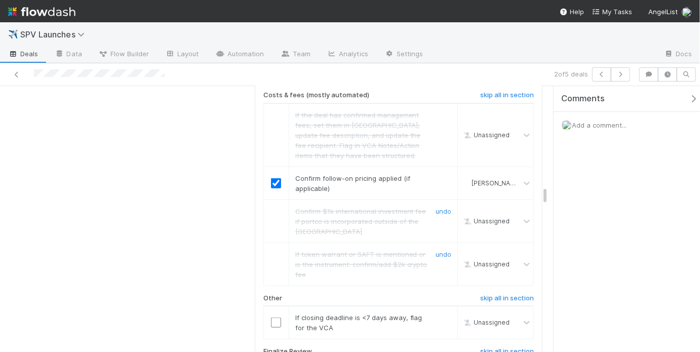
scroll to position [2376, 0]
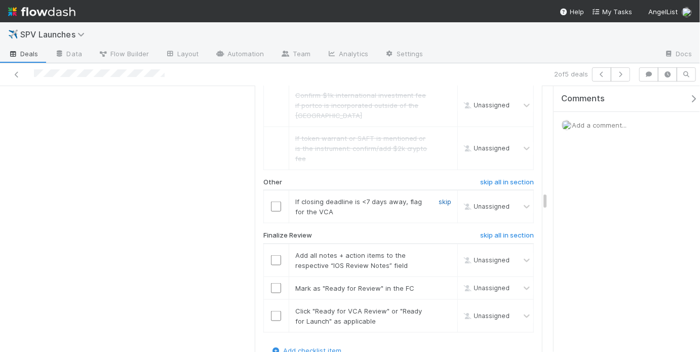
click at [438, 197] on link "skip" at bounding box center [444, 201] width 13 height 8
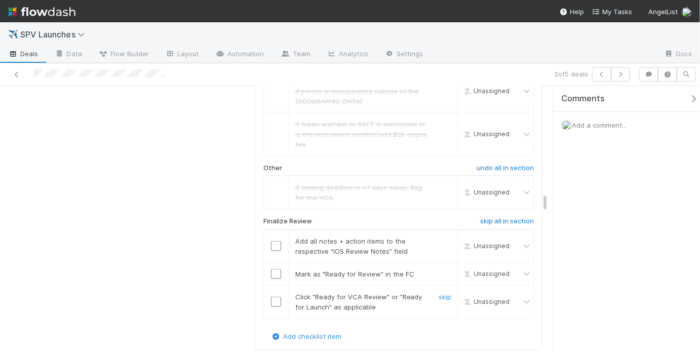
scroll to position [2389, 0]
click at [271, 242] on input "checkbox" at bounding box center [276, 247] width 10 height 10
click at [271, 270] on input "checkbox" at bounding box center [276, 275] width 10 height 10
click at [273, 298] on input "checkbox" at bounding box center [276, 303] width 10 height 10
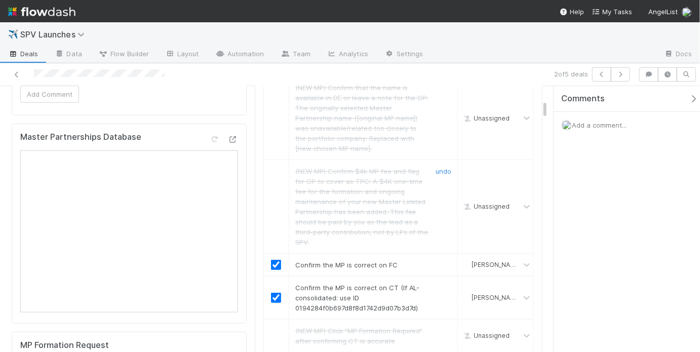
scroll to position [0, 0]
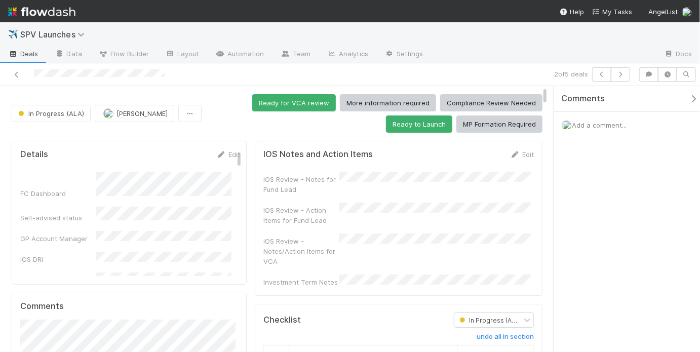
click at [428, 226] on div "IOS Review - Notes for Fund Lead IOS Review - Action Items for Fund Lead IOS Re…" at bounding box center [398, 229] width 270 height 115
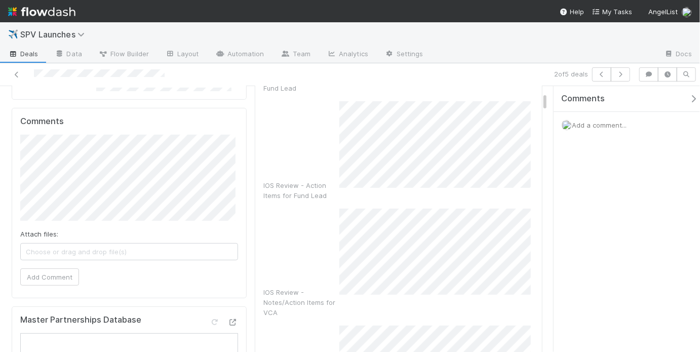
scroll to position [143, 0]
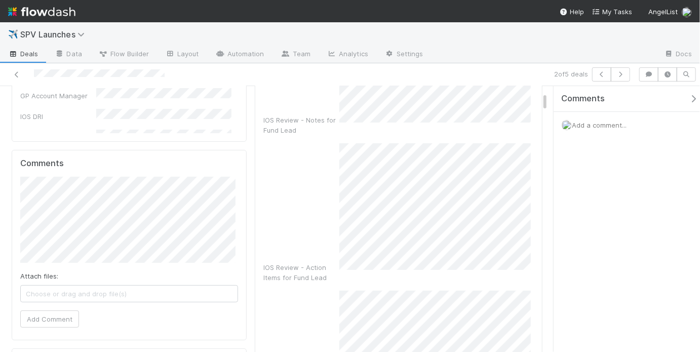
click at [317, 221] on div "IOS Review - Action Items for Fund Lead" at bounding box center [398, 212] width 270 height 139
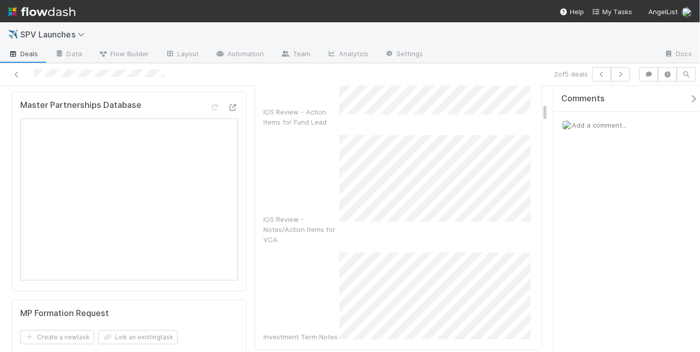
scroll to position [401, 0]
click at [314, 297] on div "Investment Term Notes" at bounding box center [398, 304] width 270 height 107
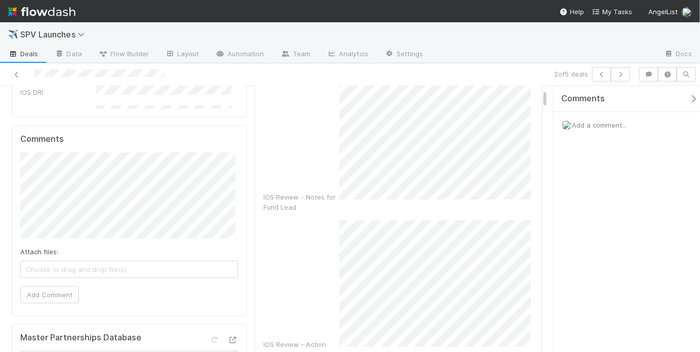
scroll to position [0, 0]
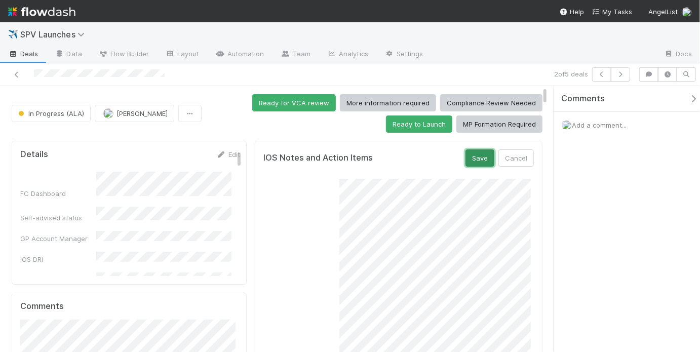
click at [478, 158] on button "Save" at bounding box center [479, 157] width 29 height 17
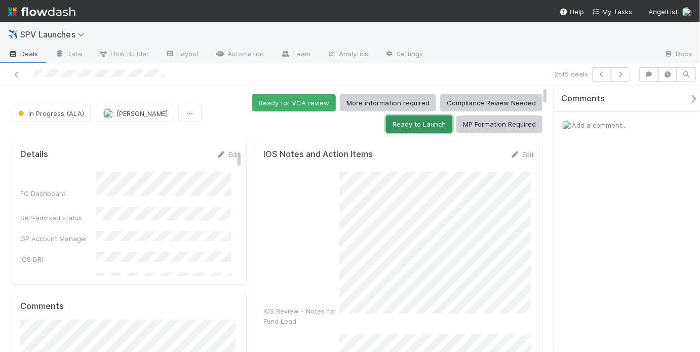
click at [395, 124] on button "Ready to Launch" at bounding box center [419, 123] width 66 height 17
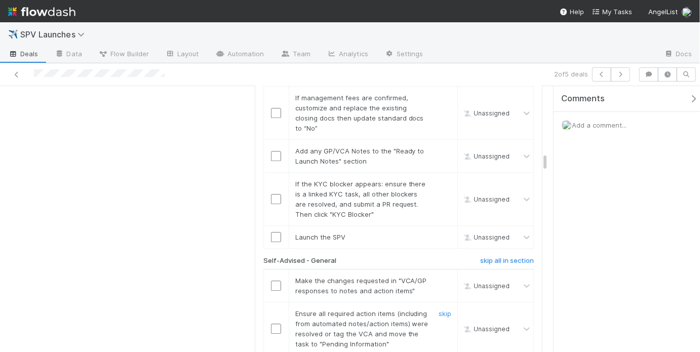
scroll to position [1245, 0]
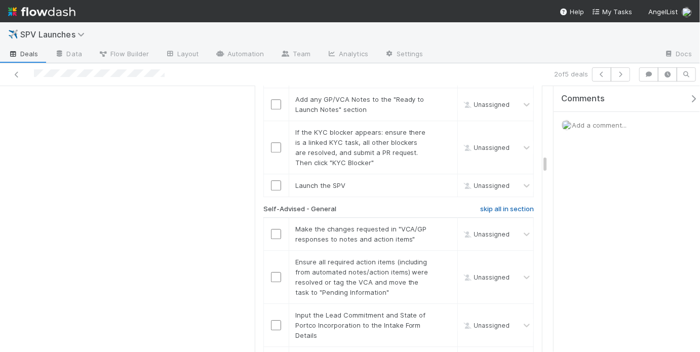
click at [498, 205] on link "skip all in section" at bounding box center [507, 211] width 54 height 12
click at [494, 205] on h6 "skip all in section" at bounding box center [507, 209] width 54 height 8
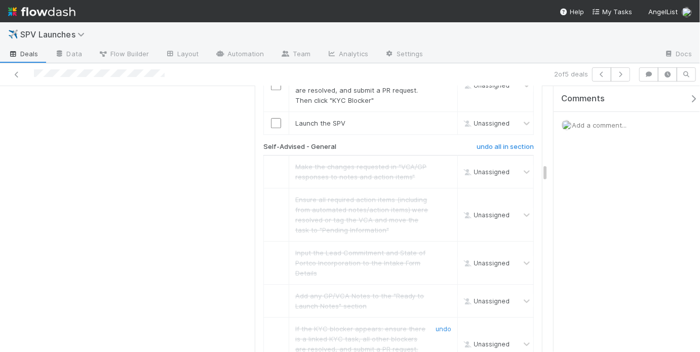
scroll to position [1405, 0]
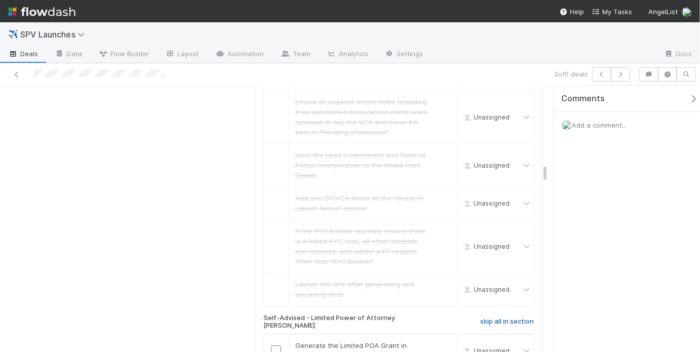
click at [488, 317] on h6 "skip all in section" at bounding box center [507, 321] width 54 height 8
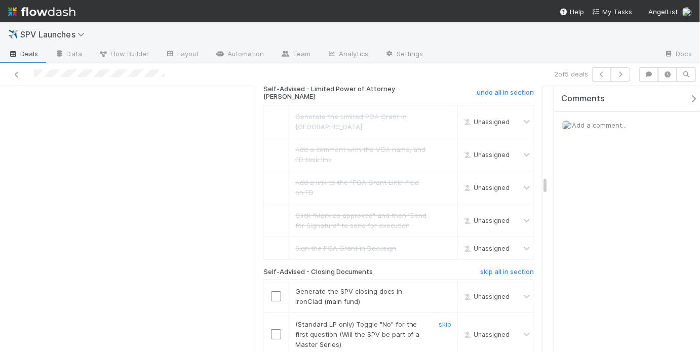
scroll to position [1635, 0]
click at [504, 267] on h6 "skip all in section" at bounding box center [507, 271] width 54 height 8
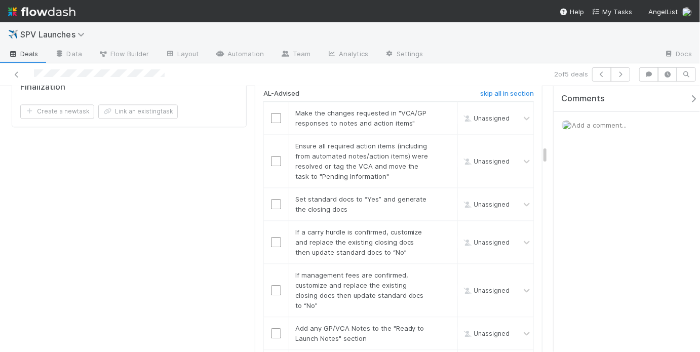
scroll to position [907, 0]
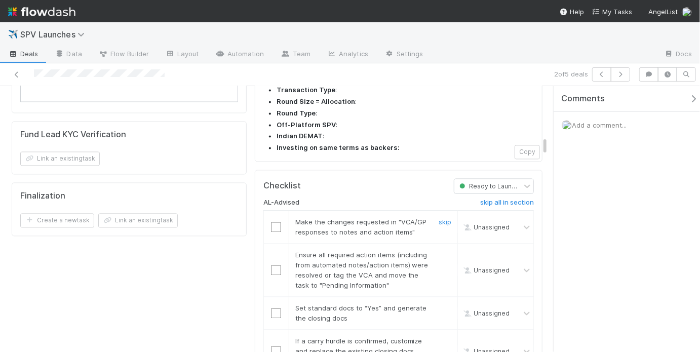
click at [274, 222] on input "checkbox" at bounding box center [276, 227] width 10 height 10
click at [276, 265] on input "checkbox" at bounding box center [276, 270] width 10 height 10
click at [445, 218] on link "skip" at bounding box center [444, 222] width 13 height 8
click at [273, 308] on input "checkbox" at bounding box center [276, 313] width 10 height 10
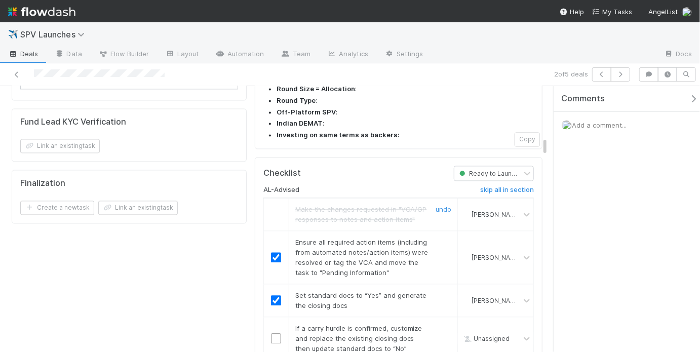
scroll to position [922, 0]
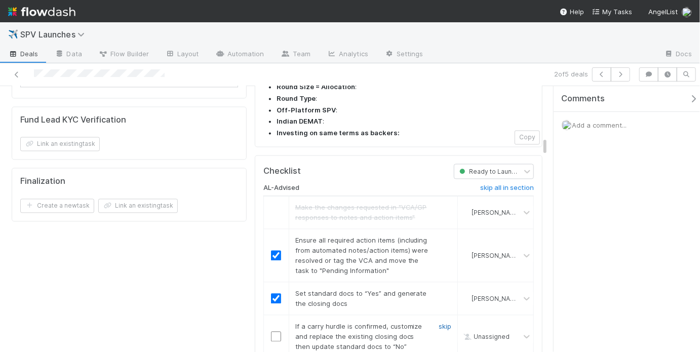
click at [439, 322] on link "skip" at bounding box center [444, 326] width 13 height 8
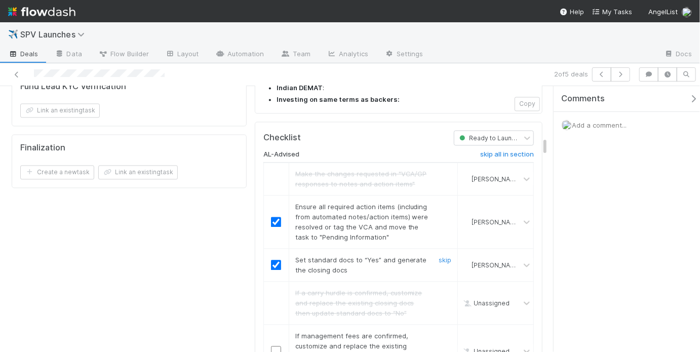
scroll to position [997, 0]
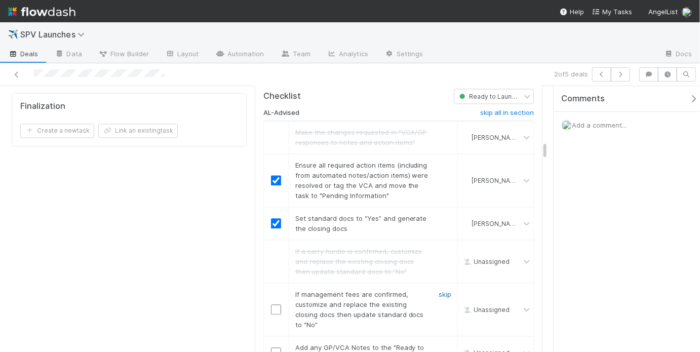
click at [438, 290] on link "skip" at bounding box center [444, 294] width 13 height 8
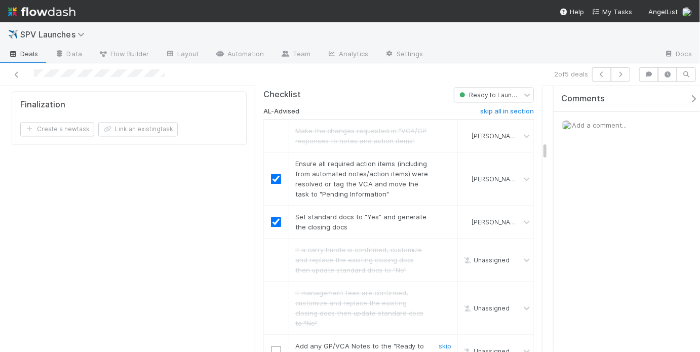
click at [272, 346] on input "checkbox" at bounding box center [276, 351] width 10 height 10
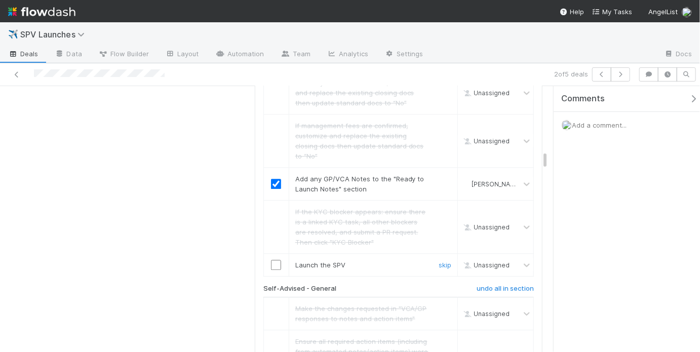
click at [274, 260] on input "checkbox" at bounding box center [276, 265] width 10 height 10
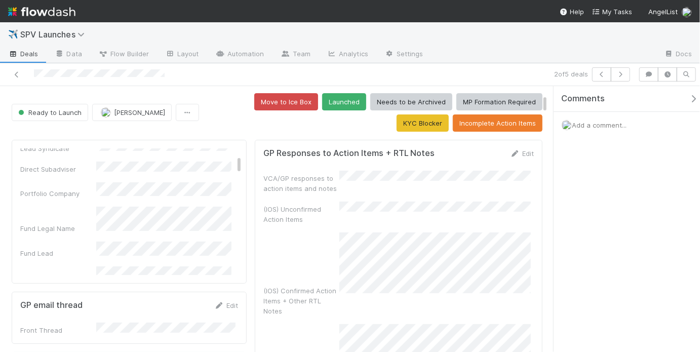
scroll to position [0, 0]
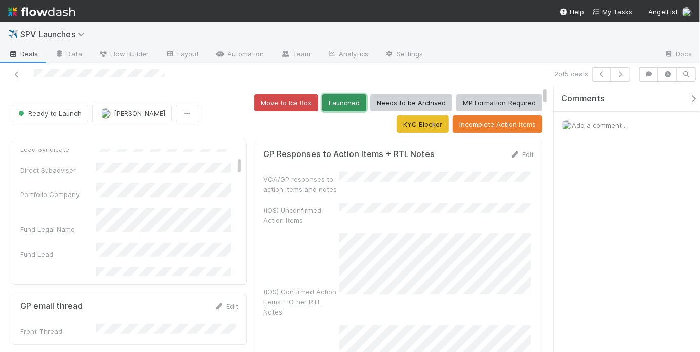
click at [322, 108] on button "Launched" at bounding box center [344, 102] width 44 height 17
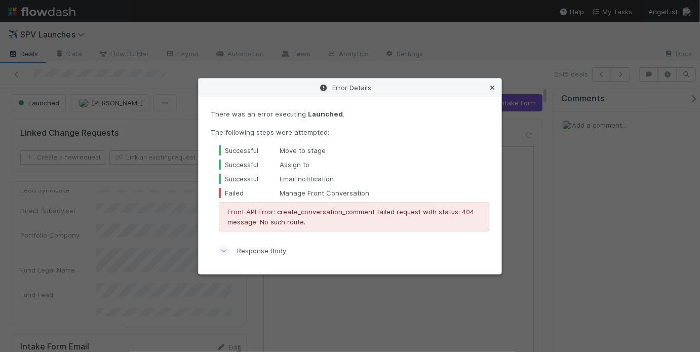
click at [489, 86] on icon at bounding box center [492, 88] width 10 height 7
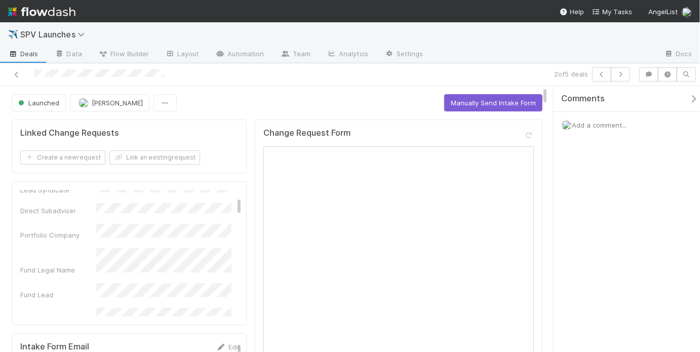
click at [332, 98] on div "Launched Sarah Zheng Manually Send Intake Form" at bounding box center [277, 102] width 531 height 17
click at [17, 73] on icon at bounding box center [17, 74] width 10 height 7
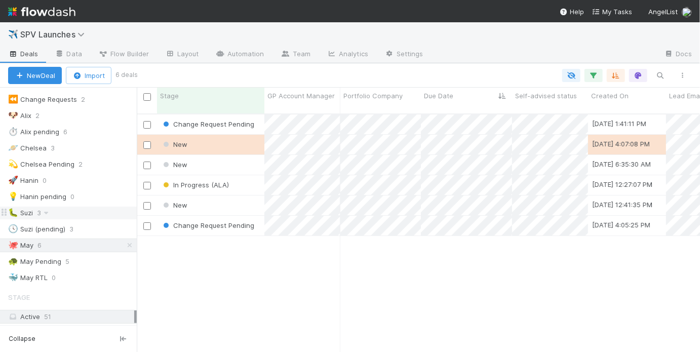
scroll to position [113, 0]
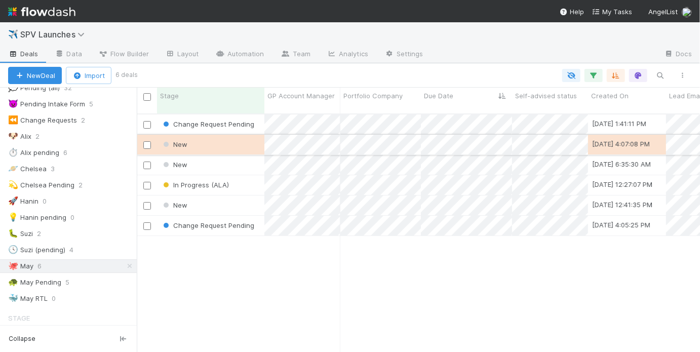
click at [248, 137] on div "New" at bounding box center [210, 145] width 107 height 20
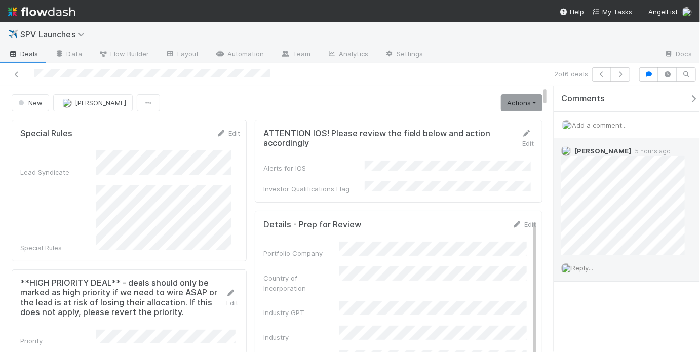
click at [593, 264] on span "Reply..." at bounding box center [582, 268] width 22 height 8
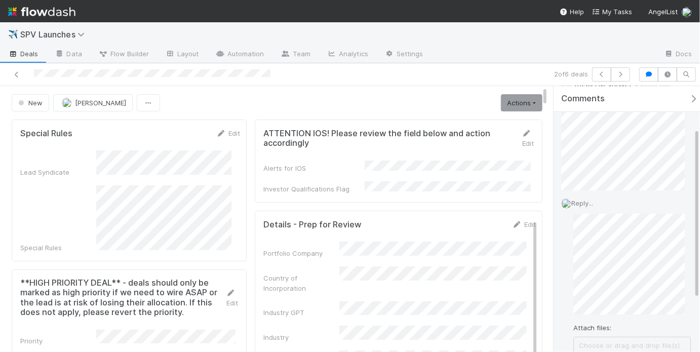
scroll to position [140, 0]
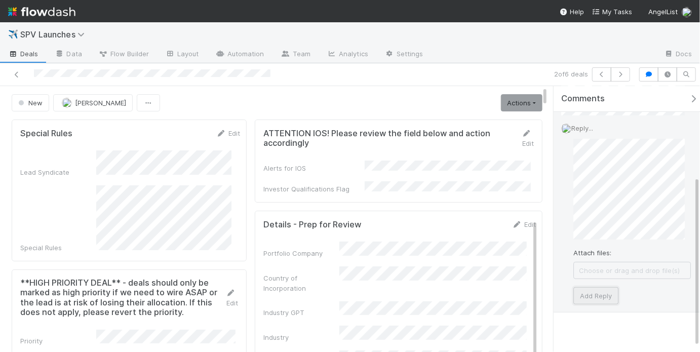
click at [595, 292] on button "Add Reply" at bounding box center [595, 295] width 45 height 17
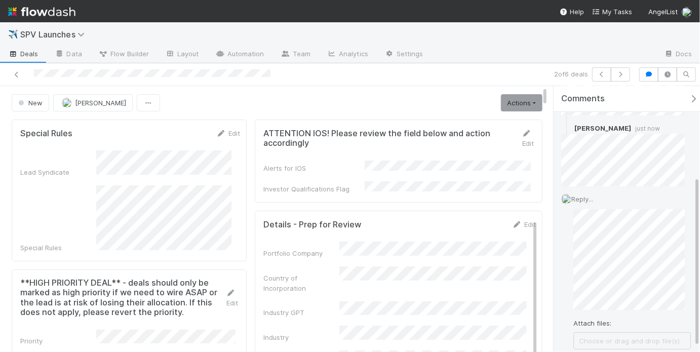
scroll to position [49, 0]
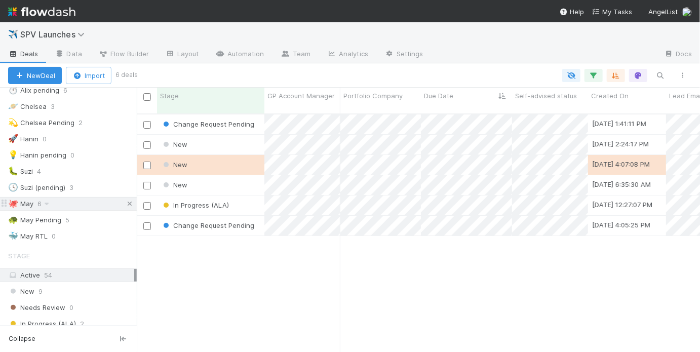
scroll to position [240, 557]
click at [125, 200] on icon at bounding box center [130, 203] width 10 height 7
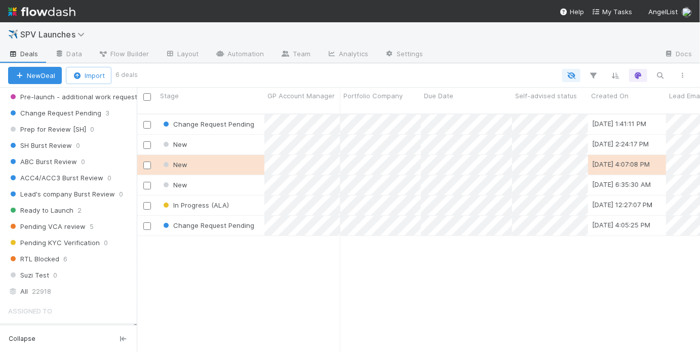
scroll to position [240, 557]
click at [57, 285] on div "All 22918" at bounding box center [71, 291] width 126 height 13
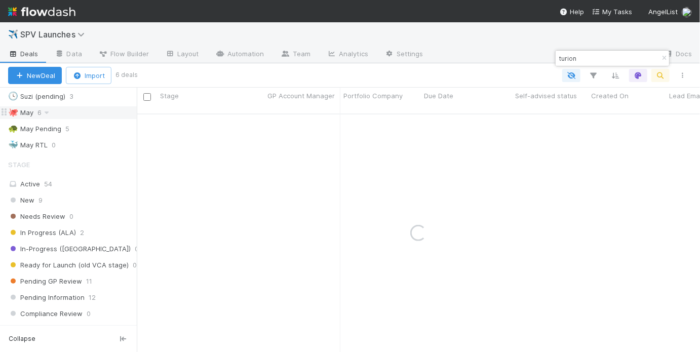
scroll to position [267, 0]
type input "turion"
click at [592, 81] on button "button" at bounding box center [593, 75] width 18 height 13
click at [457, 109] on button "Add Filter" at bounding box center [438, 105] width 304 height 15
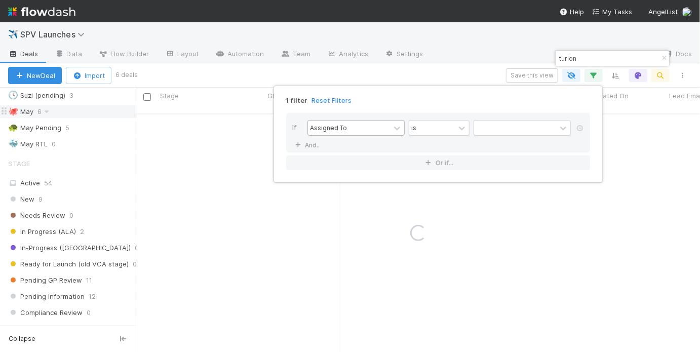
click at [377, 125] on div "Assigned To" at bounding box center [349, 127] width 82 height 15
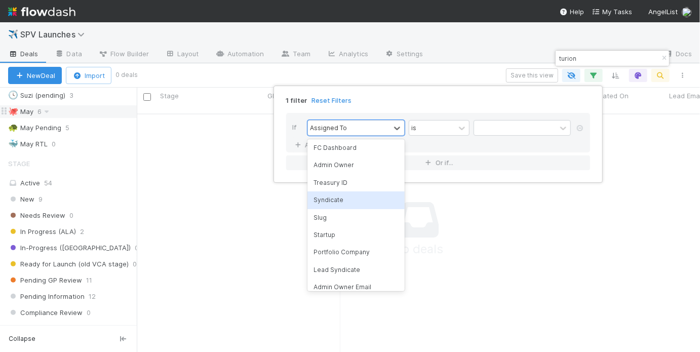
scroll to position [57, 0]
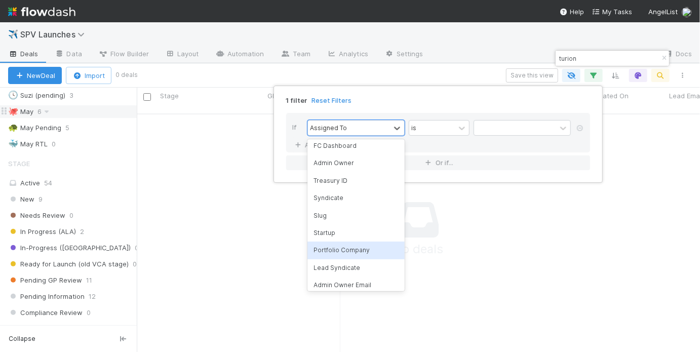
click at [351, 244] on div "Portfolio Company" at bounding box center [355, 249] width 97 height 17
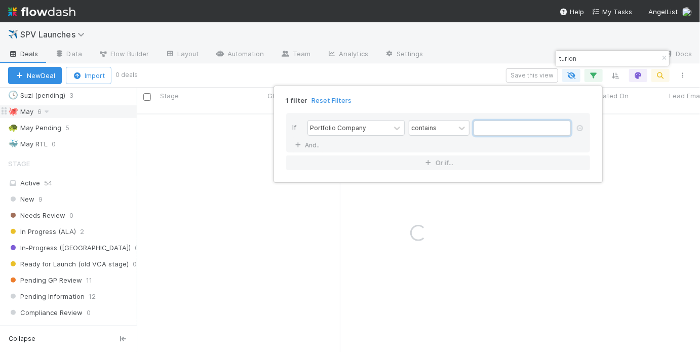
click at [481, 127] on input "text" at bounding box center [521, 127] width 97 height 15
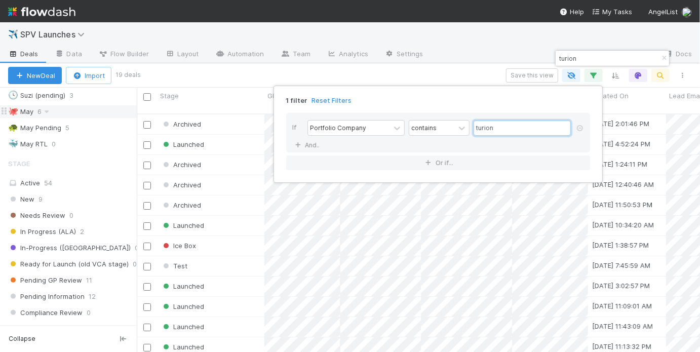
scroll to position [240, 557]
type input "turion"
click at [662, 57] on div "1 filter Reset Filters If Portfolio Company contains turion And.. Or if..." at bounding box center [350, 176] width 700 height 352
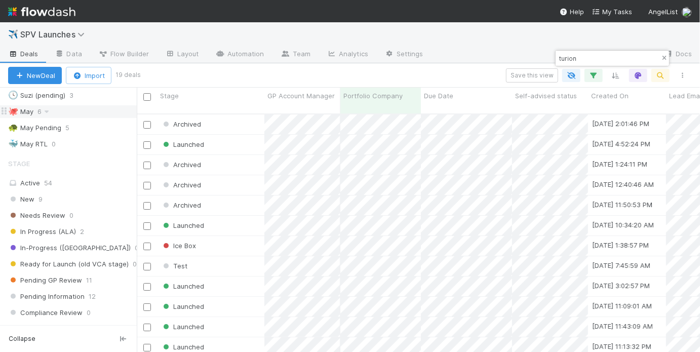
click at [662, 57] on icon "button" at bounding box center [664, 58] width 10 height 6
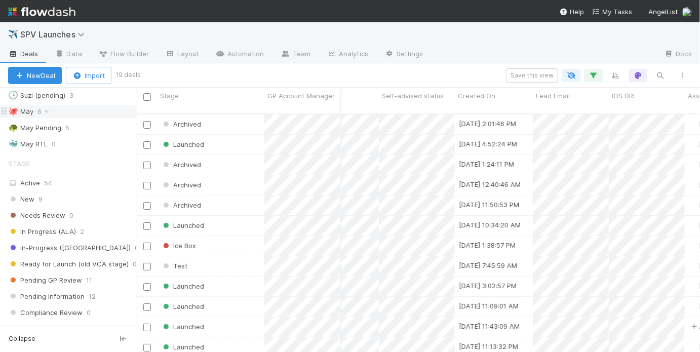
scroll to position [0, 0]
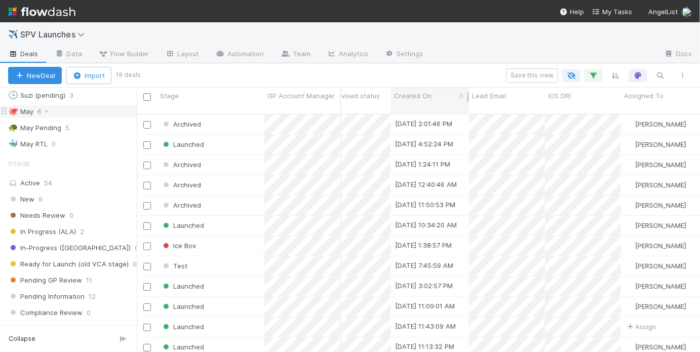
click at [452, 97] on div "Created On" at bounding box center [430, 96] width 72 height 10
click at [465, 127] on div "Sort Newest → Oldest" at bounding box center [451, 130] width 115 height 15
